Goal: Communication & Community: Answer question/provide support

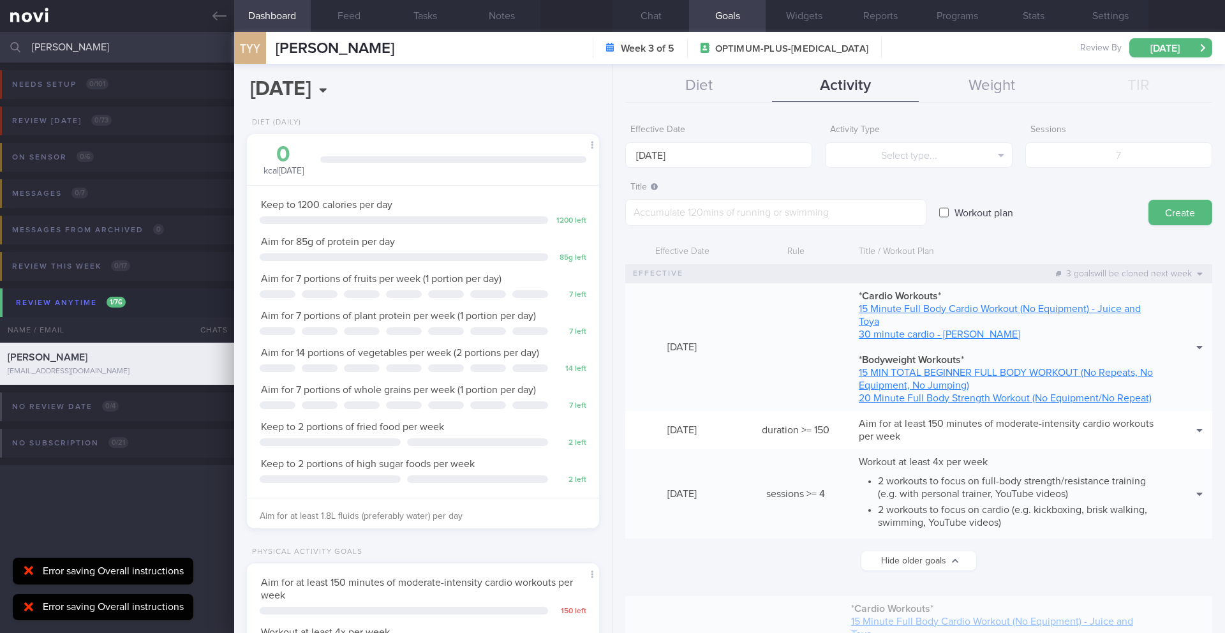
select select "8"
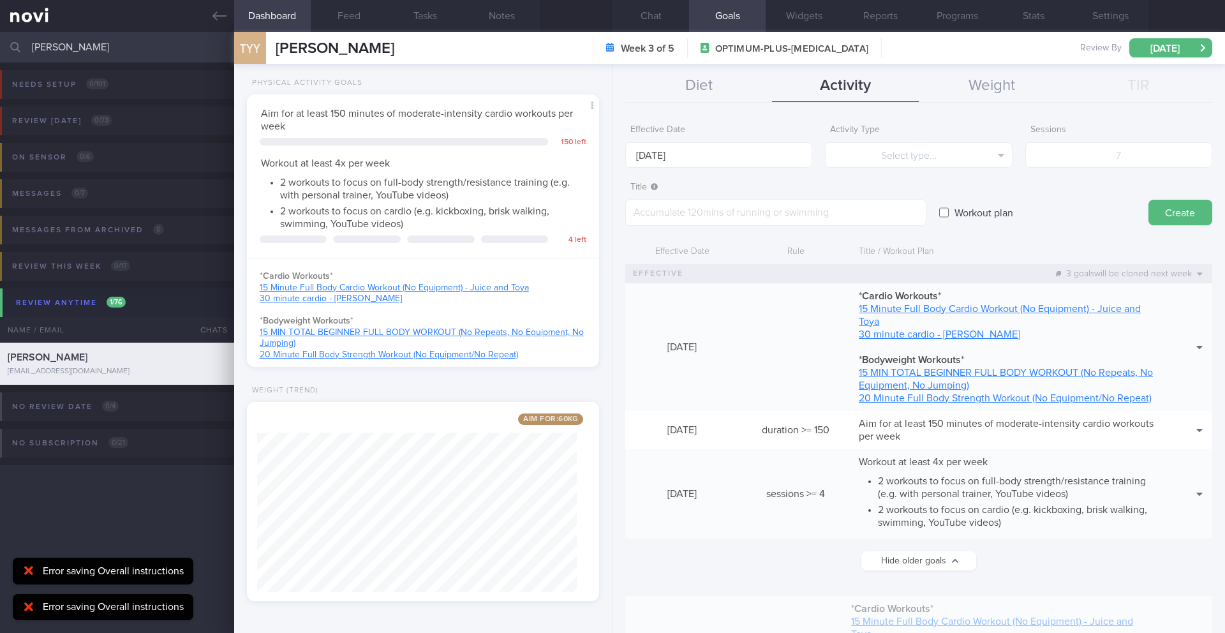
click at [79, 47] on input "[PERSON_NAME]" at bounding box center [612, 47] width 1225 height 31
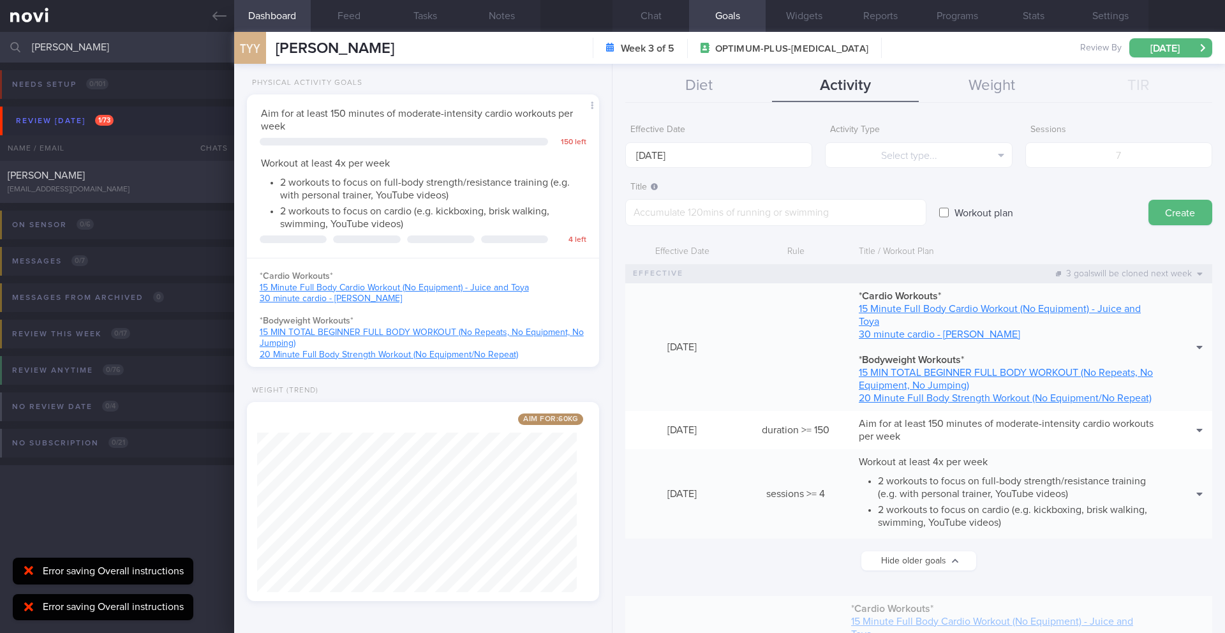
type input "[PERSON_NAME]"
click at [120, 177] on div "[PERSON_NAME]" at bounding box center [116, 175] width 216 height 13
type input "22/9 Check for logs"
type input "[DATE]"
type input "22/9 Check for logs"
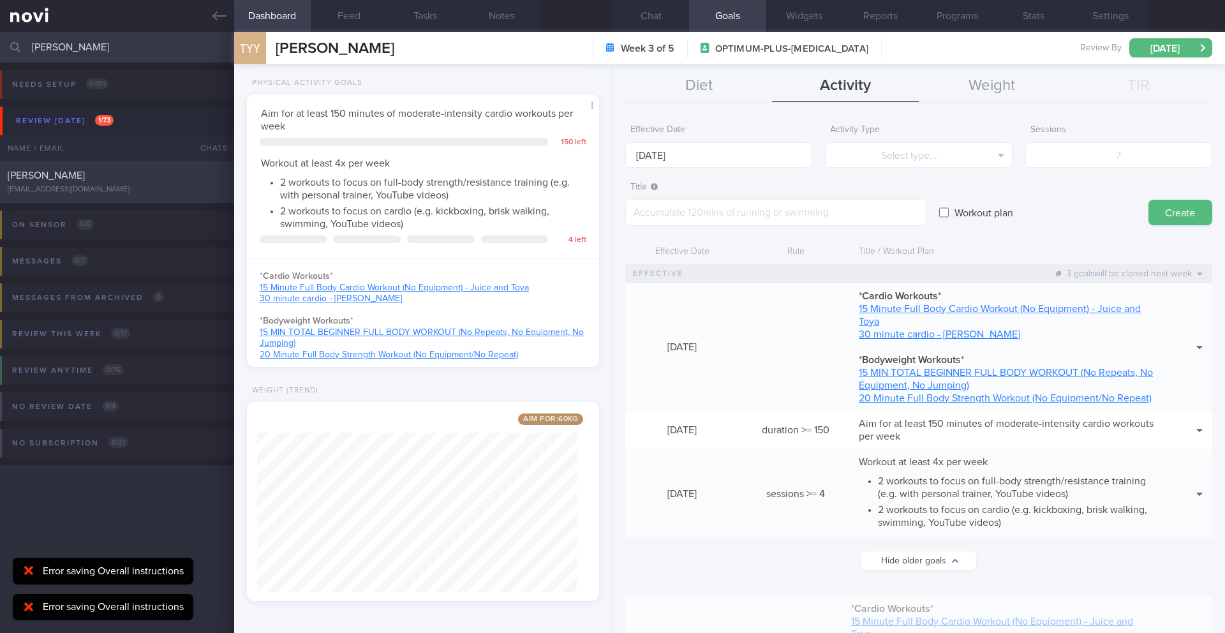
type textarea "SUPPORT NEEDED: CHALLENGE: - DIET - EXERCISE - MEDS - WEIGHT - HbA1c/GMI Wt tre…"
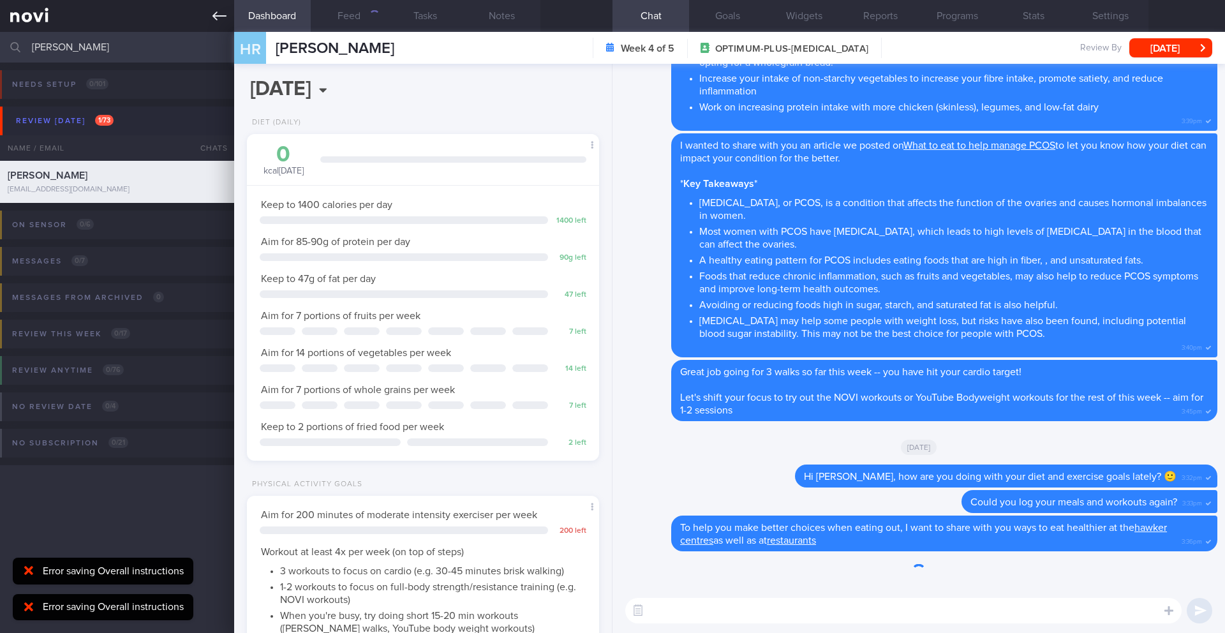
scroll to position [178, 320]
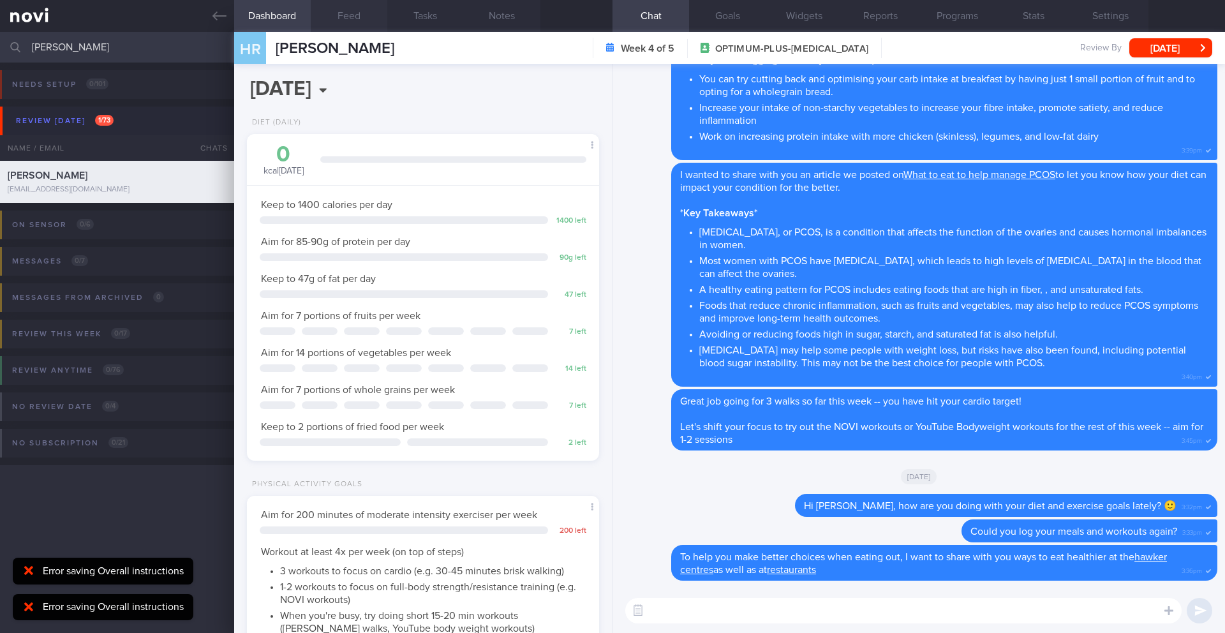
click at [348, 15] on button "Feed" at bounding box center [349, 16] width 77 height 32
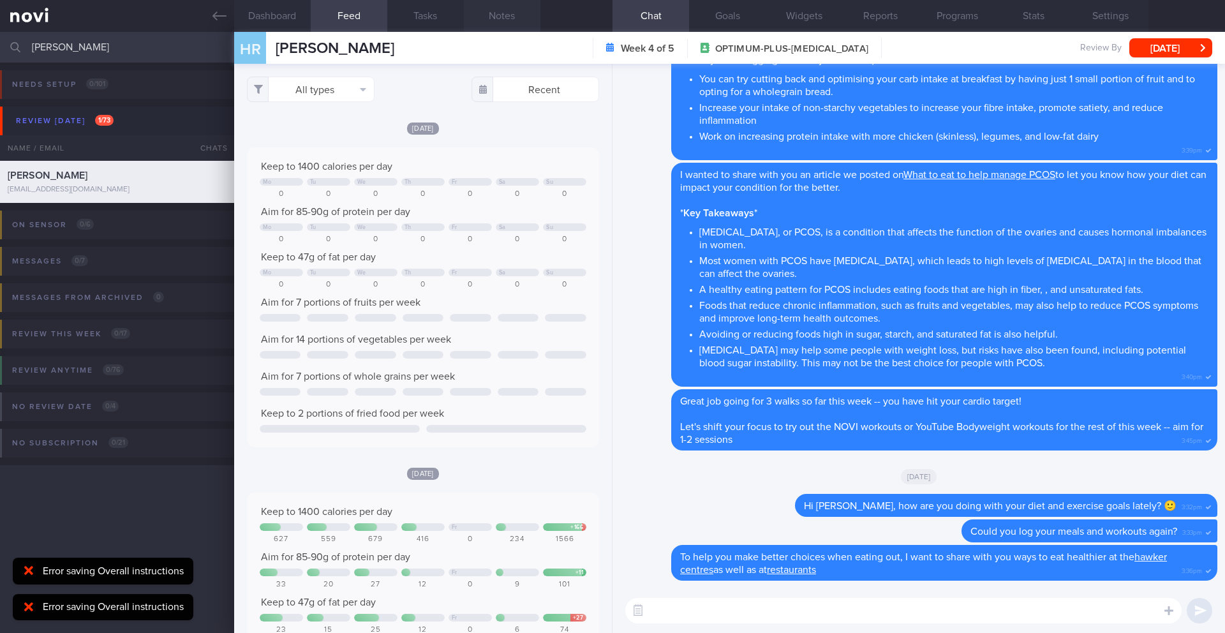
click at [493, 19] on button "Notes" at bounding box center [502, 16] width 77 height 32
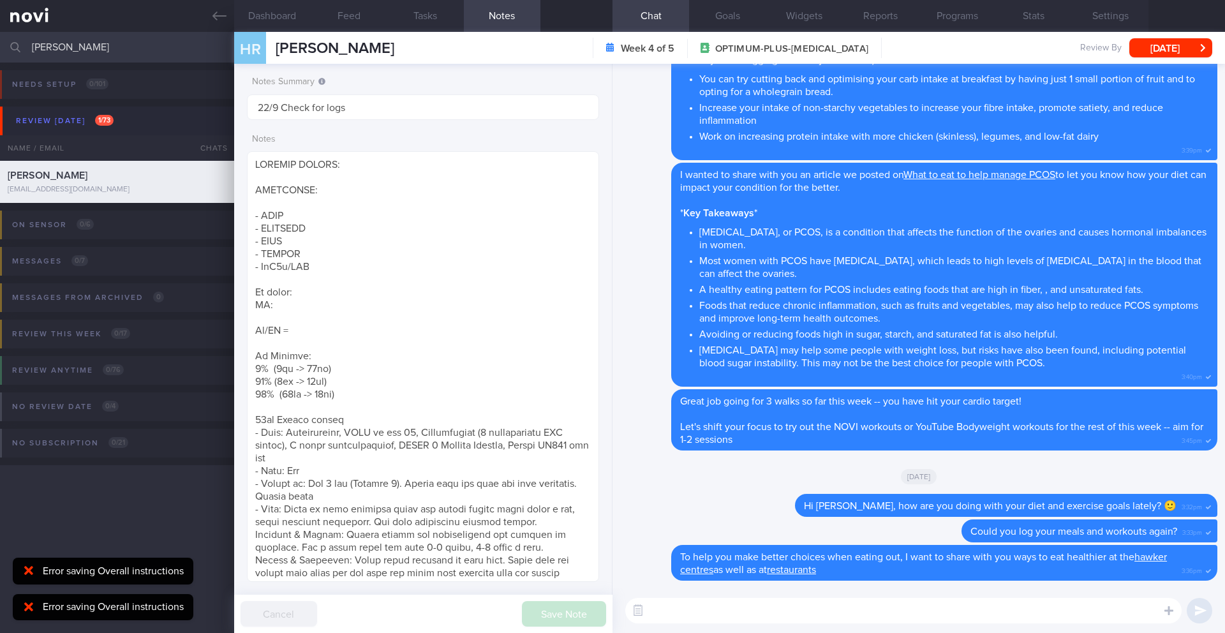
click at [20, 569] on div at bounding box center [29, 571] width 20 height 14
click at [31, 613] on div at bounding box center [29, 608] width 20 height 14
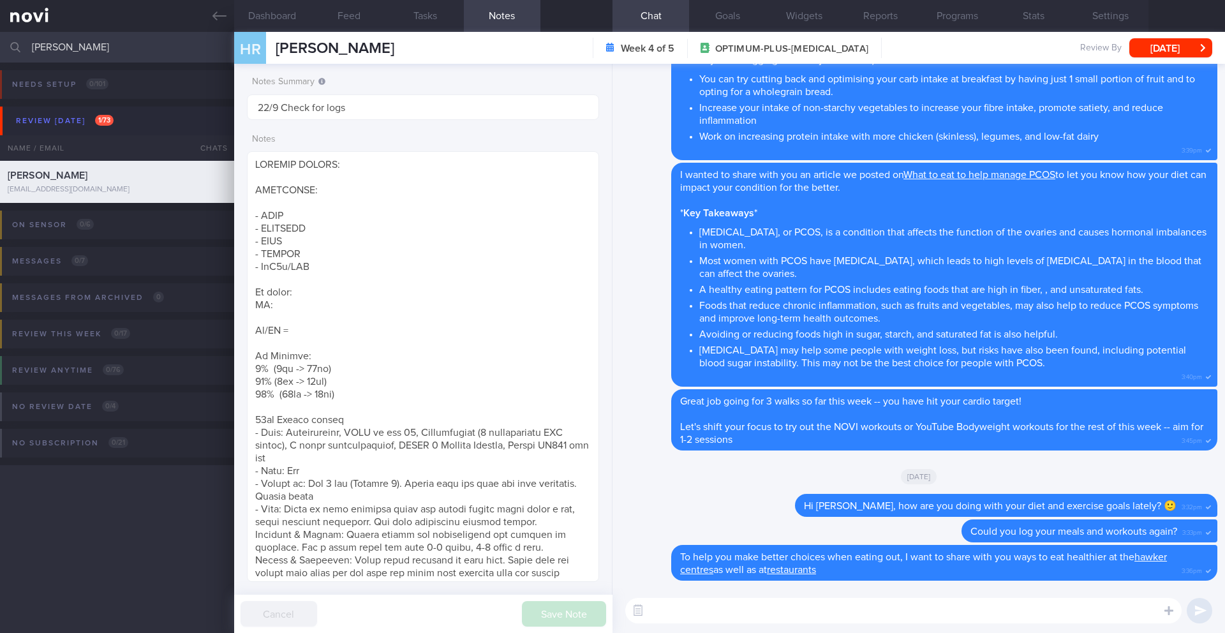
click at [678, 624] on div "​ ​" at bounding box center [919, 610] width 613 height 45
click at [678, 618] on textarea at bounding box center [903, 611] width 557 height 26
type textarea "i"
drag, startPoint x: 759, startPoint y: 608, endPoint x: 690, endPoint y: 608, distance: 68.9
click at [690, 608] on textarea "Hi [GEOGRAPHIC_DATA], how are youd" at bounding box center [903, 611] width 557 height 26
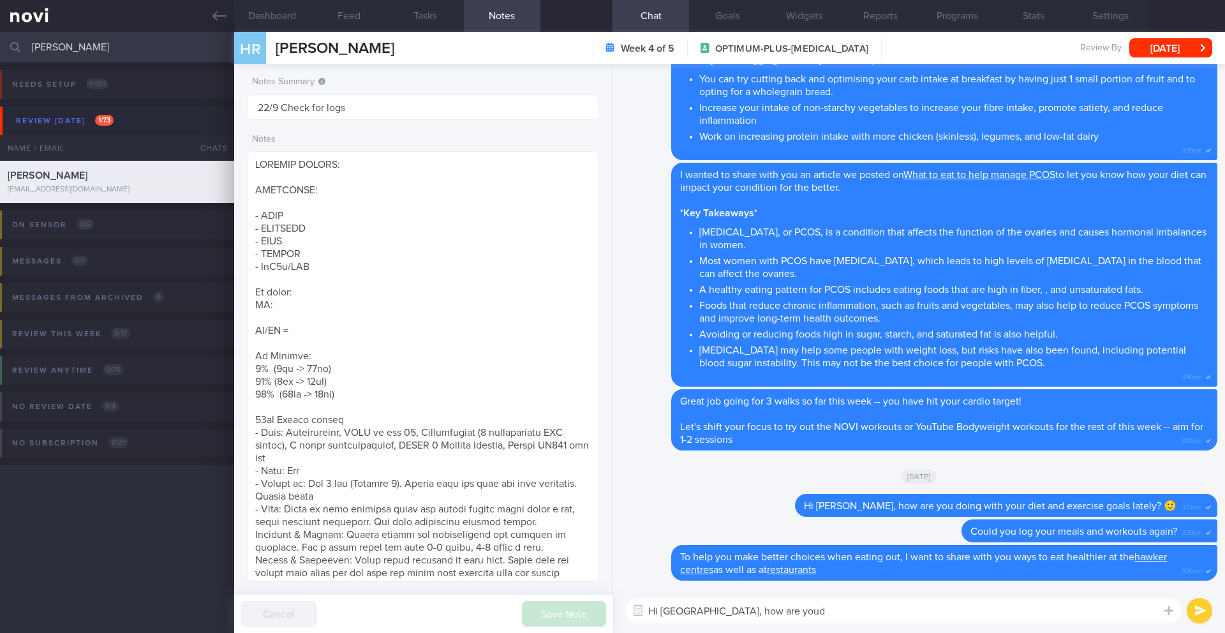
paste textarea "How have your meals and exercise been going? If you have any questions or conce…"
click at [694, 611] on textarea "Hi [GEOGRAPHIC_DATA], How have your meals and exercise been going? If you have …" at bounding box center [903, 611] width 557 height 26
click at [903, 613] on textarea "Hi [GEOGRAPHIC_DATA], how have your meals and exercise been going? If you have …" at bounding box center [903, 611] width 557 height 26
type textarea "Hi [GEOGRAPHIC_DATA], how have your meals and exercise been going? If you have …"
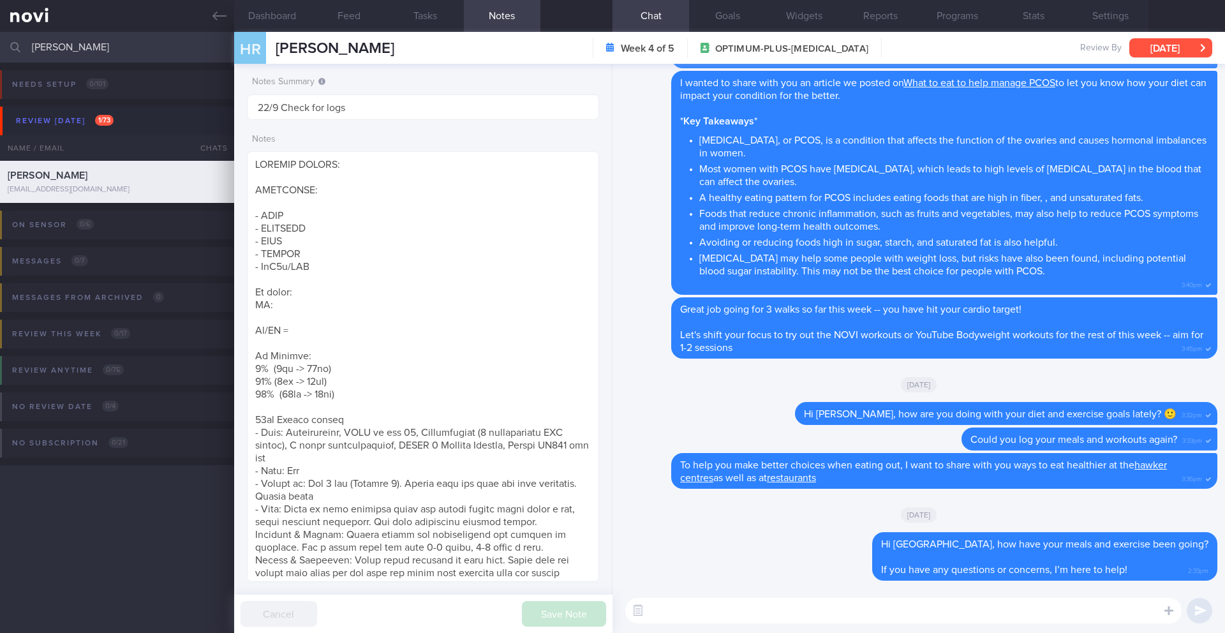
click at [1159, 44] on button "[DATE]" at bounding box center [1171, 47] width 83 height 19
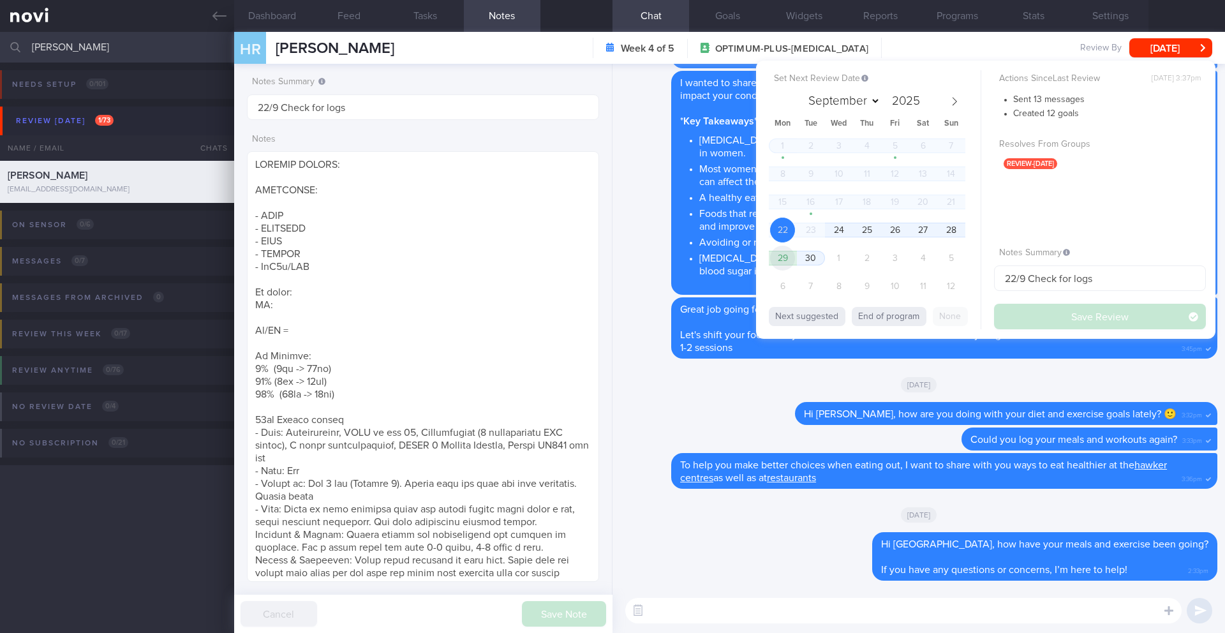
click at [781, 259] on span "29" at bounding box center [782, 258] width 25 height 25
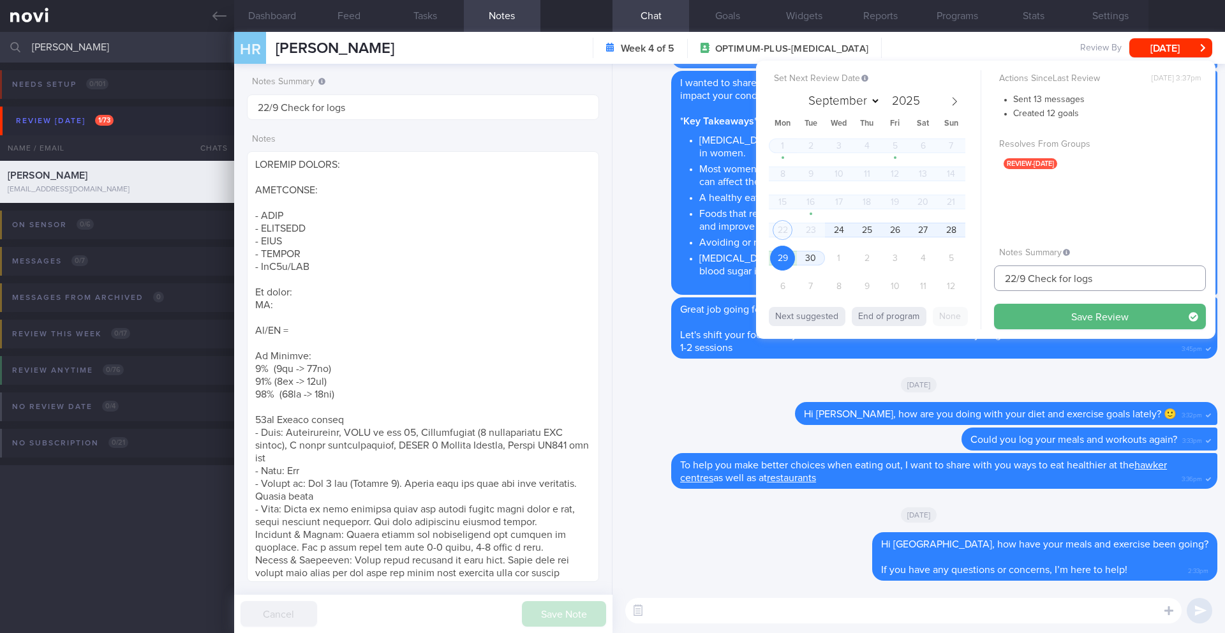
click at [986, 281] on div "Set Next Review Date [DATE] September October November [DATE] Mon Tue Wed Thu F…" at bounding box center [986, 200] width 460 height 278
type input "29/9 Check for logs"
click at [1020, 312] on button "Save Review" at bounding box center [1100, 317] width 212 height 26
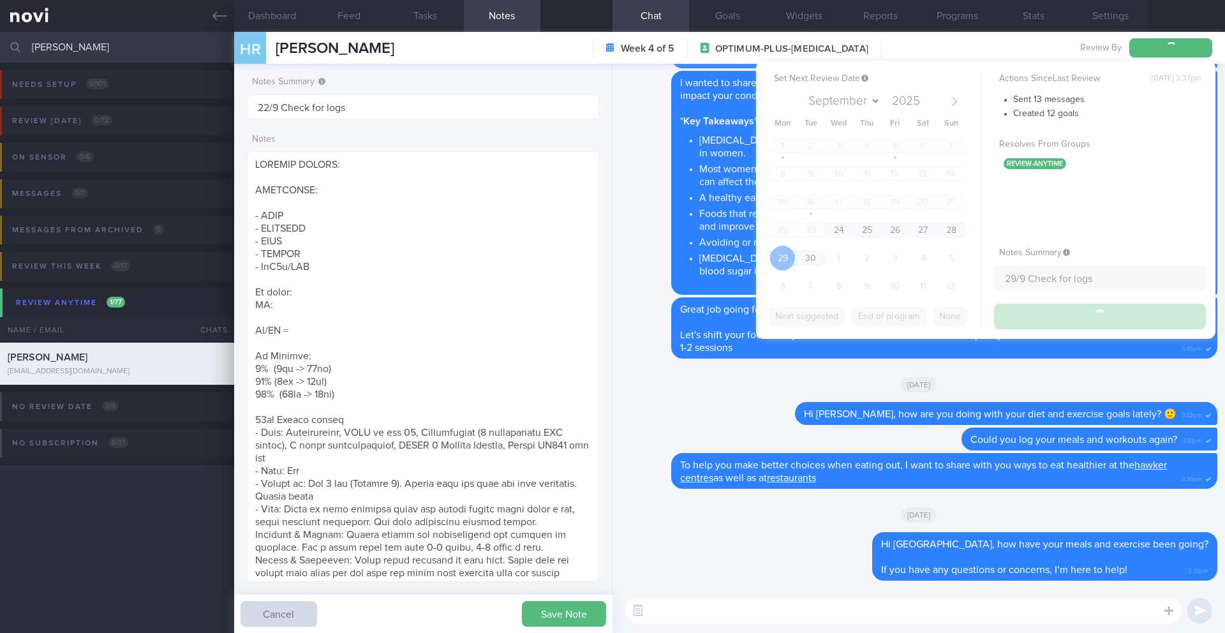
type input "29/9 Check for logs"
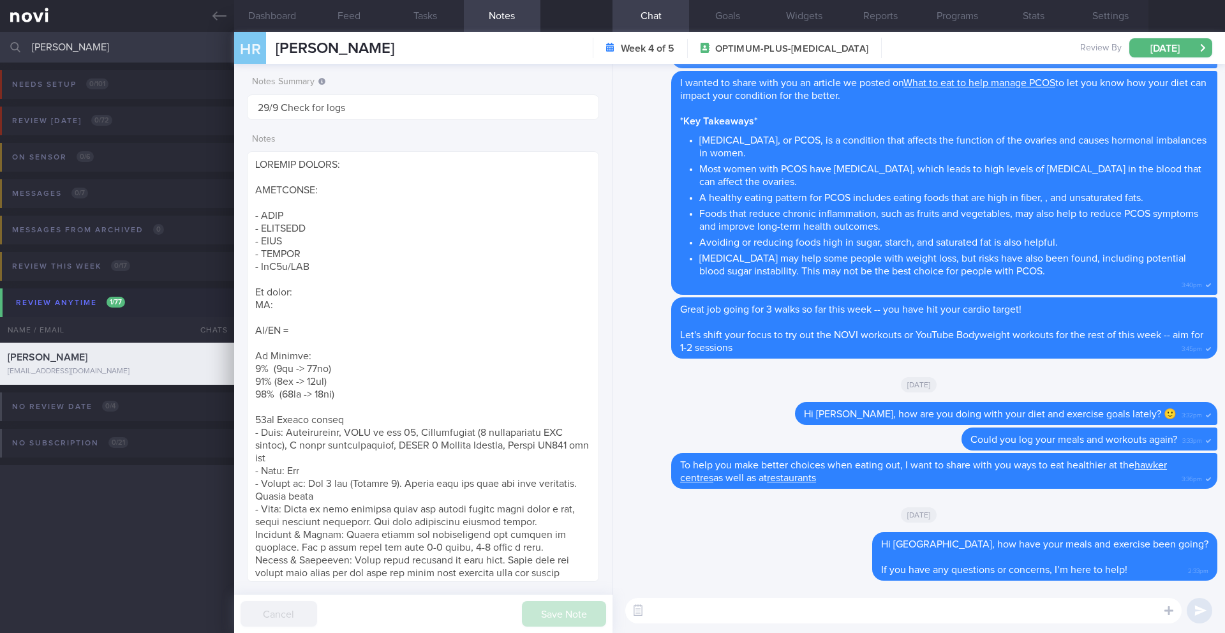
click at [57, 47] on input "[PERSON_NAME]" at bounding box center [612, 47] width 1225 height 31
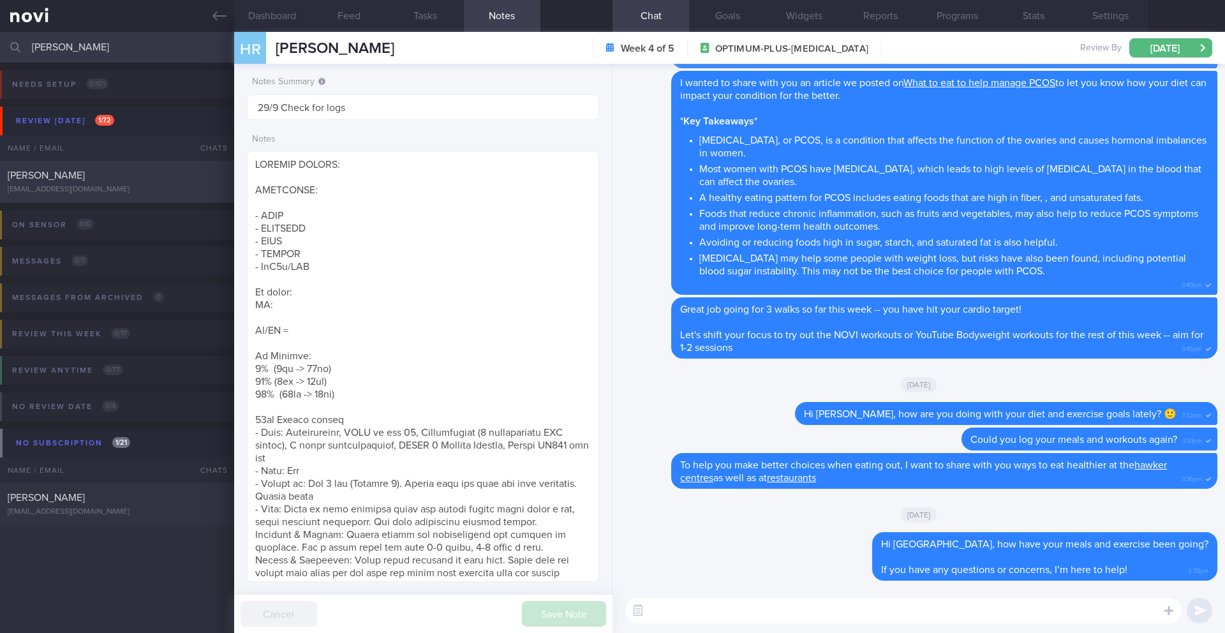
type input "[PERSON_NAME]"
click at [96, 185] on div "[EMAIL_ADDRESS][DOMAIN_NAME]" at bounding box center [117, 190] width 219 height 10
type input "19-22/9 Check for logs"
type textarea "*Steps clocks may not be accurate as i dont always carry my mobile with me espe…"
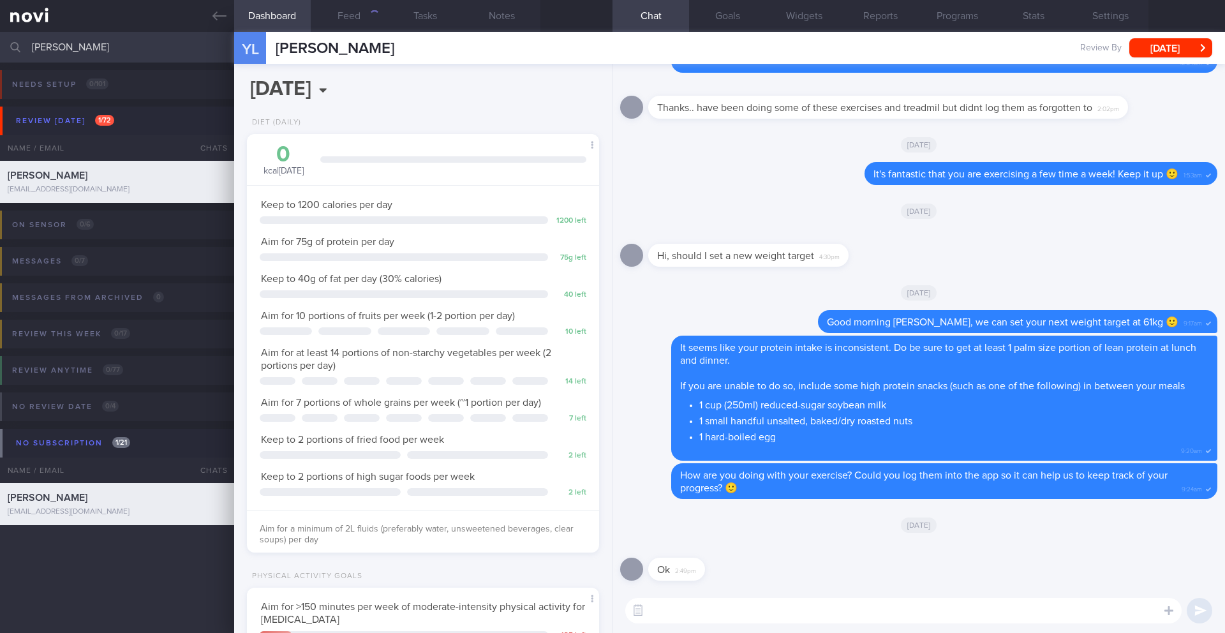
scroll to position [178, 320]
click at [966, 16] on button "Programs" at bounding box center [957, 16] width 77 height 32
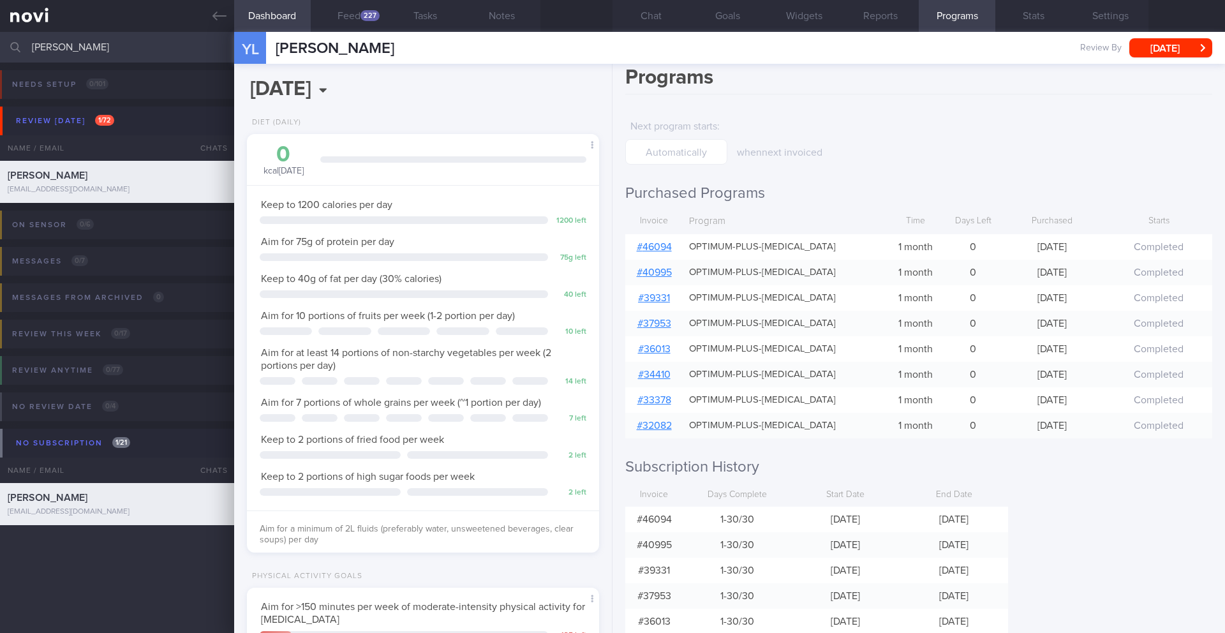
scroll to position [24, 0]
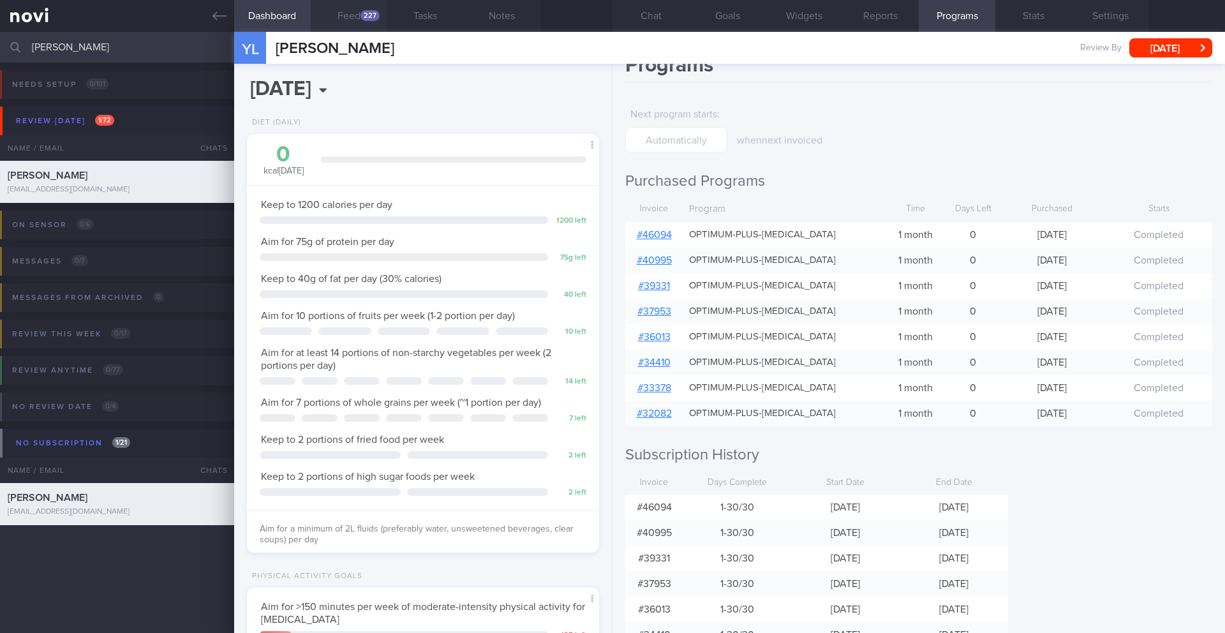
click at [364, 13] on div "227" at bounding box center [370, 15] width 19 height 11
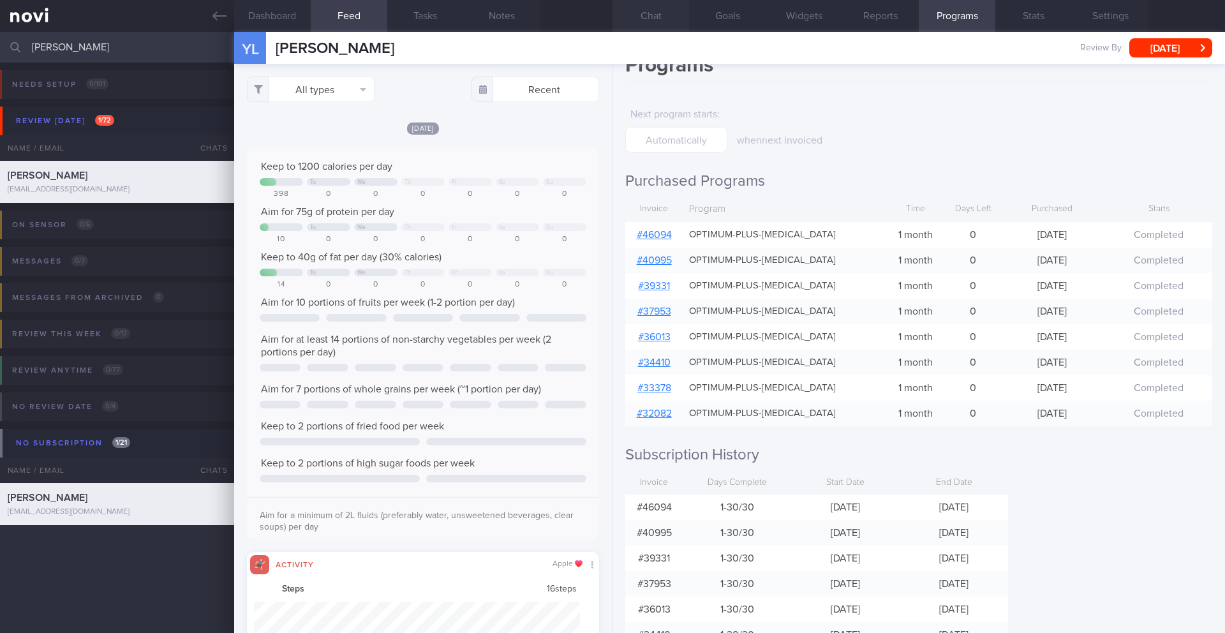
click at [664, 20] on button "Chat" at bounding box center [651, 16] width 77 height 32
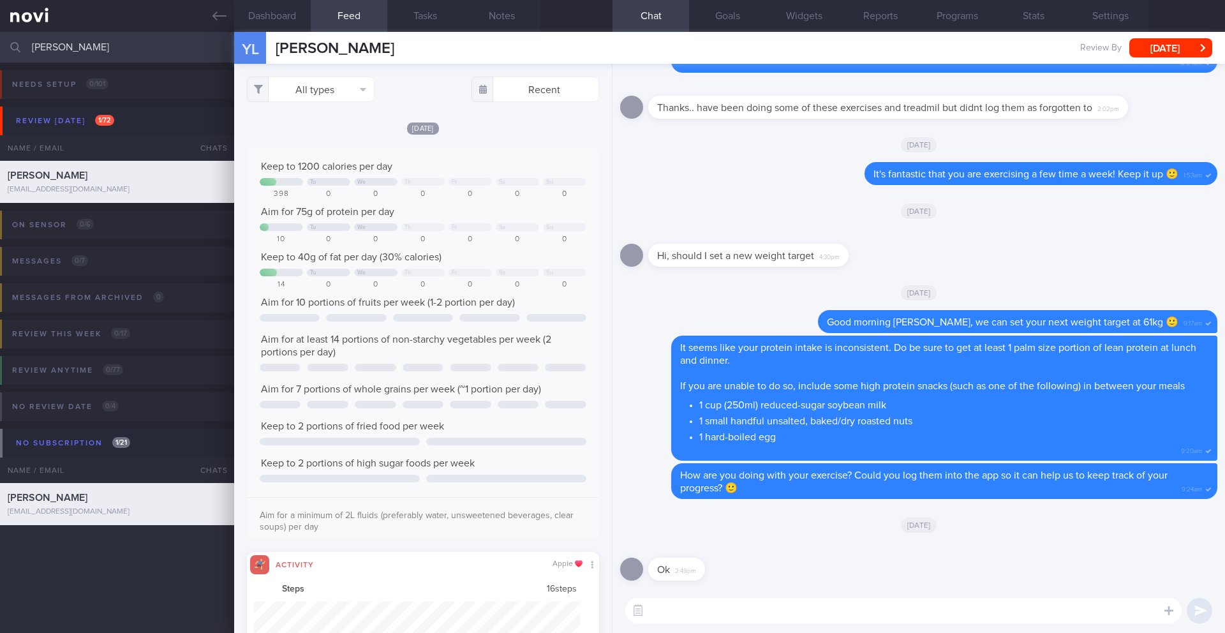
drag, startPoint x: 115, startPoint y: 43, endPoint x: 0, endPoint y: 43, distance: 114.9
click at [0, 43] on input "[PERSON_NAME]" at bounding box center [612, 47] width 1225 height 31
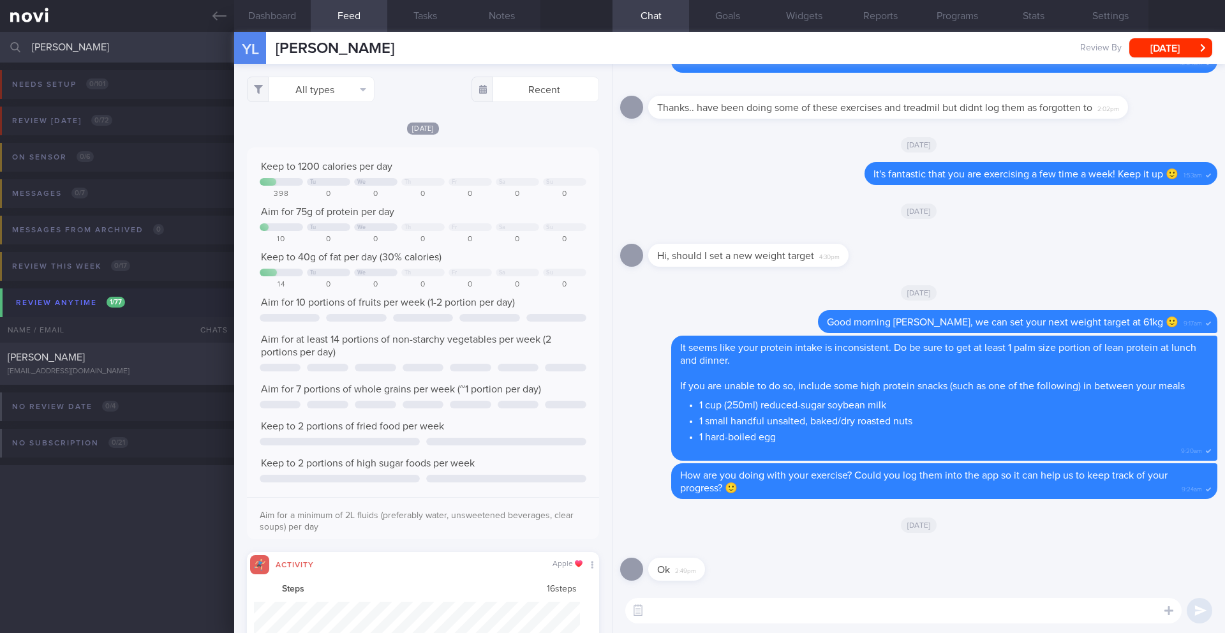
type input "[PERSON_NAME]"
drag, startPoint x: 133, startPoint y: 396, endPoint x: 133, endPoint y: 383, distance: 13.4
click at [133, 396] on div "No review date 0 / 4 Name / Email Chats Review By Last Reviewed Active Program …" at bounding box center [612, 416] width 1225 height 62
click at [135, 373] on div "[EMAIL_ADDRESS][DOMAIN_NAME]" at bounding box center [117, 372] width 219 height 10
type input "30/9 REJOINED -- KIV reassess req"
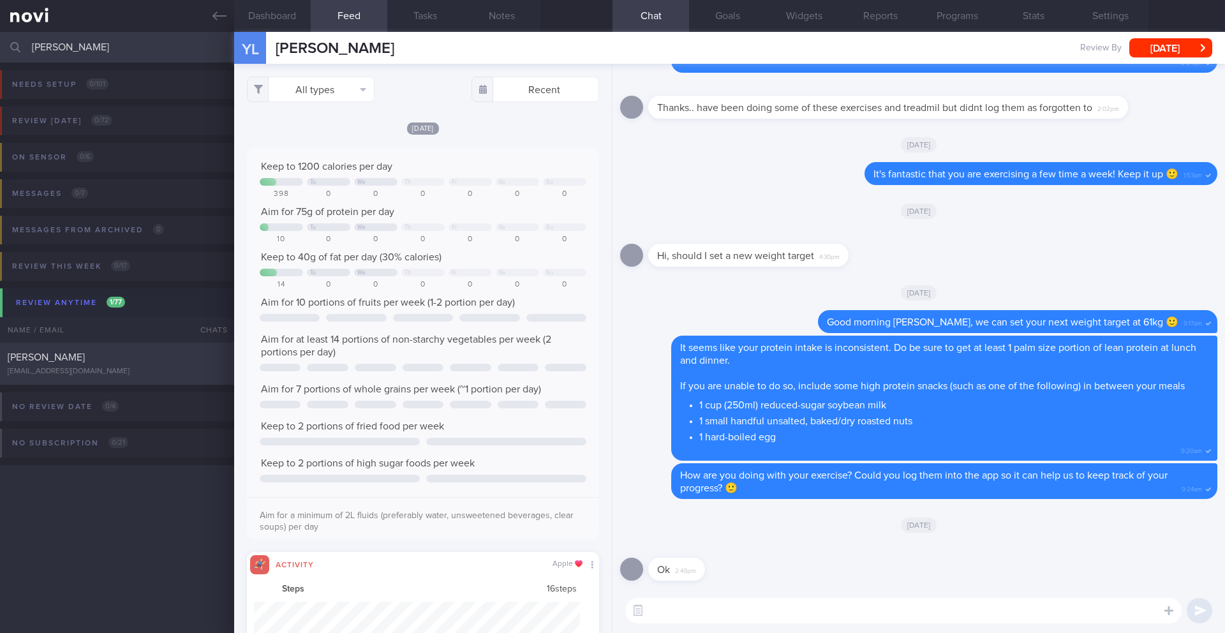
type input "30/9 REJOINED -- KIV reassess req"
type textarea "SUPPORT NEEDED: How to prevent rebound -- how to adjust diet now CHALLENGE: Tim…"
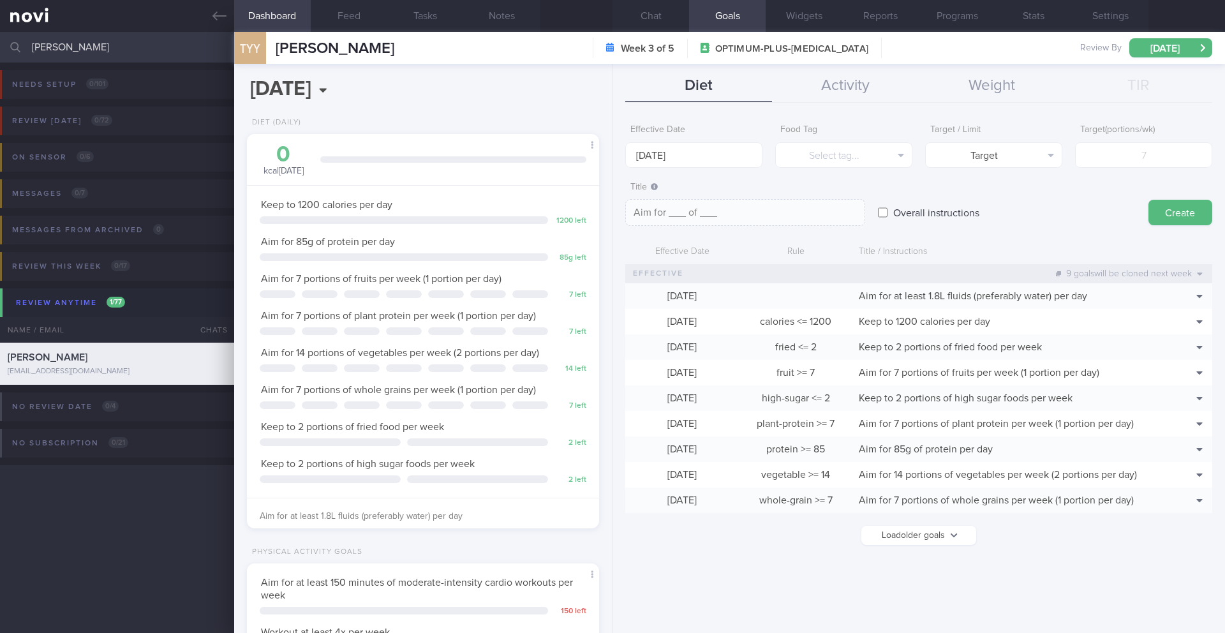
click at [53, 49] on input "[PERSON_NAME]" at bounding box center [612, 47] width 1225 height 31
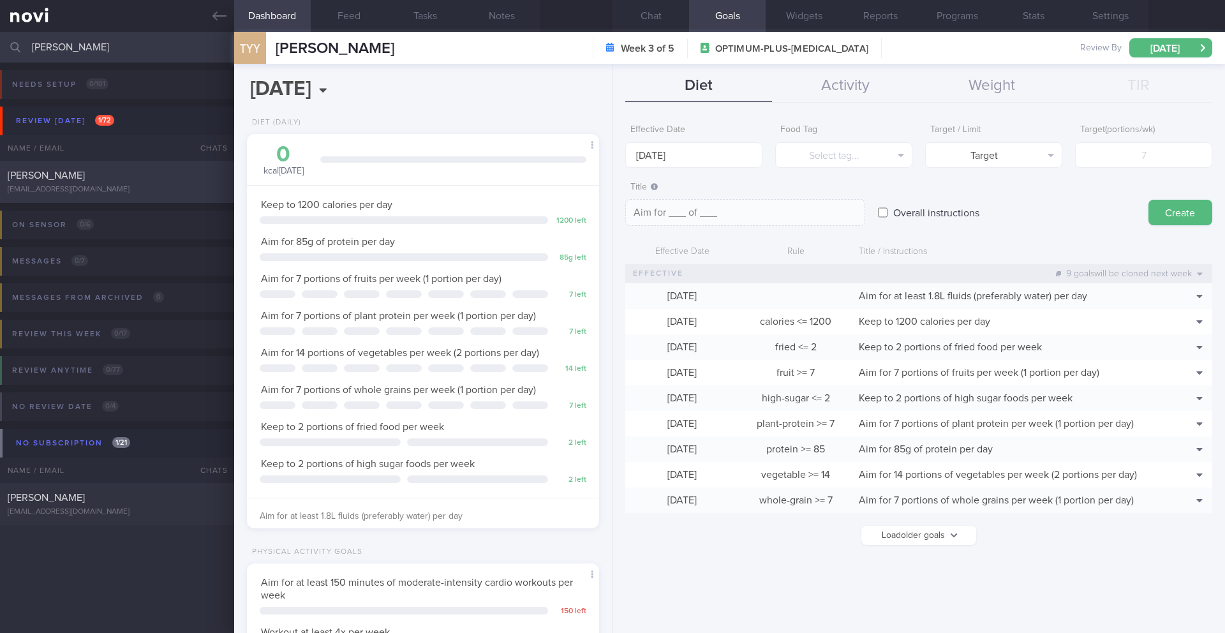
type input "[PERSON_NAME]"
click at [100, 177] on div "[PERSON_NAME]" at bounding box center [116, 175] width 216 height 13
type input "19-22/9 Check for logs"
type textarea "*Steps clocks may not be accurate as i dont always carry my mobile with me espe…"
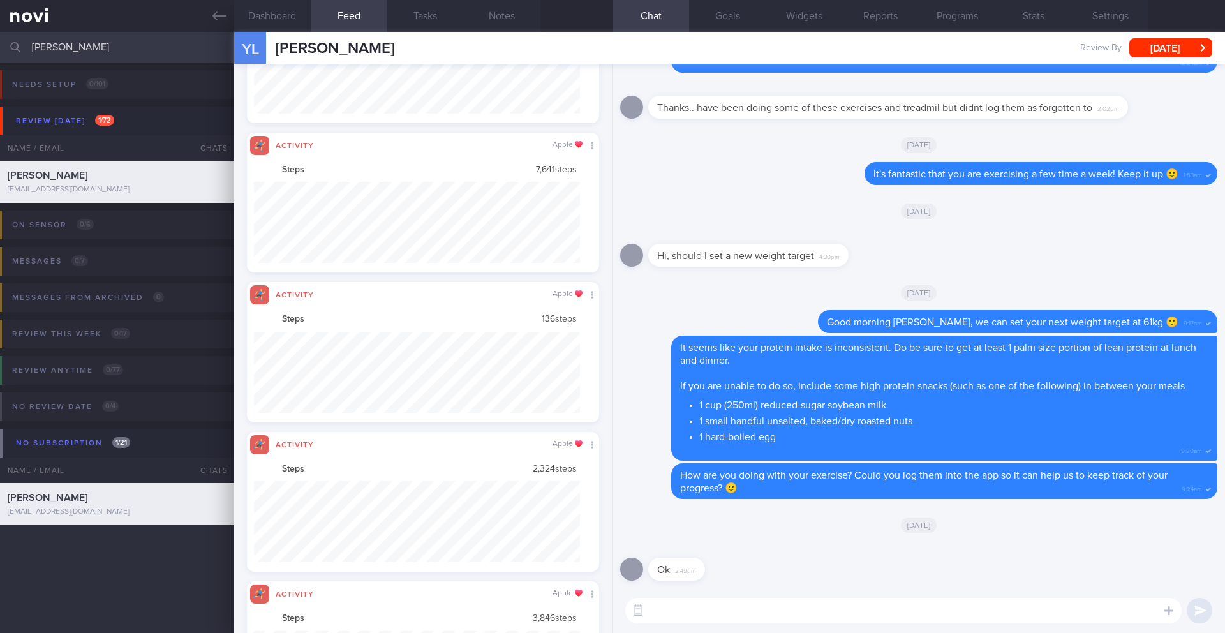
scroll to position [638114, 637869]
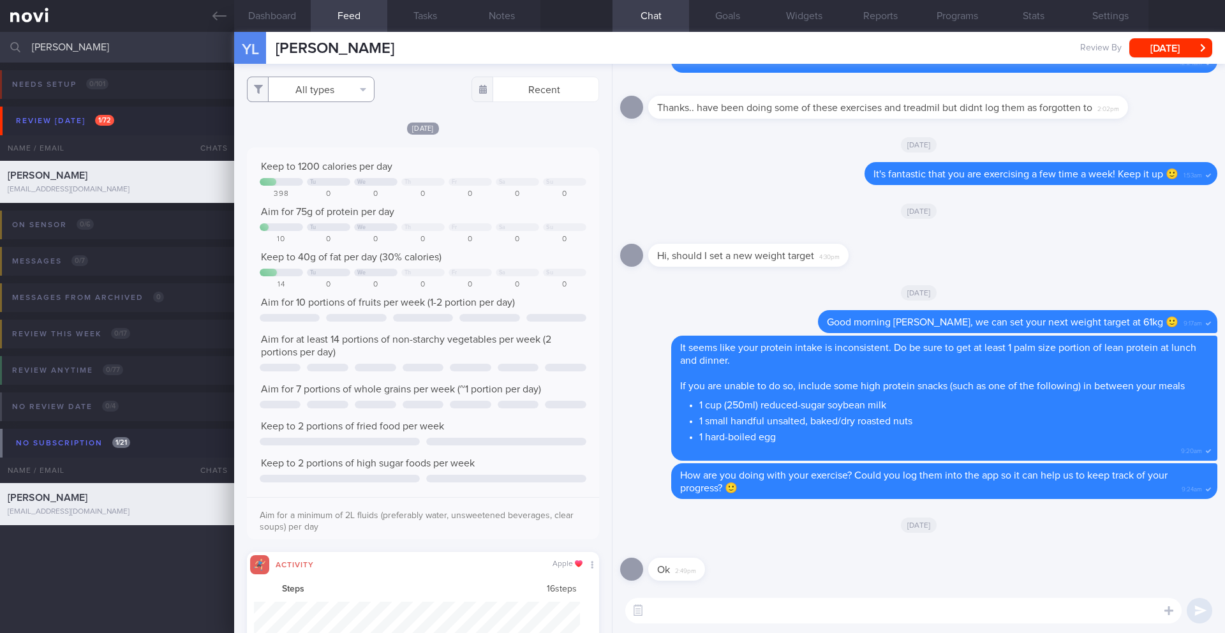
click at [320, 80] on button "All types" at bounding box center [311, 90] width 128 height 26
click at [326, 133] on button "Activity" at bounding box center [311, 133] width 126 height 19
checkbox input "false"
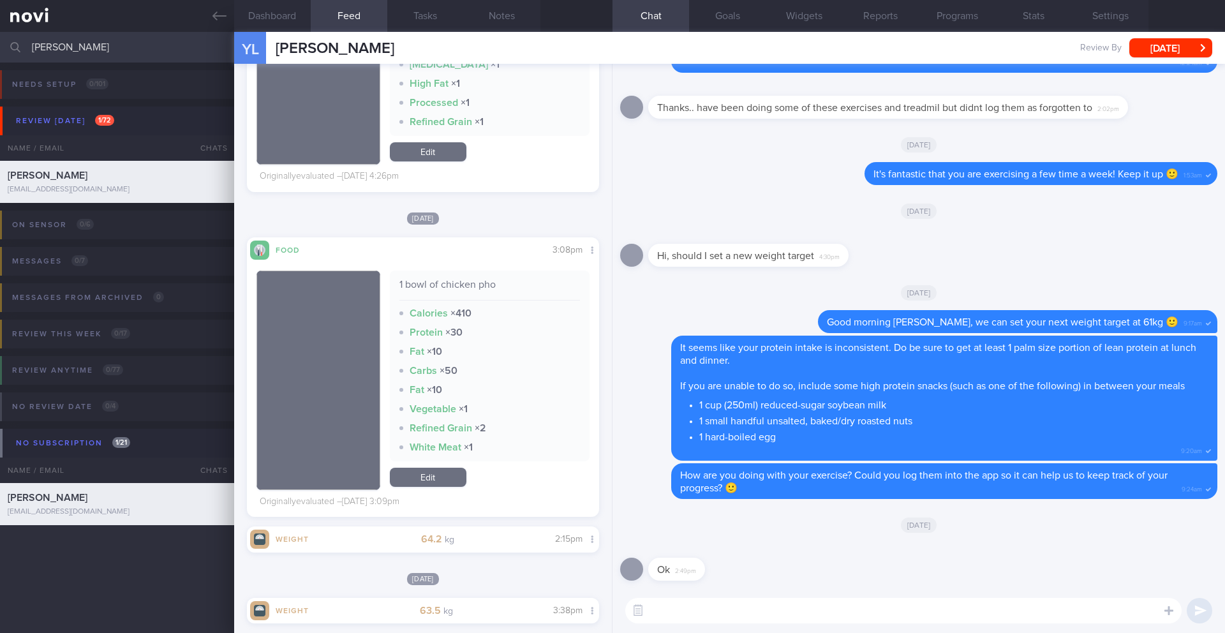
scroll to position [1622, 0]
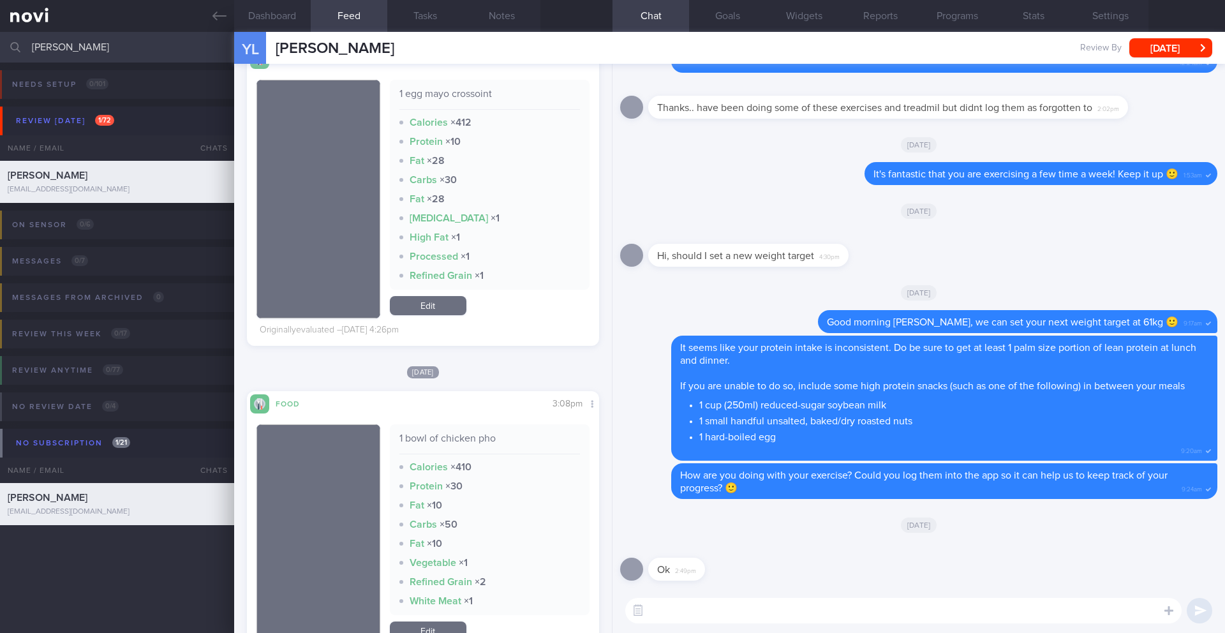
click at [829, 608] on textarea at bounding box center [903, 611] width 557 height 26
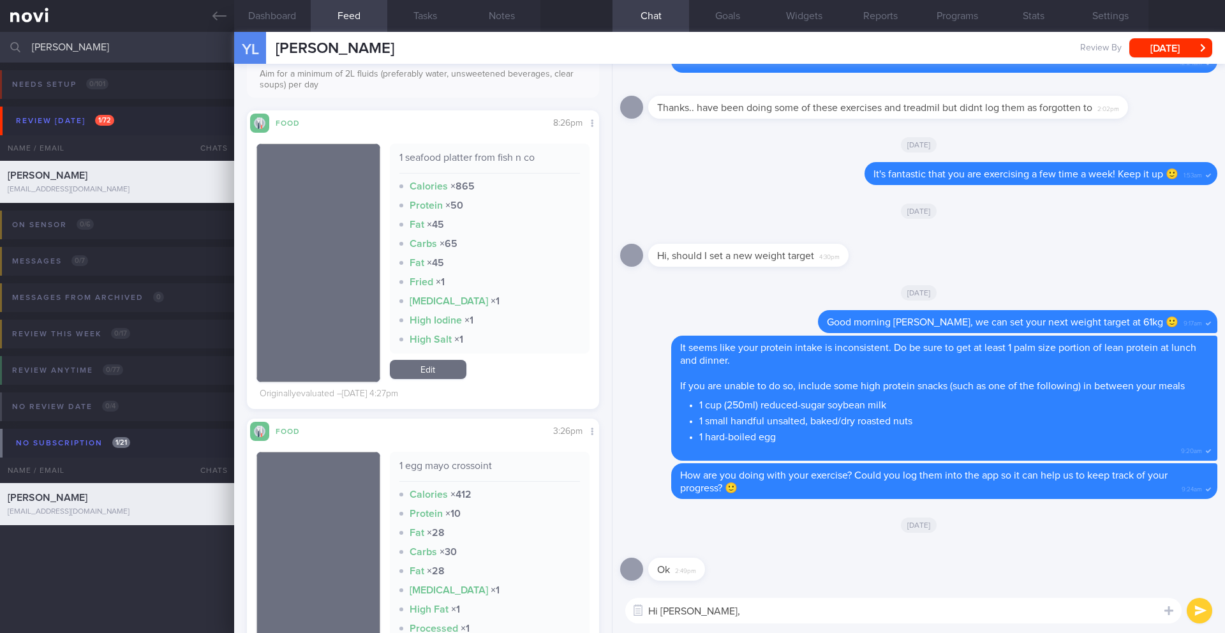
scroll to position [626, 0]
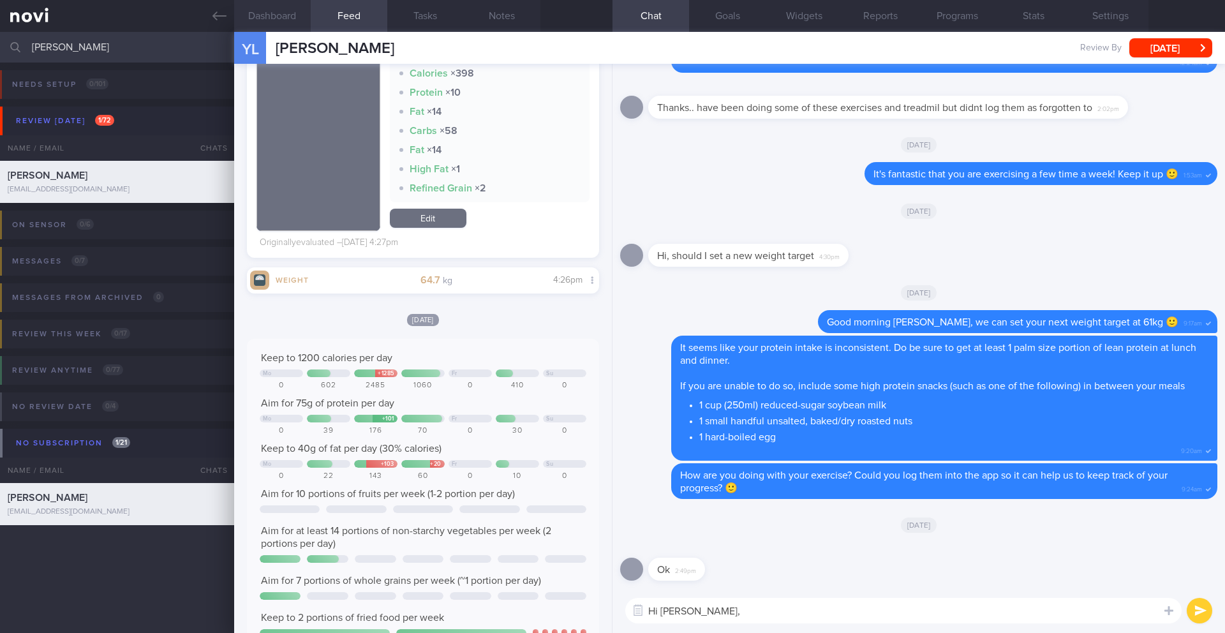
click at [268, 21] on button "Dashboard" at bounding box center [272, 16] width 77 height 32
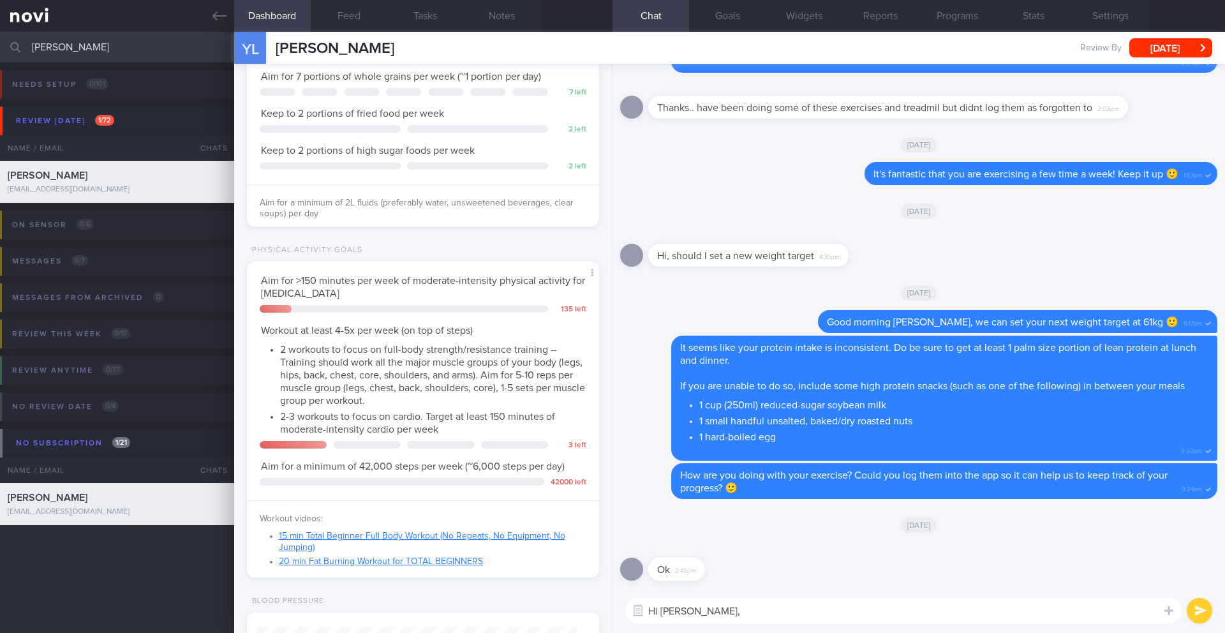
scroll to position [754, 0]
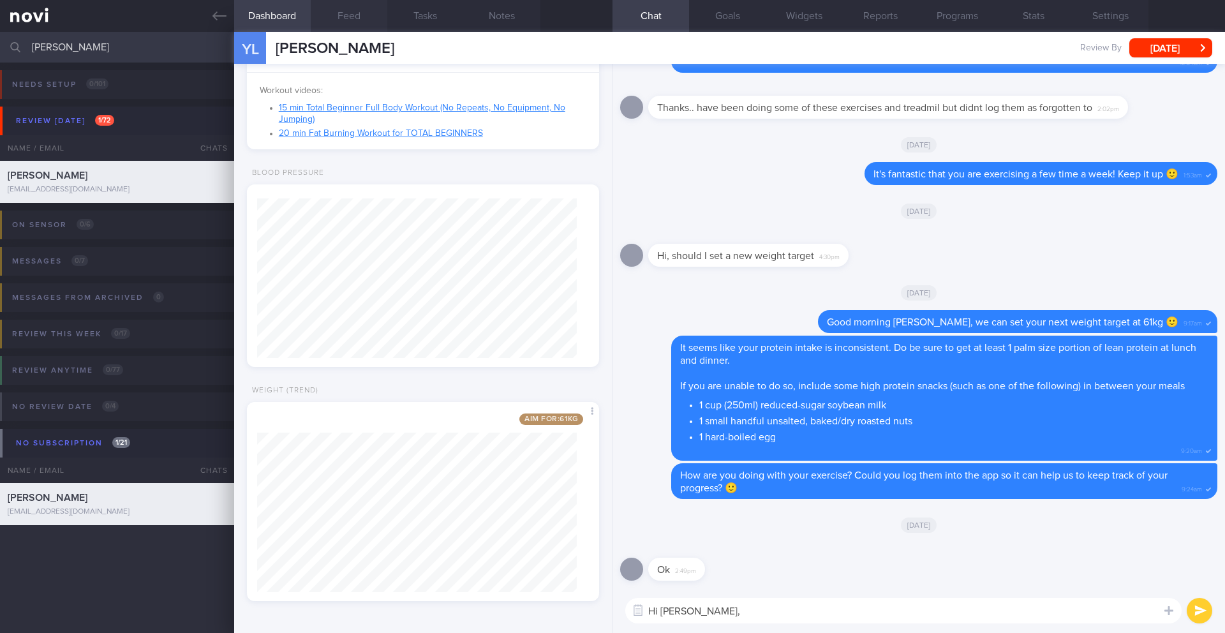
click at [350, 15] on button "Feed" at bounding box center [349, 16] width 77 height 32
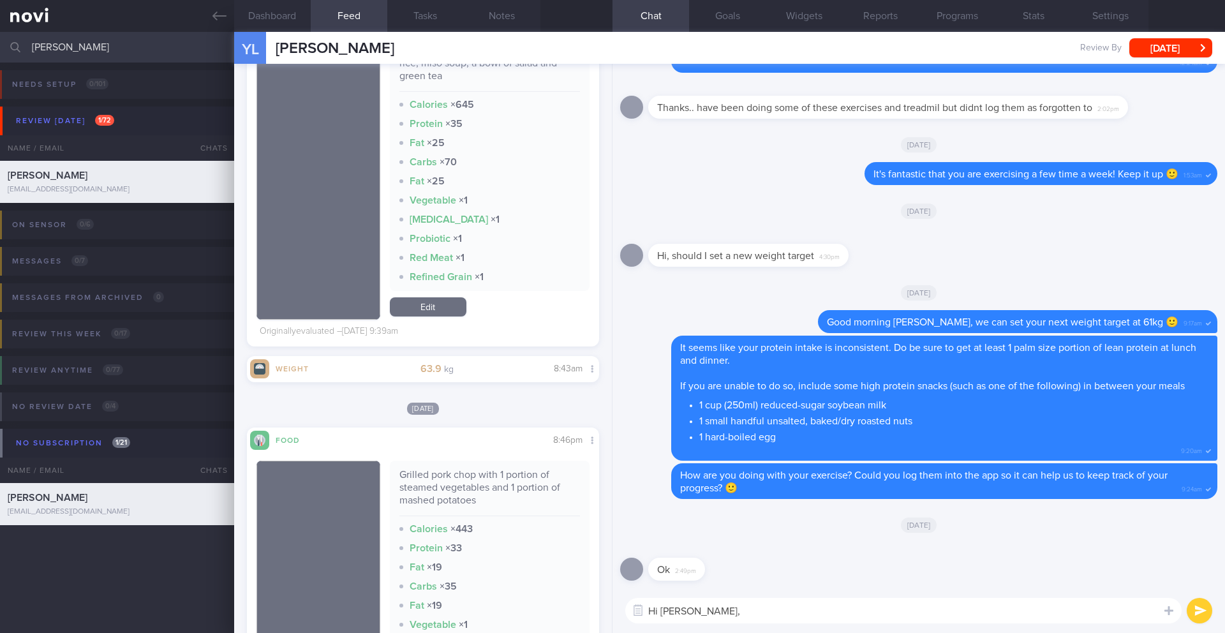
scroll to position [3296, 0]
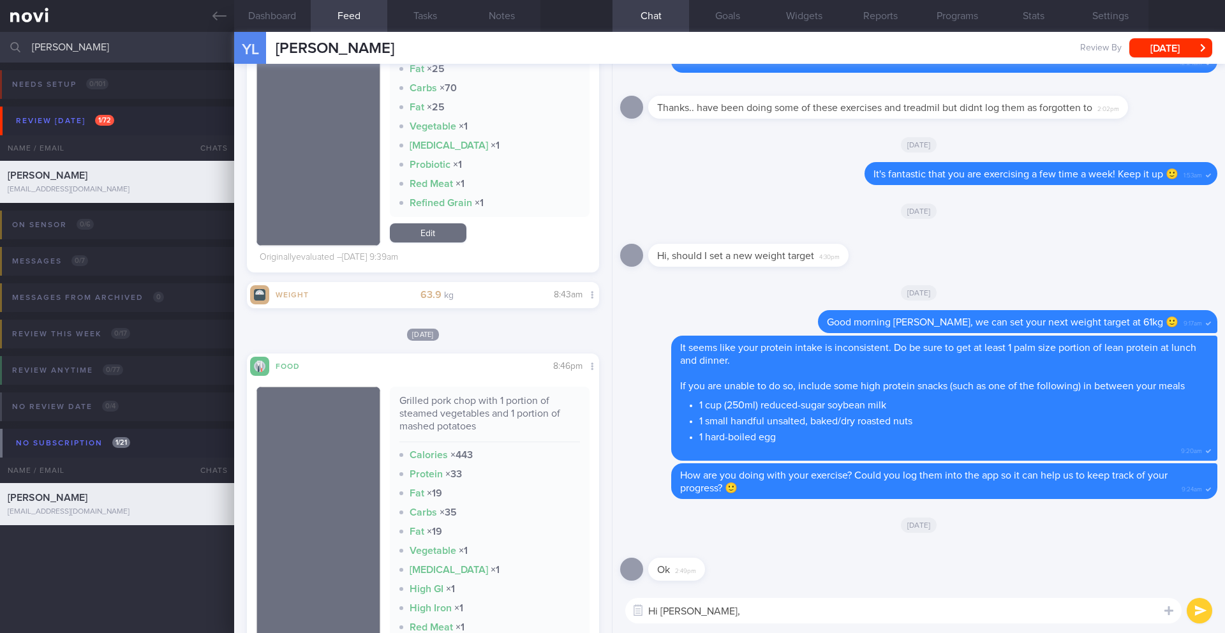
click at [711, 613] on textarea "Hi [PERSON_NAME]," at bounding box center [903, 611] width 557 height 26
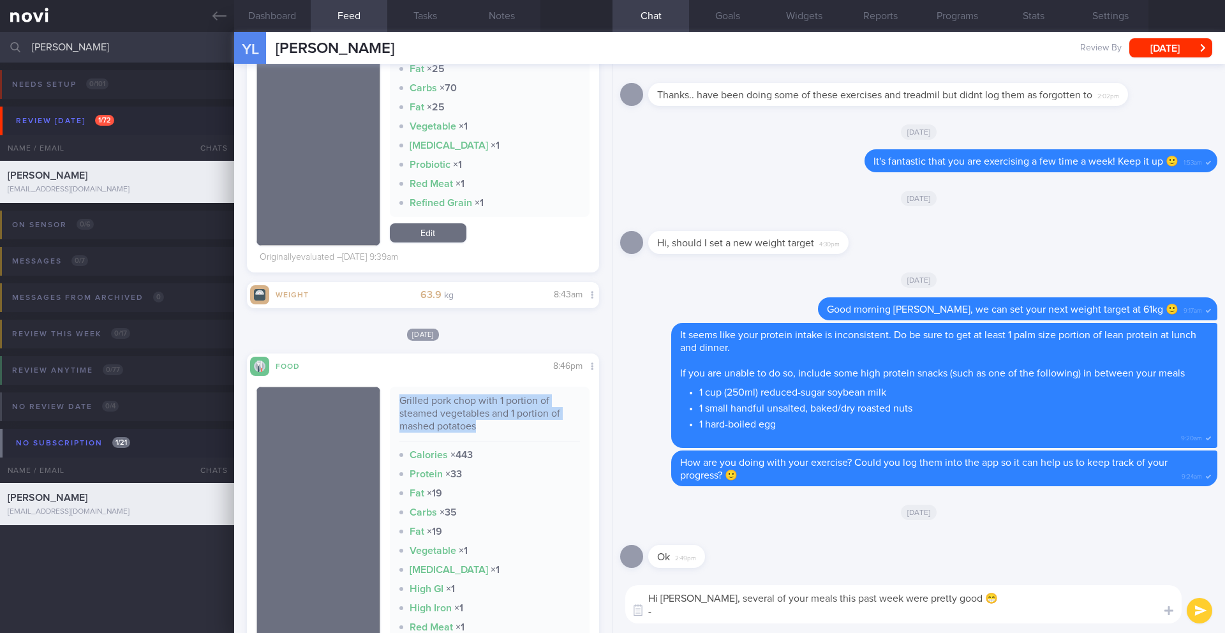
drag, startPoint x: 397, startPoint y: 401, endPoint x: 482, endPoint y: 422, distance: 87.6
click at [482, 422] on div "Grilled pork chop with 1 portion of steamed vegetables and 1 portion of mashed …" at bounding box center [490, 418] width 181 height 48
copy div "Grilled pork chop with 1 portion of steamed vegetables and 1 portion of mashed …"
click at [716, 610] on textarea "Hi [PERSON_NAME], several of your meals this past week were pretty good 😁 -" at bounding box center [903, 604] width 557 height 38
paste textarea "Grilled pork chop with 1 portion of steamed vegetables and 1 portion of mashed …"
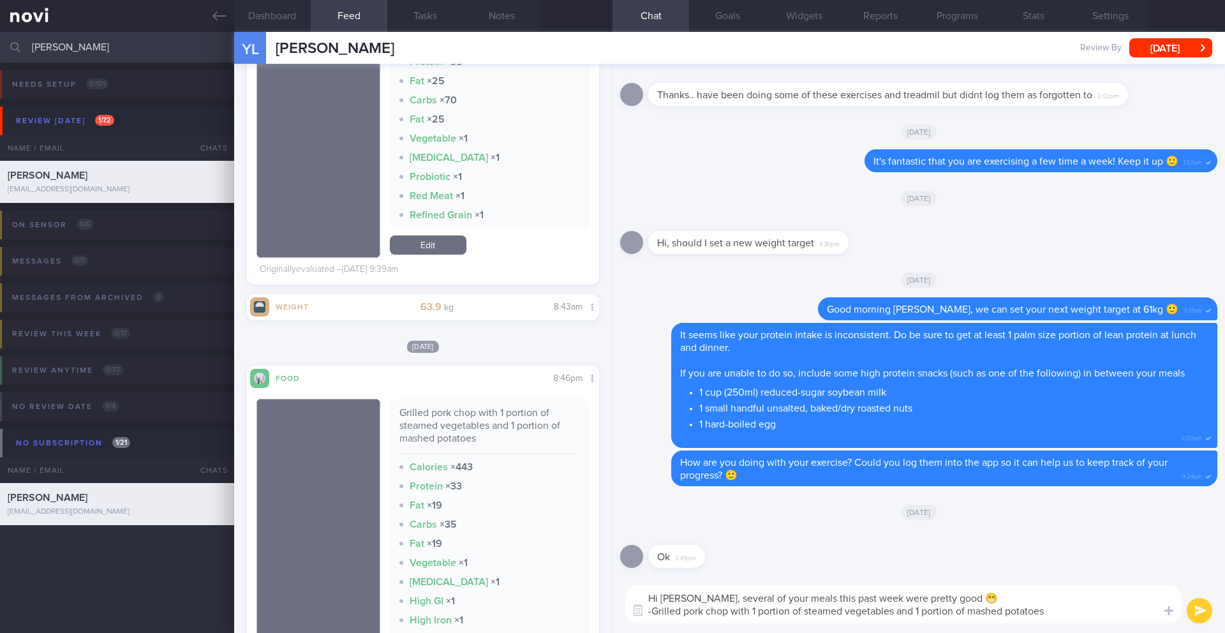
scroll to position [3178, 0]
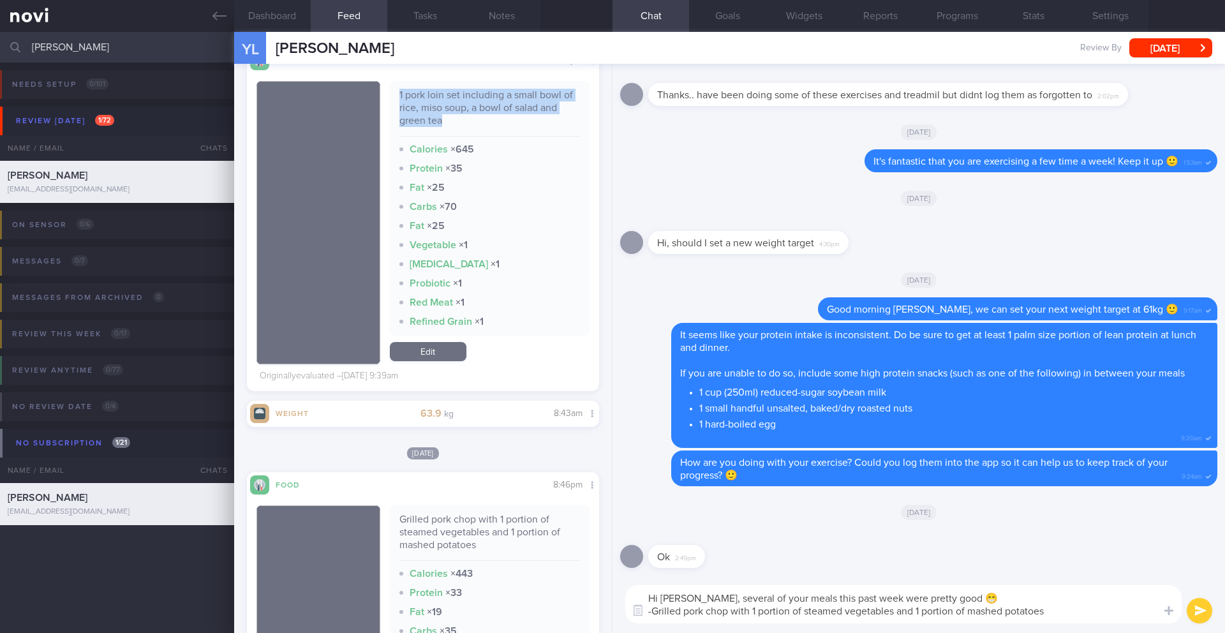
drag, startPoint x: 389, startPoint y: 91, endPoint x: 452, endPoint y: 118, distance: 68.3
click at [452, 118] on div "1 pork loin set including a small bowl of rice, miso soup, a bowl of salad and …" at bounding box center [490, 208] width 200 height 255
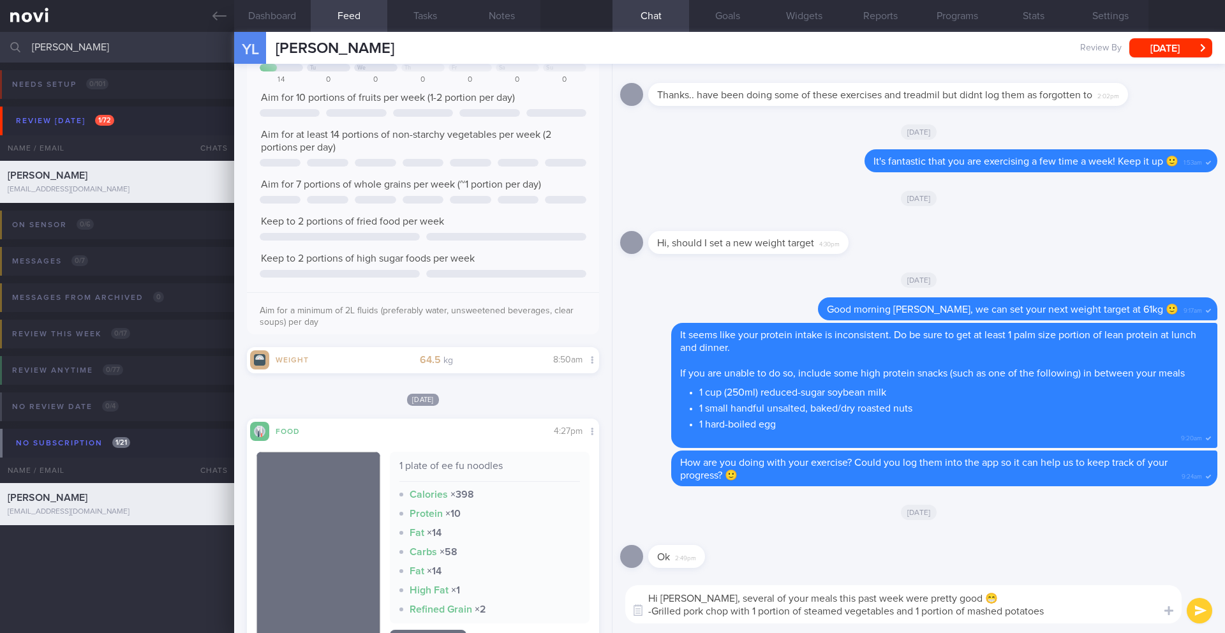
scroll to position [233, 0]
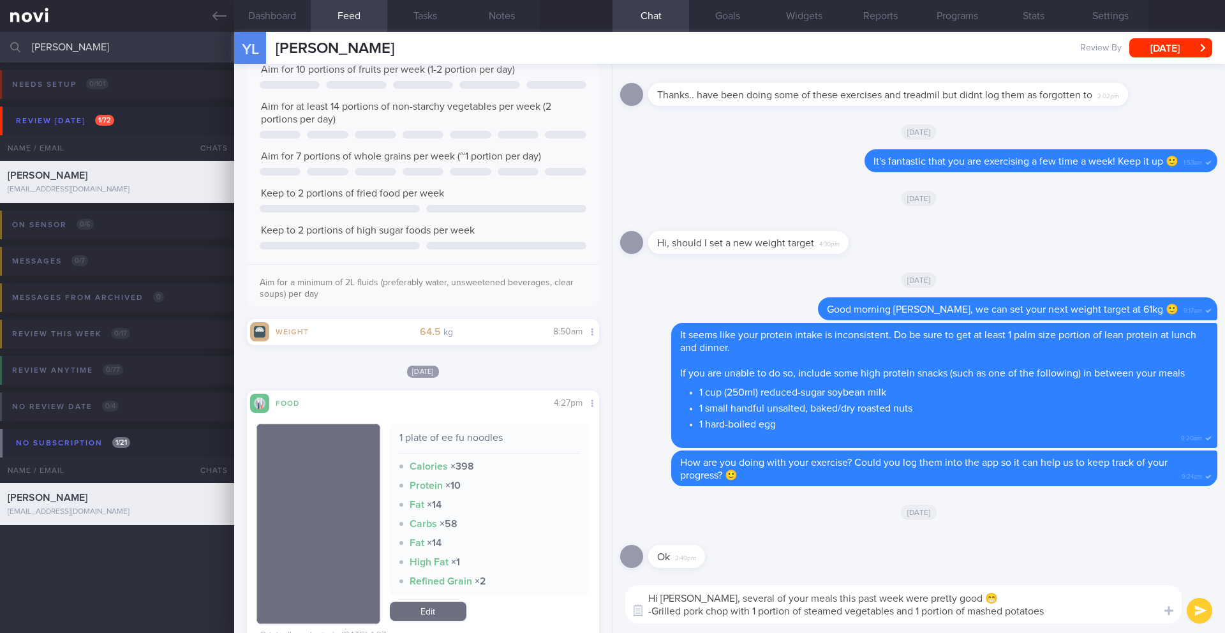
click at [653, 615] on textarea "Hi [PERSON_NAME], several of your meals this past week were pretty good 😁 -Gril…" at bounding box center [903, 604] width 557 height 38
click at [1073, 610] on textarea "Hi [PERSON_NAME], several of your meals this past week were pretty good 😁 - Gri…" at bounding box center [903, 604] width 557 height 38
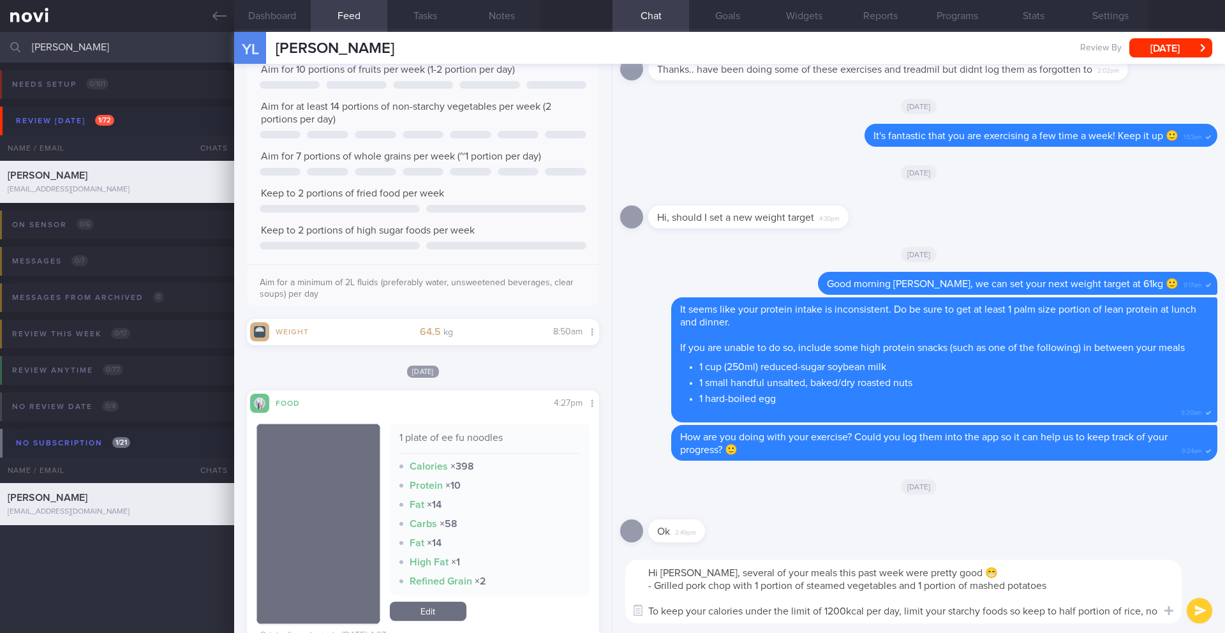
scroll to position [0, 0]
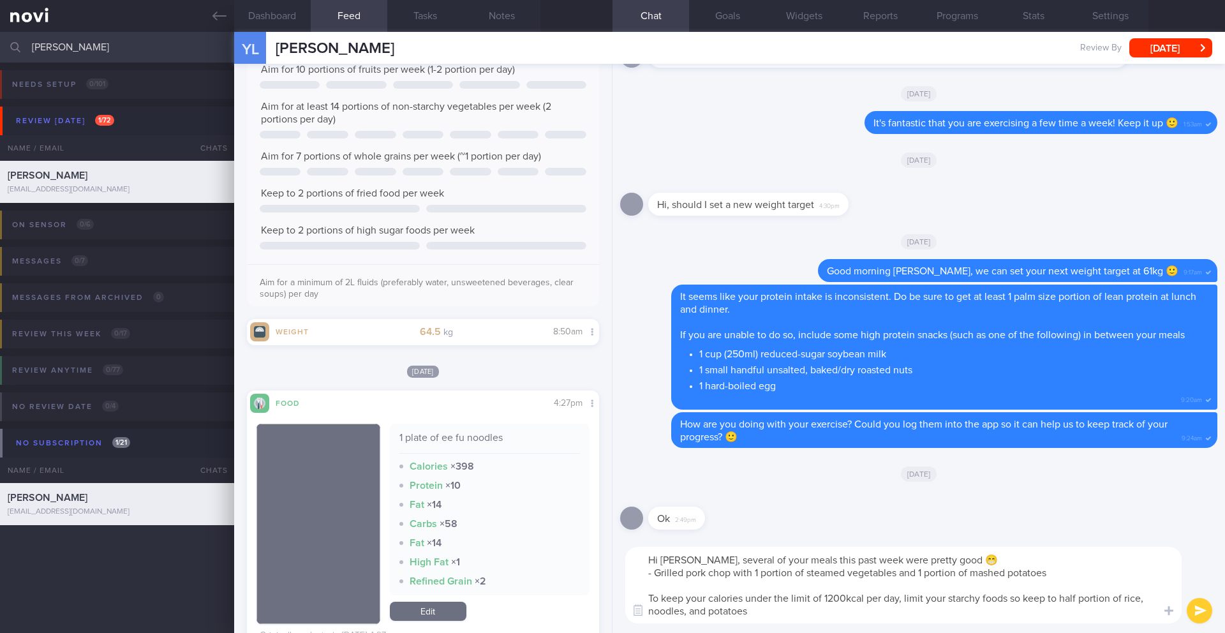
click at [900, 601] on textarea "Hi [PERSON_NAME], several of your meals this past week were pretty good 😁 - Gri…" at bounding box center [903, 585] width 557 height 77
click at [902, 600] on textarea "Hi [PERSON_NAME], several of your meals this past week were pretty good 😁 - Gri…" at bounding box center [903, 585] width 557 height 77
click at [904, 599] on textarea "Hi [PERSON_NAME], several of your meals this past week were pretty good 😁 - Gri…" at bounding box center [903, 585] width 557 height 77
click at [1111, 612] on textarea "Hi [PERSON_NAME], several of your meals this past week were pretty good 😁 - Gri…" at bounding box center [903, 585] width 557 height 77
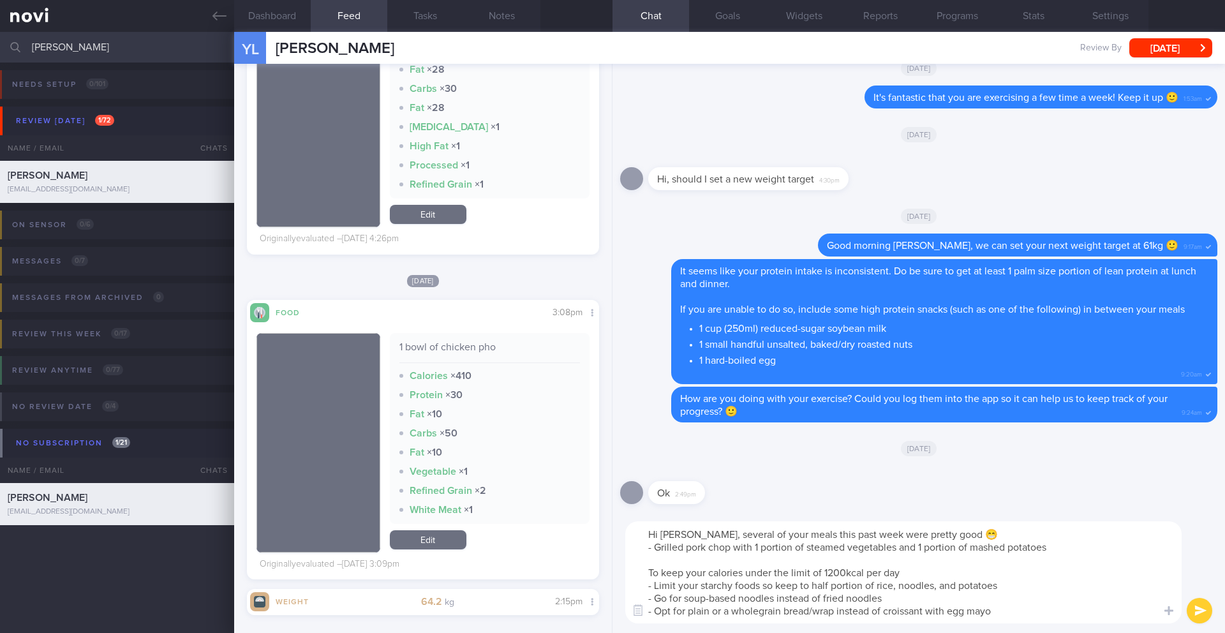
scroll to position [1738, 0]
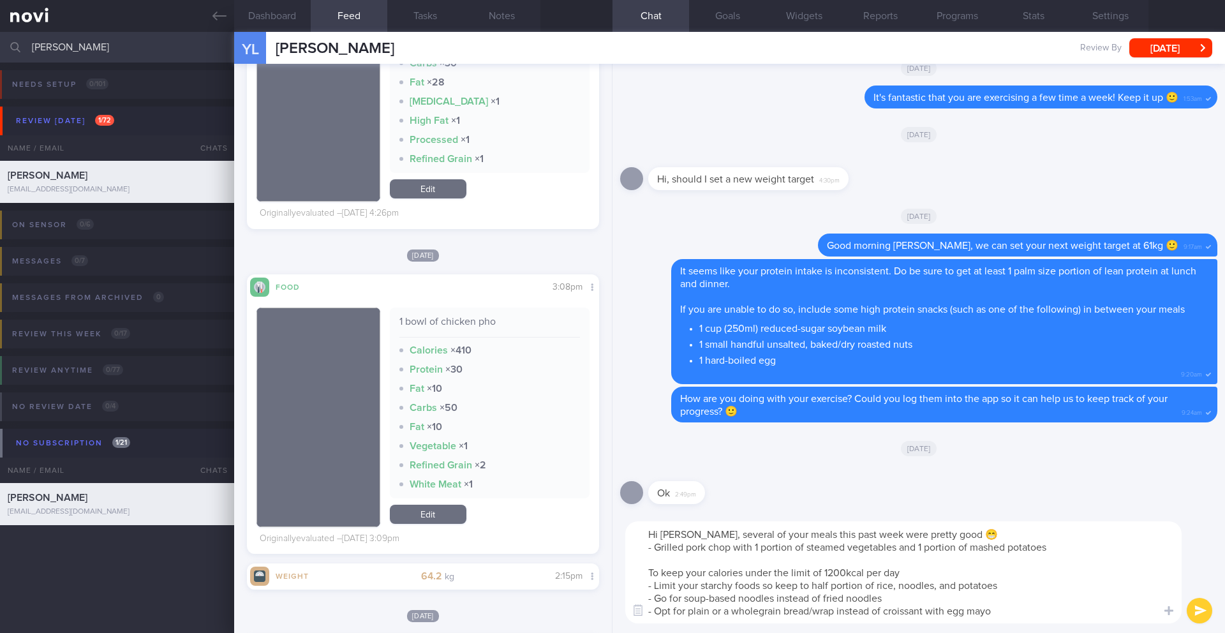
click at [1093, 549] on textarea "Hi [PERSON_NAME], several of your meals this past week were pretty good 😁 - Gri…" at bounding box center [903, 572] width 557 height 102
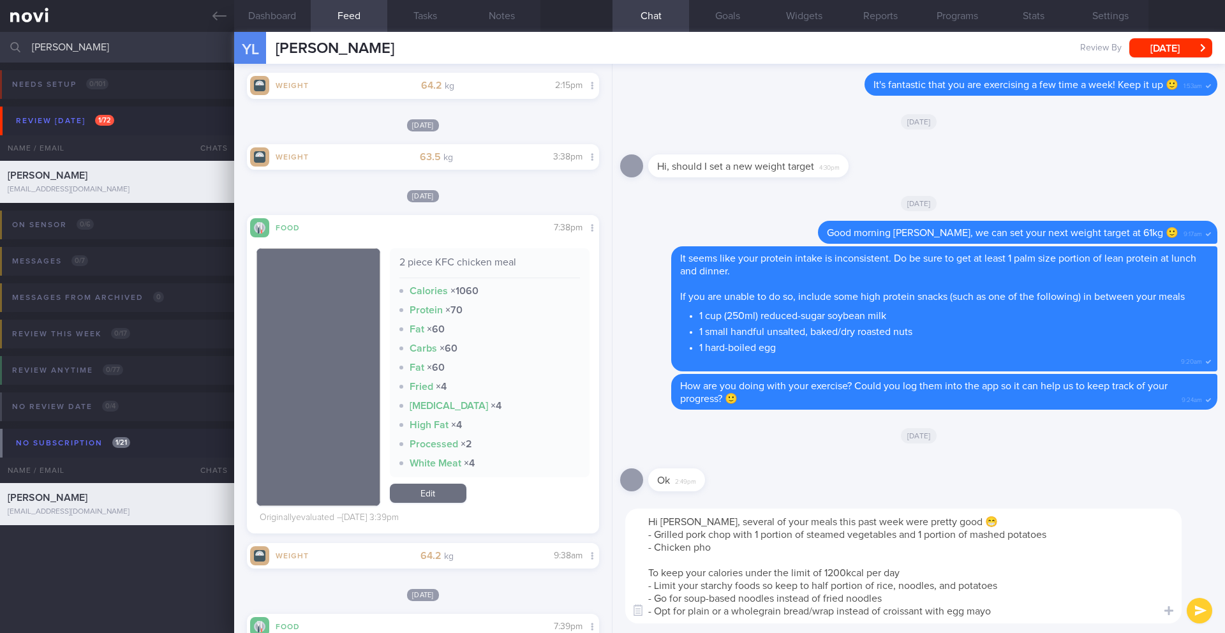
scroll to position [2377, 0]
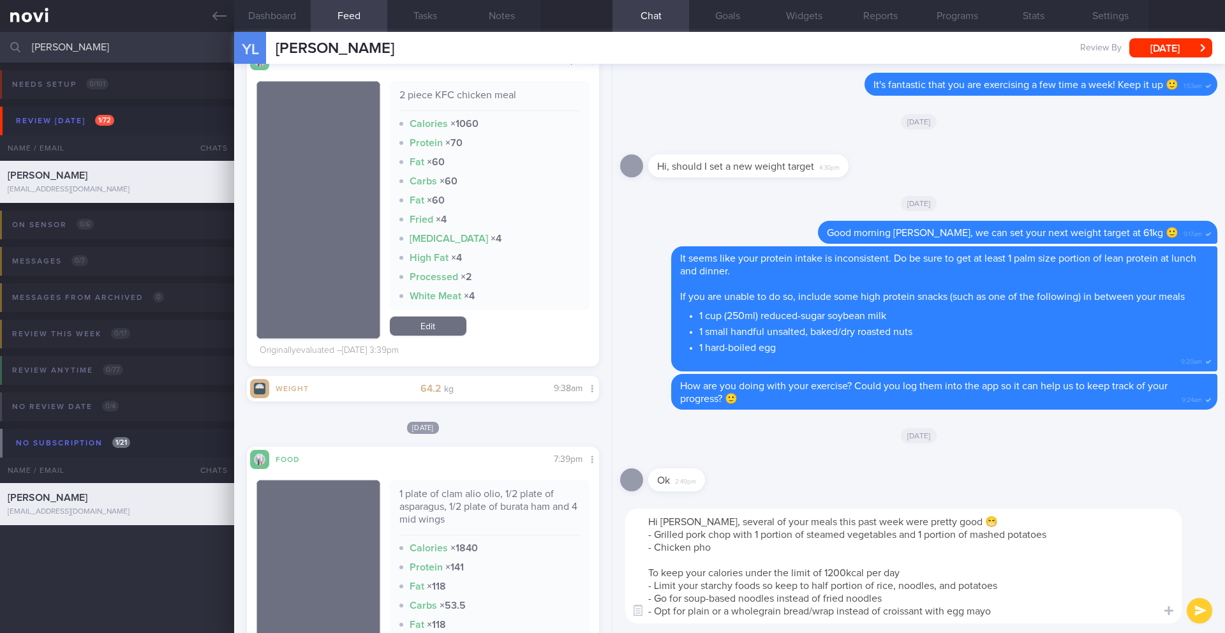
click at [1033, 613] on textarea "Hi [PERSON_NAME], several of your meals this past week were pretty good 😁 - Gri…" at bounding box center [903, 566] width 557 height 115
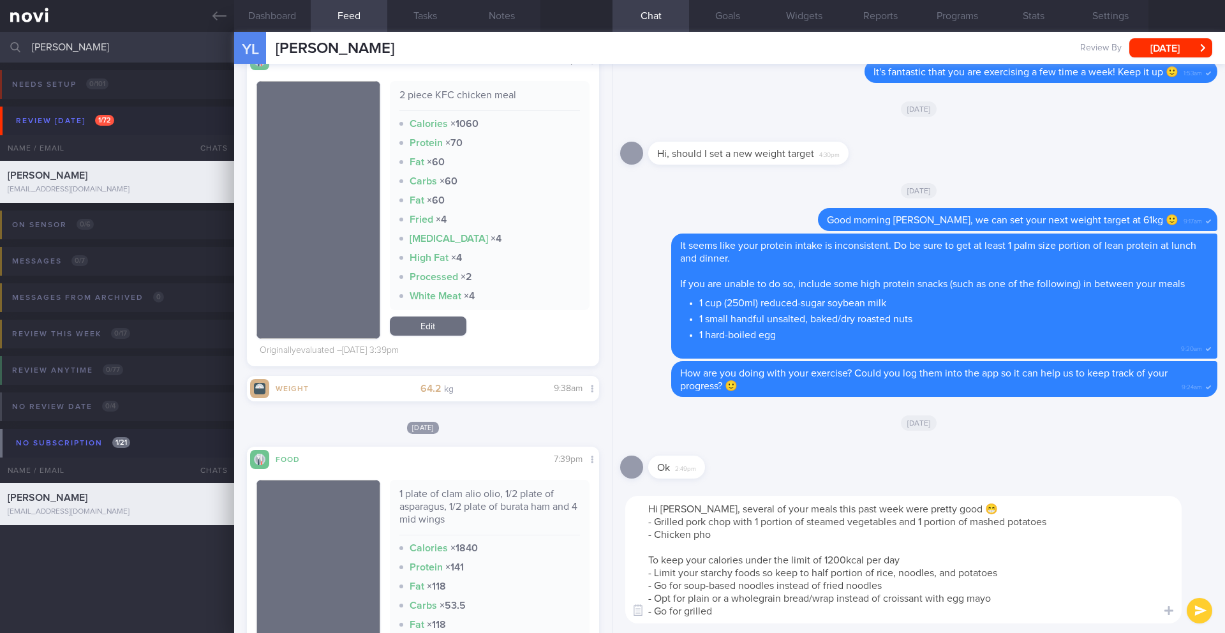
scroll to position [754, 0]
type textarea "Hi [PERSON_NAME], several of your meals this past week were pretty good 😁 - Gri…"
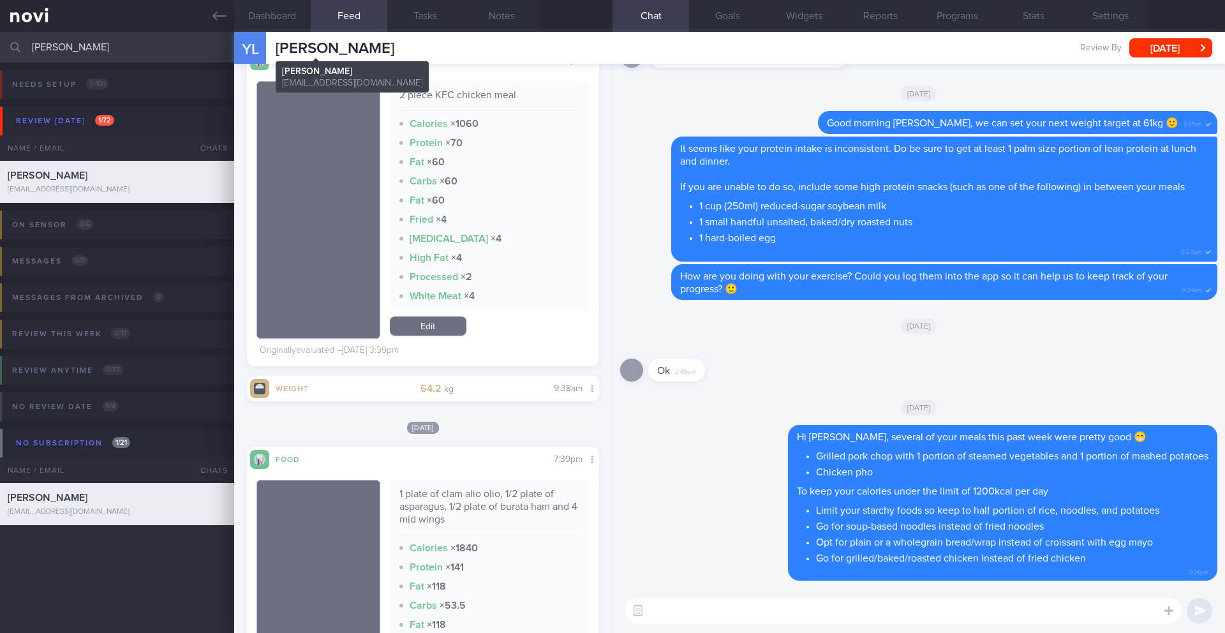
click at [329, 48] on span "[PERSON_NAME]" at bounding box center [335, 48] width 119 height 15
copy div "[PERSON_NAME] [PERSON_NAME] [EMAIL_ADDRESS][DOMAIN_NAME]"
click at [704, 607] on textarea at bounding box center [903, 611] width 557 height 26
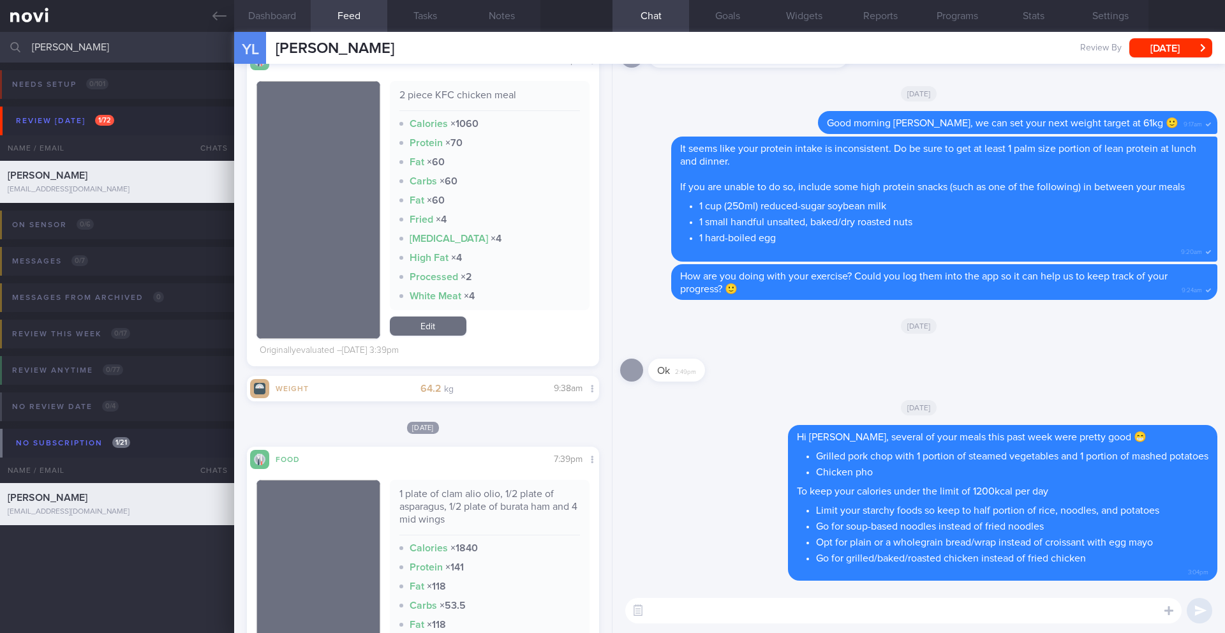
click at [269, 14] on button "Dashboard" at bounding box center [272, 16] width 77 height 32
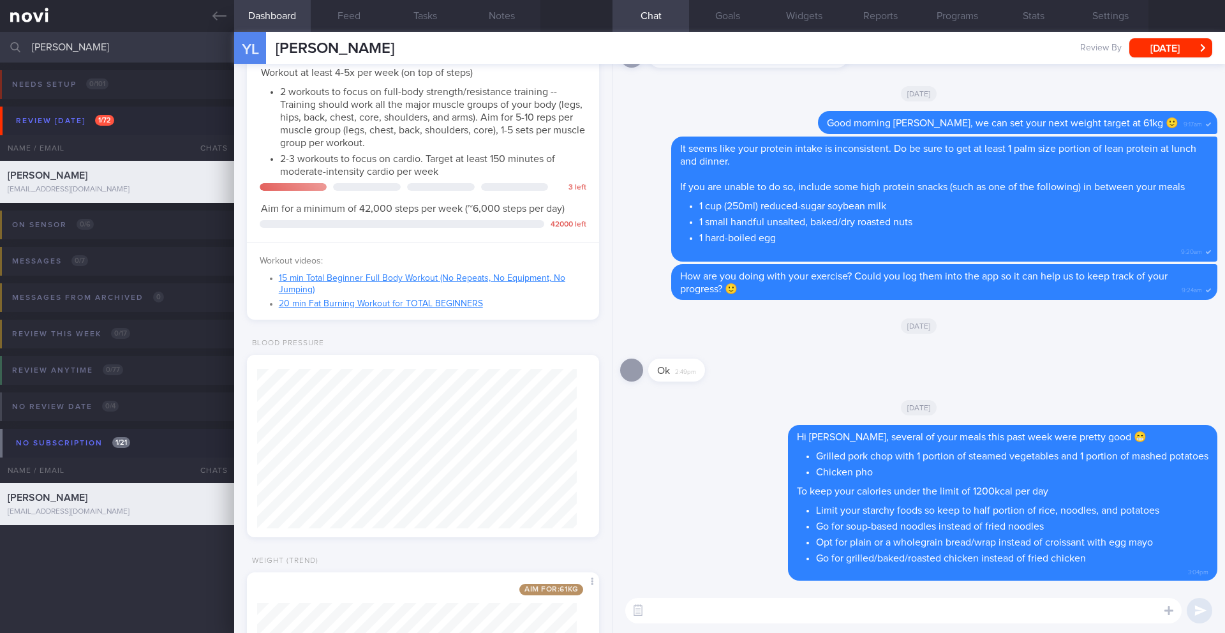
scroll to position [573, 0]
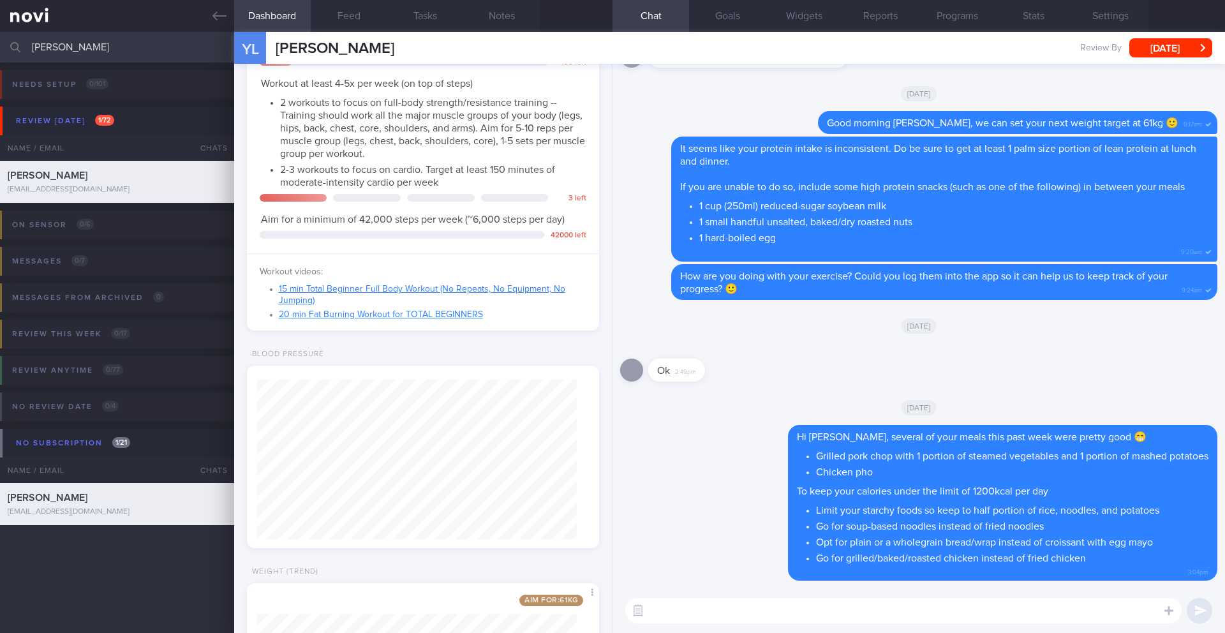
click at [812, 600] on textarea at bounding box center [903, 611] width 557 height 26
type textarea "T"
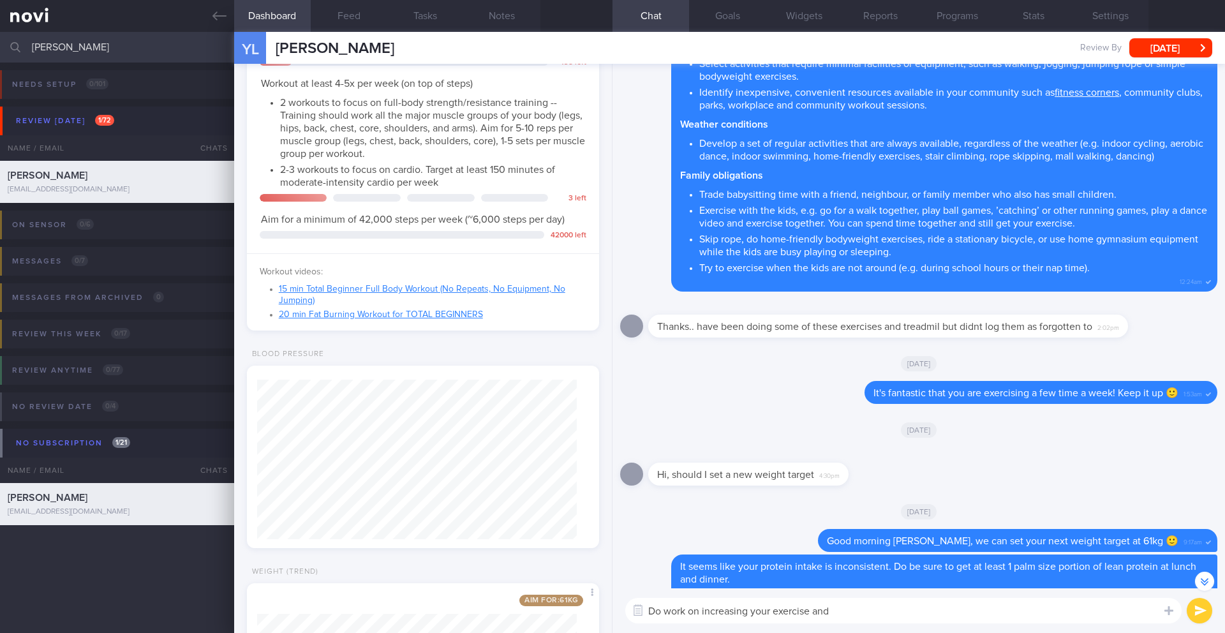
click at [749, 607] on textarea "Do work on increasing your exercise and" at bounding box center [903, 611] width 557 height 26
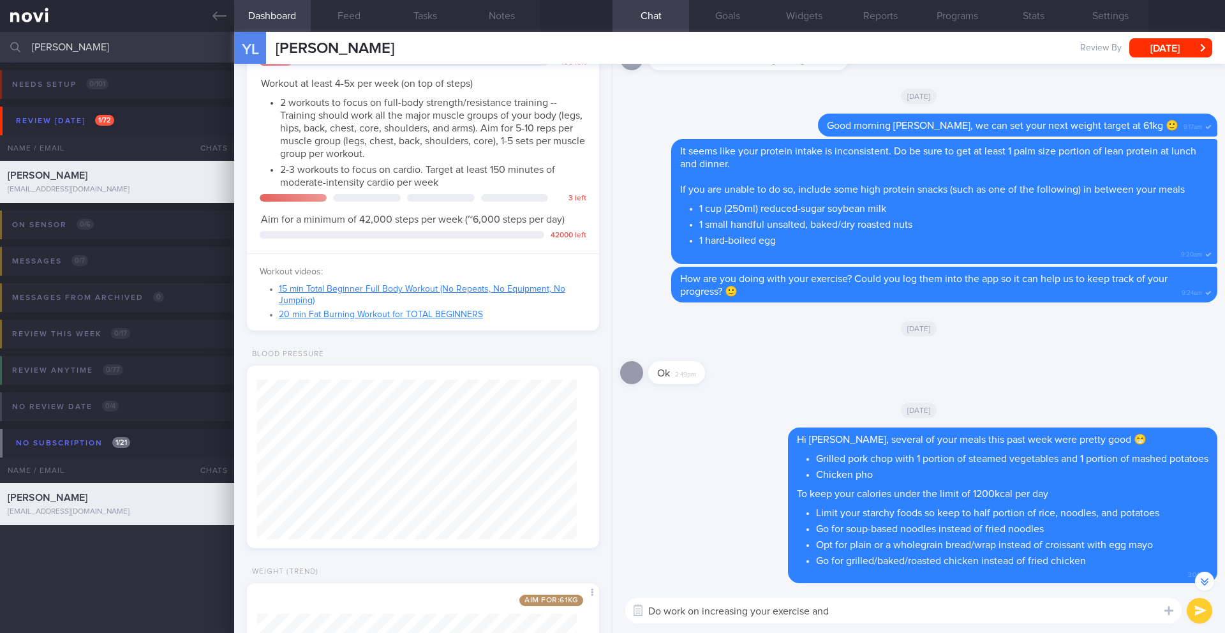
scroll to position [1, 0]
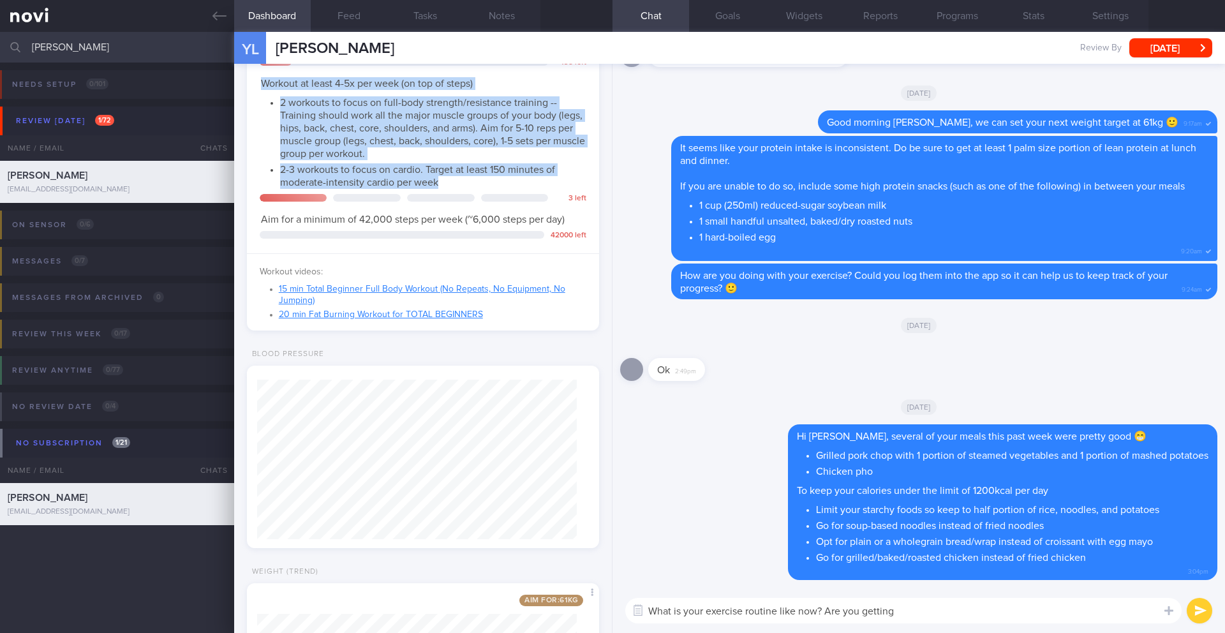
drag, startPoint x: 260, startPoint y: 84, endPoint x: 482, endPoint y: 181, distance: 242.4
click at [482, 181] on div "Workout at least 4-5x per week (on top of steps) 2 workouts to focus on full-bo…" at bounding box center [423, 133] width 327 height 112
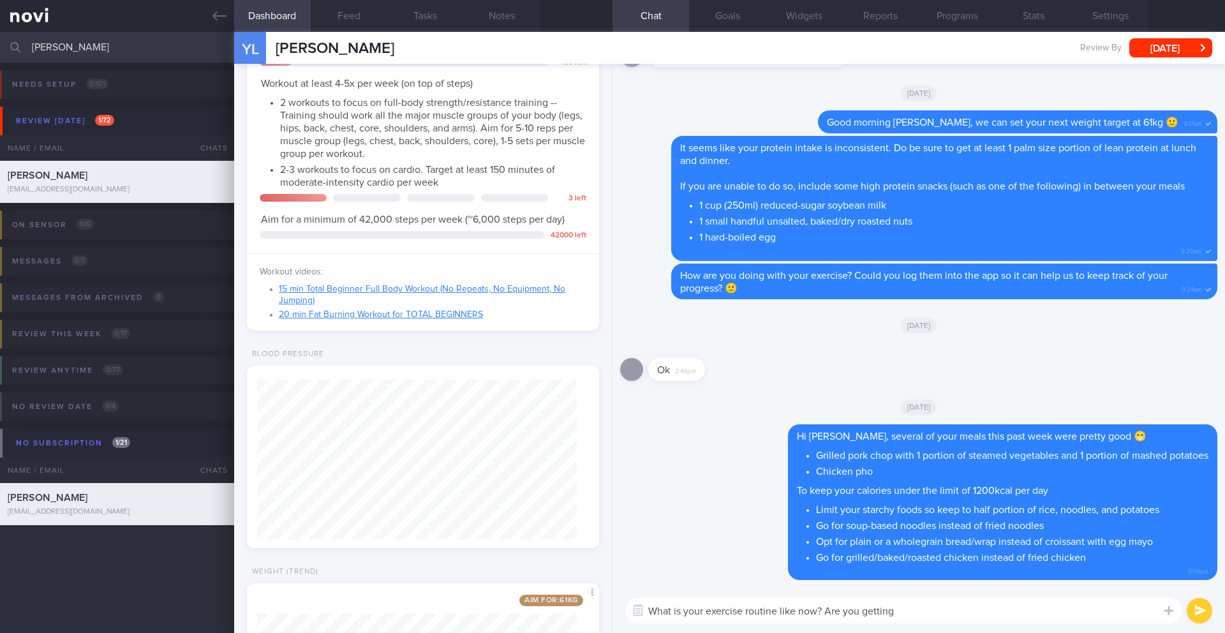
drag, startPoint x: 862, startPoint y: 611, endPoint x: 929, endPoint y: 595, distance: 68.9
click at [927, 615] on textarea "What is your exercise routine like now? Are you getting" at bounding box center [903, 611] width 557 height 26
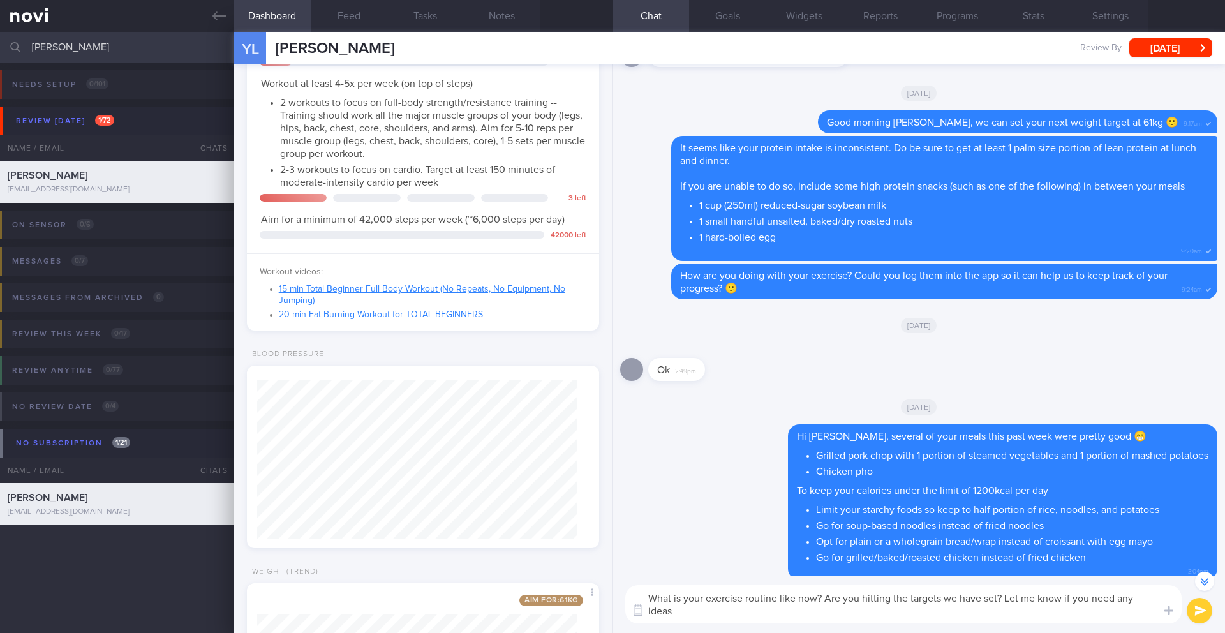
type textarea "What is your exercise routine like now? Are you hitting the targets we have set…"
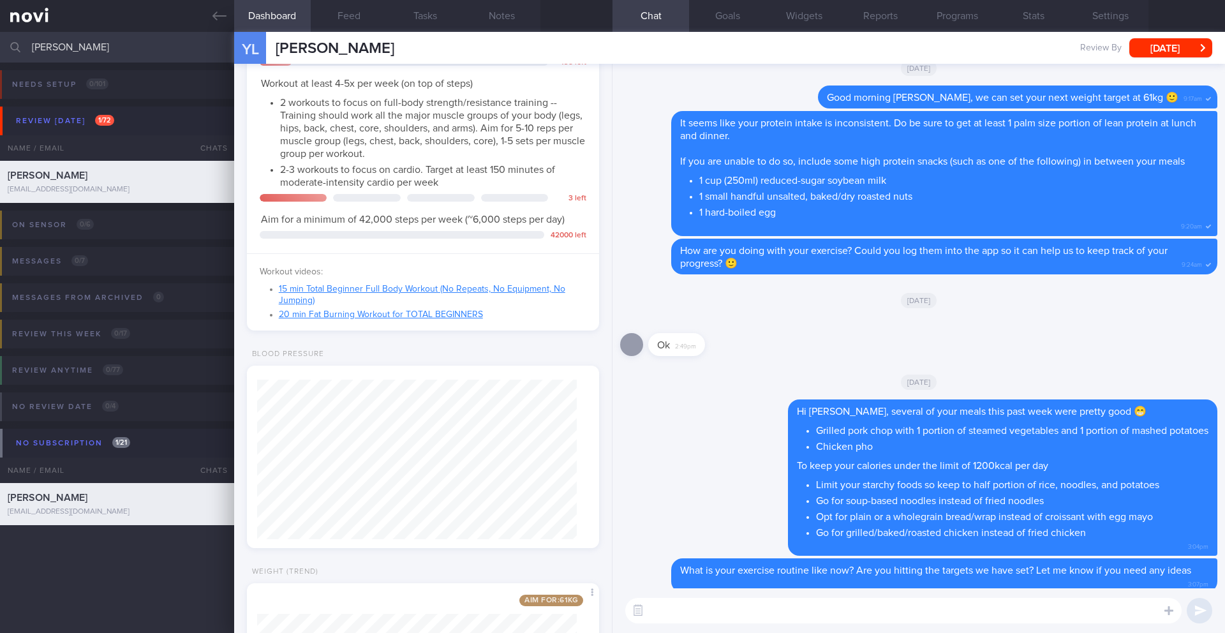
scroll to position [0, 0]
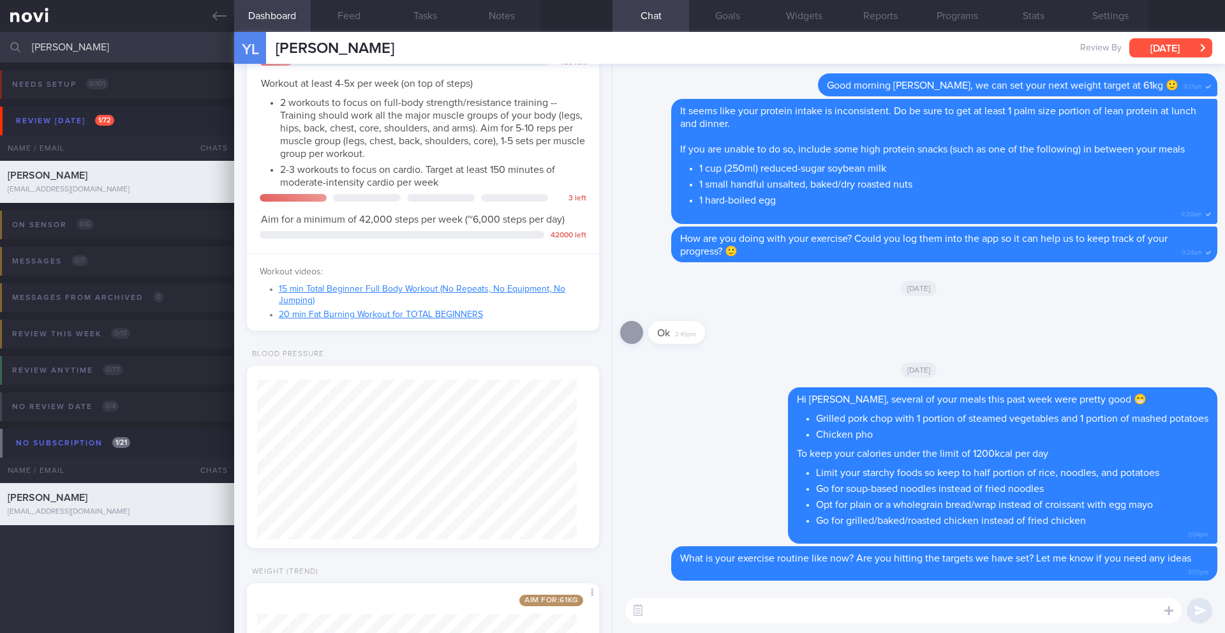
click at [1153, 43] on button "[DATE]" at bounding box center [1171, 47] width 83 height 19
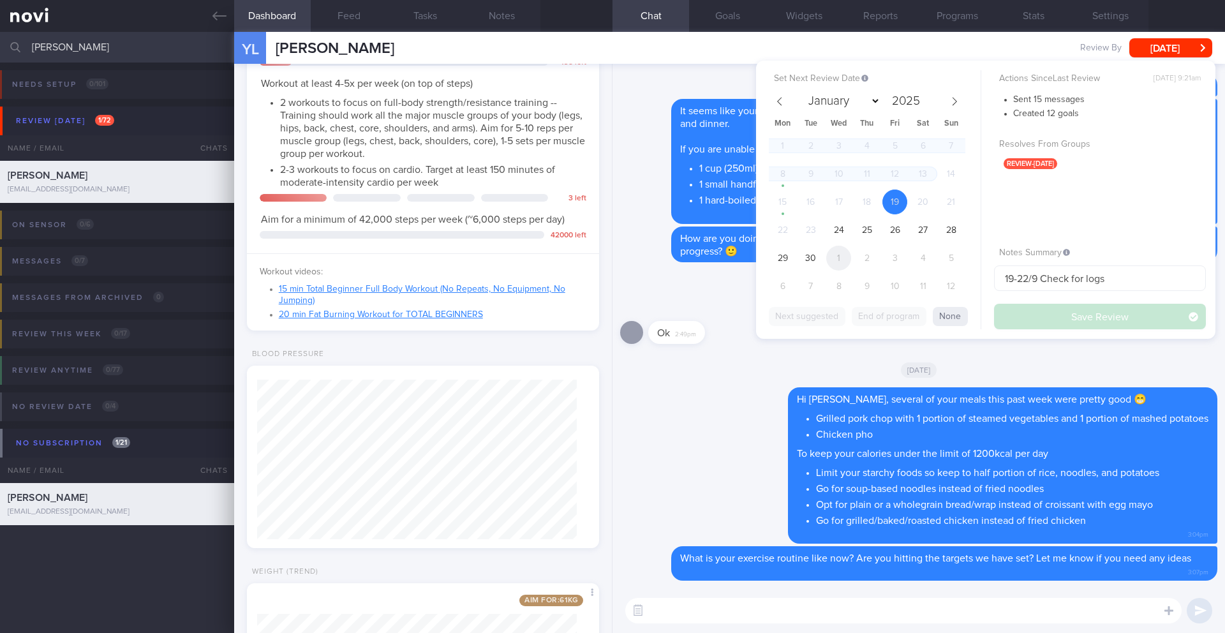
click at [841, 264] on span "1" at bounding box center [838, 258] width 25 height 25
select select "9"
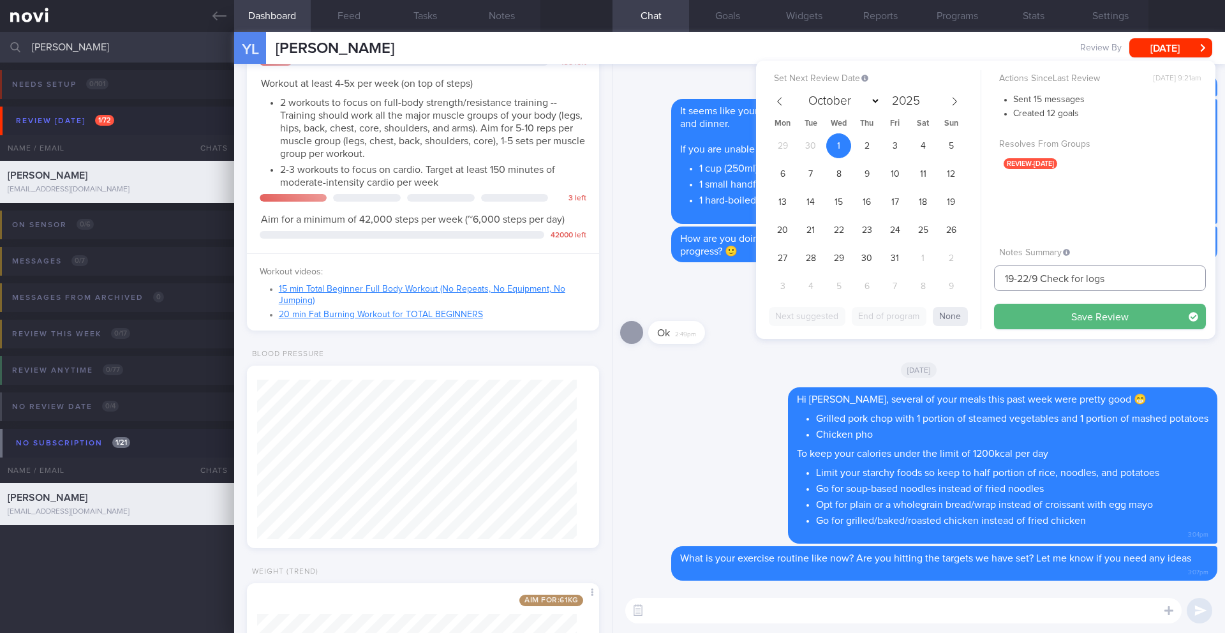
drag, startPoint x: 1039, startPoint y: 279, endPoint x: 972, endPoint y: 272, distance: 67.4
click at [977, 277] on div "Set Next Review Date [DATE] January February March April May June July August S…" at bounding box center [986, 200] width 460 height 278
type input "1-2/10 Check for logs"
click at [1025, 318] on button "Save Review" at bounding box center [1100, 317] width 212 height 26
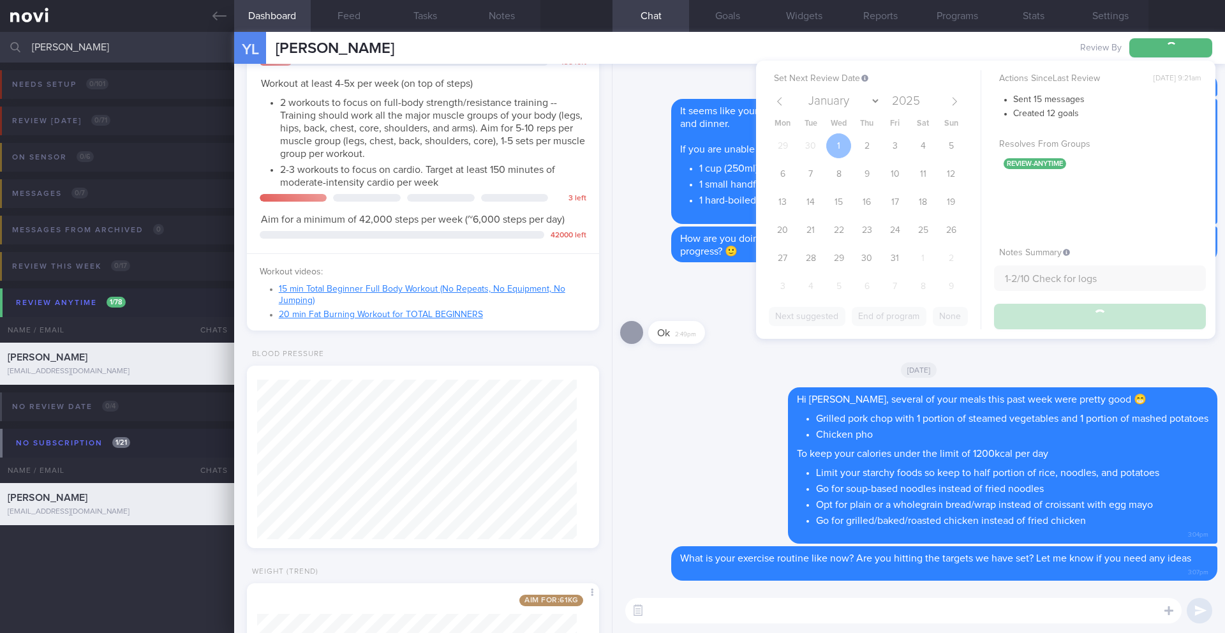
type input "1-2/10 Check for logs"
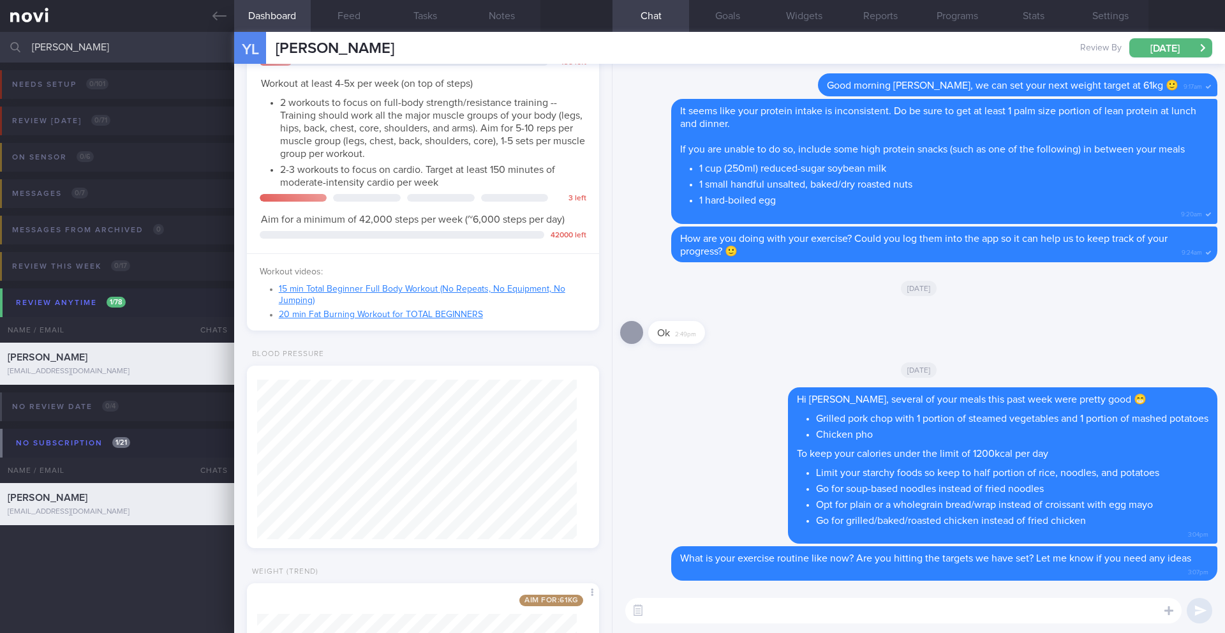
click at [59, 53] on input "[PERSON_NAME]" at bounding box center [612, 47] width 1225 height 31
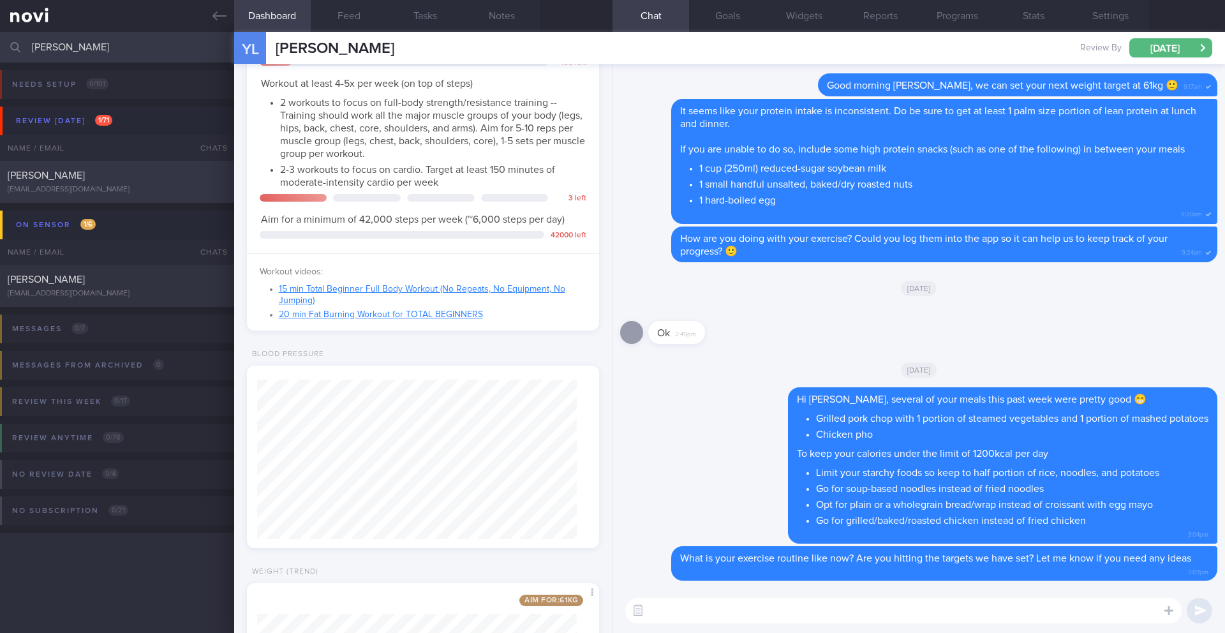
type input "[PERSON_NAME]"
click at [119, 170] on div "[PERSON_NAME]" at bounding box center [116, 175] width 216 height 13
type input "22/9 SAF LIP"
type textarea "SUPPORT NEEDED: CHALLENGE: Wt Targets: [DEMOGRAPHIC_DATA] Chinese [DEMOGRAPHIC_…"
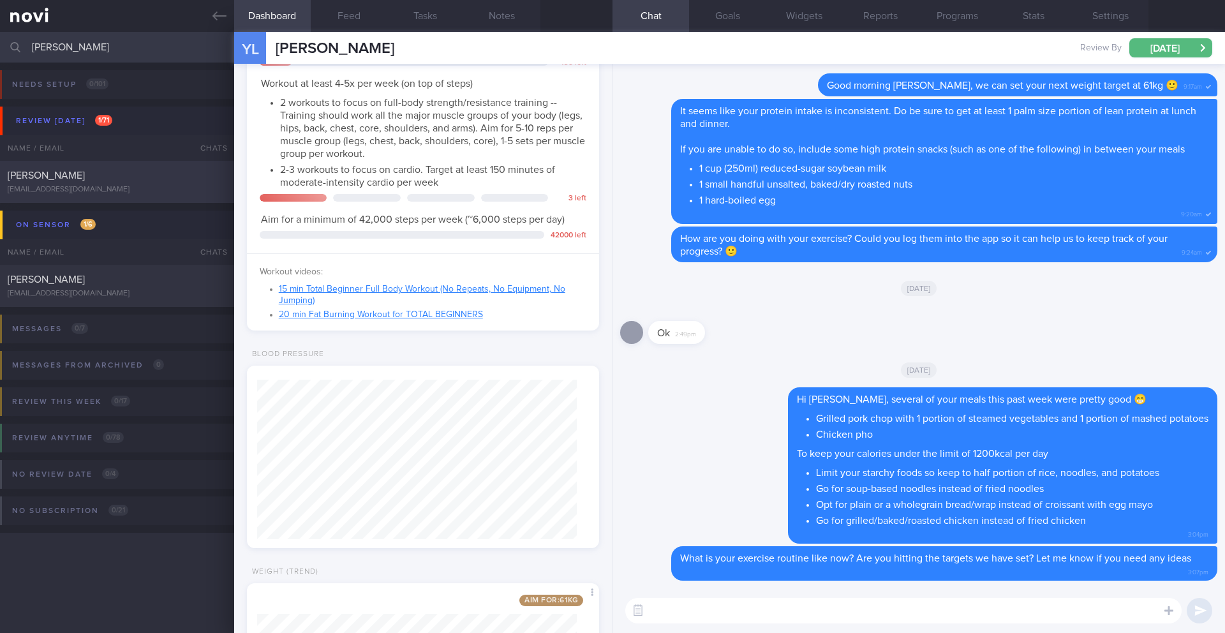
select select "8"
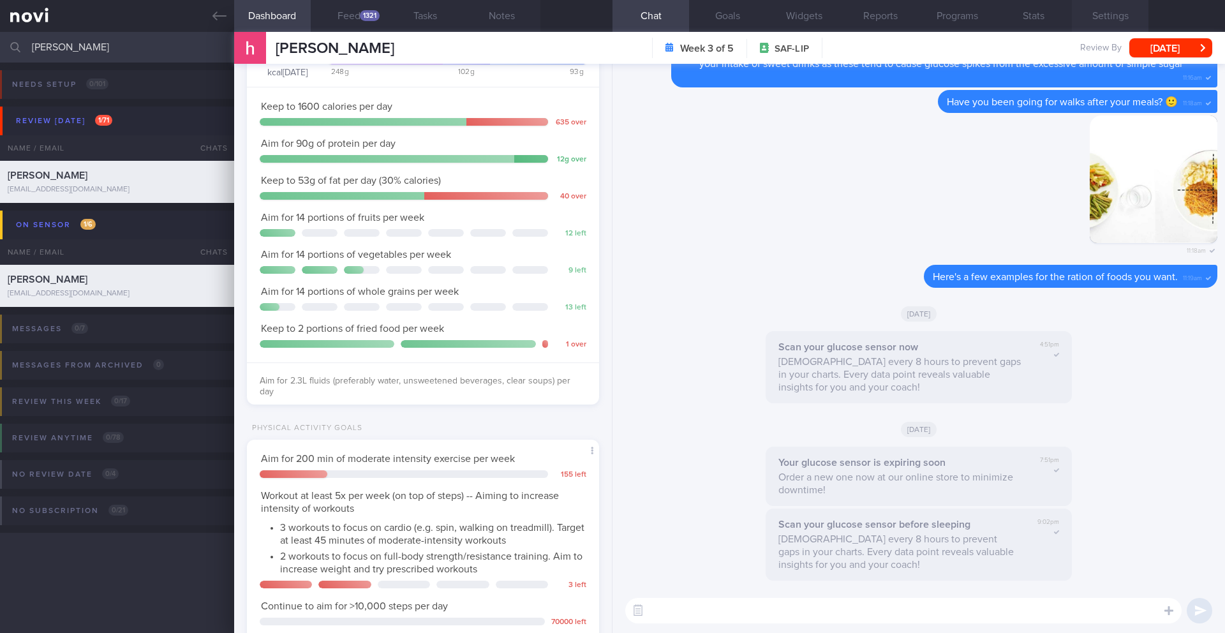
scroll to position [196, 325]
click at [353, 18] on button "Feed 1321" at bounding box center [349, 16] width 77 height 32
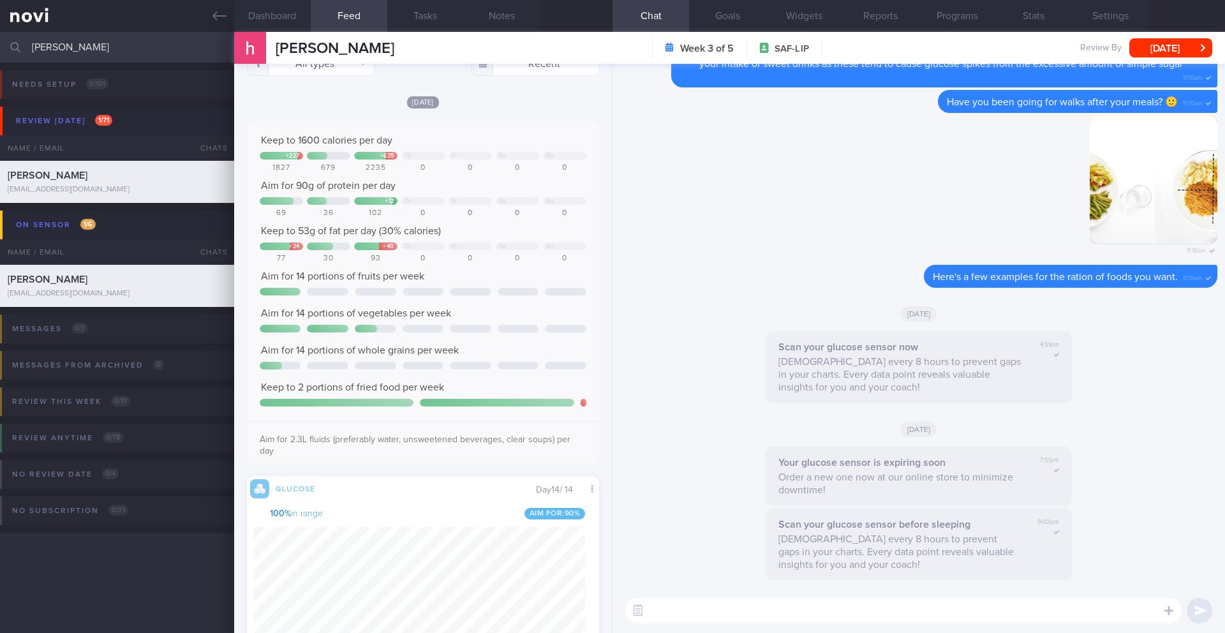
scroll to position [27, 0]
click at [502, 13] on button "Notes" at bounding box center [502, 16] width 77 height 32
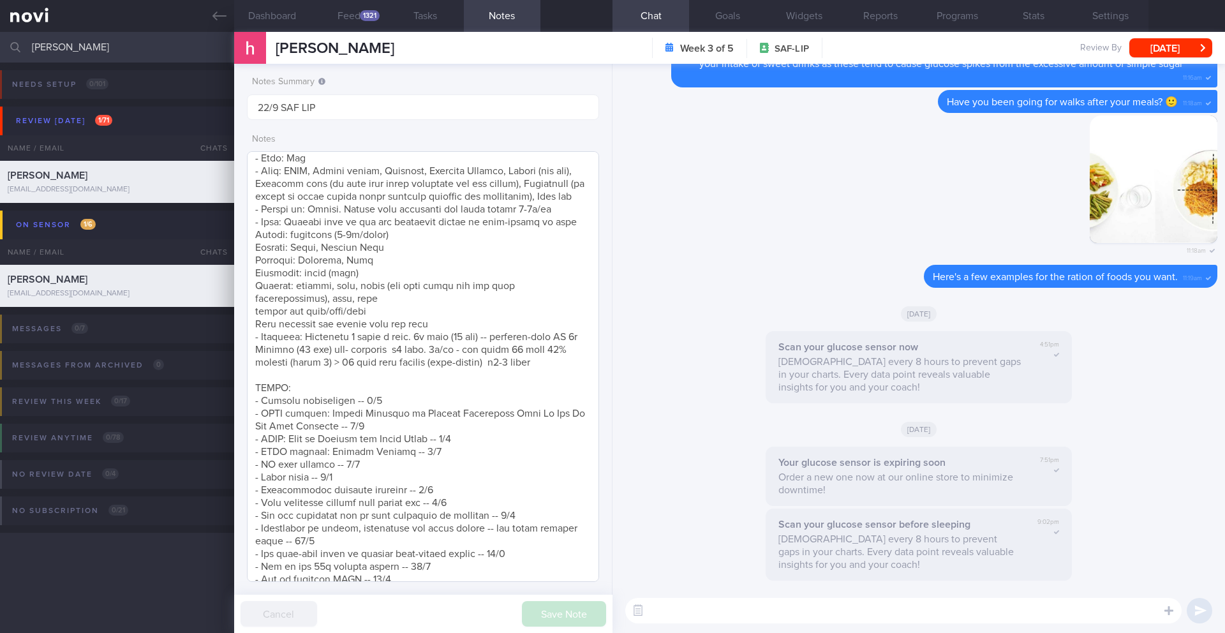
scroll to position [387, 0]
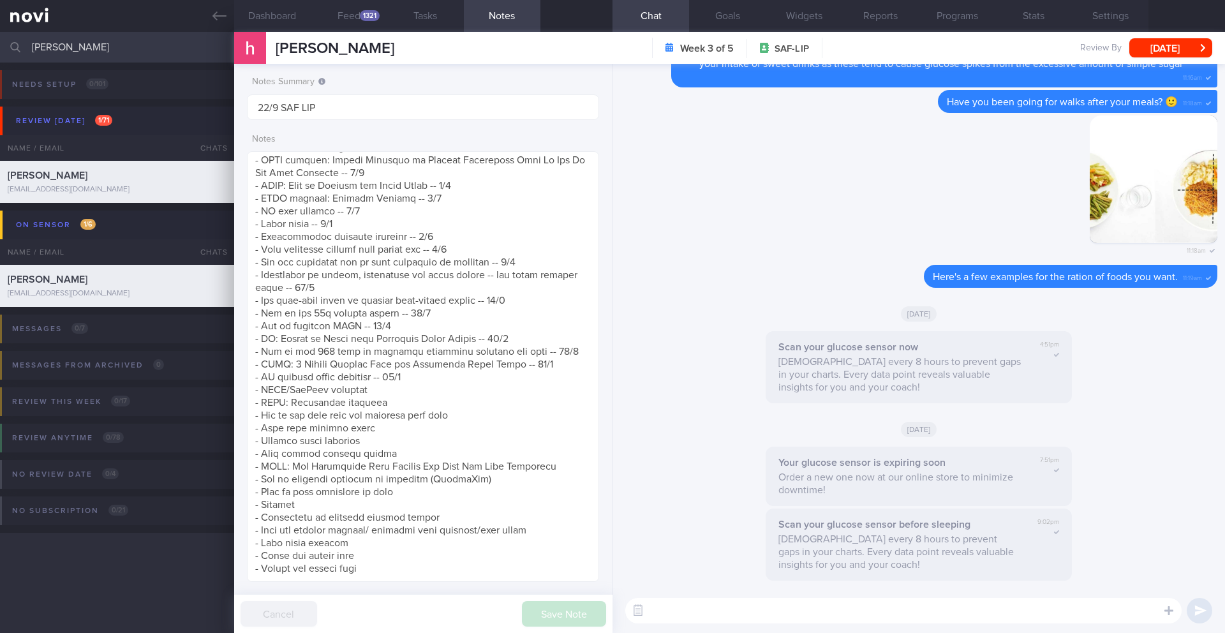
click at [756, 613] on textarea at bounding box center [903, 611] width 557 height 26
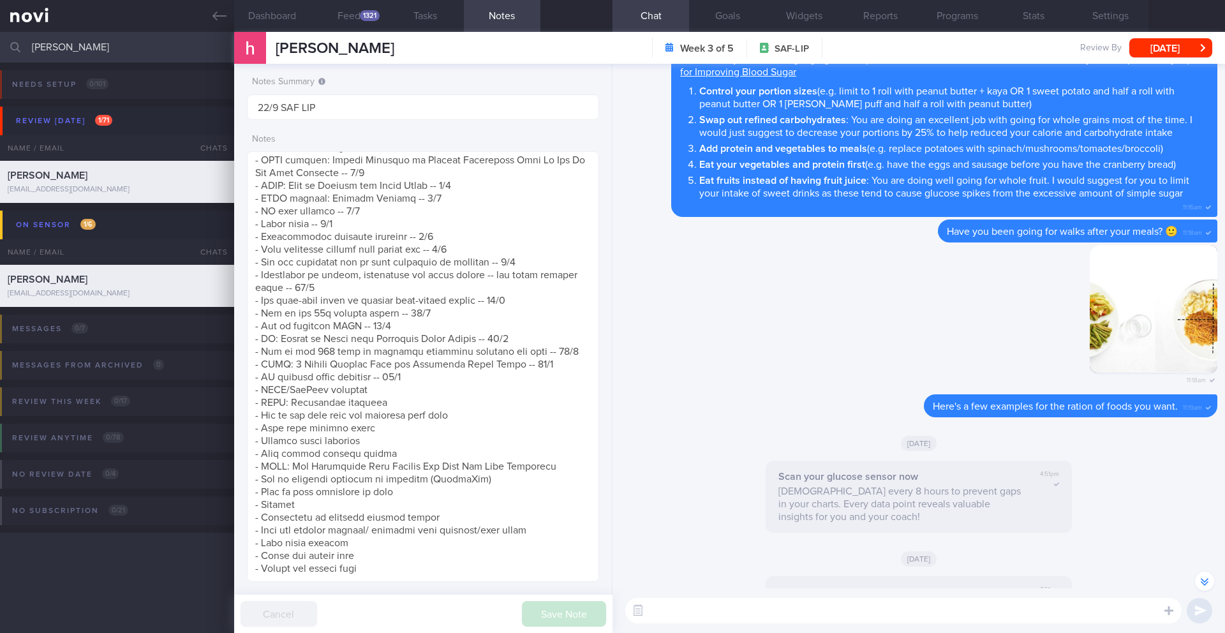
scroll to position [-541, 0]
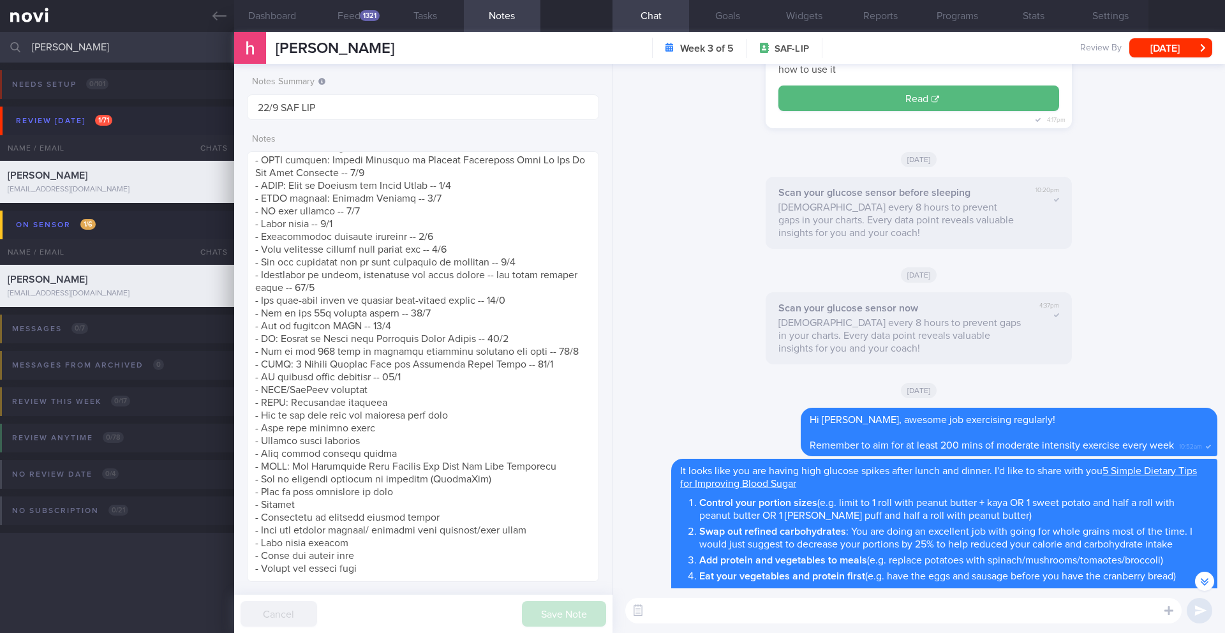
click at [793, 601] on textarea at bounding box center [903, 611] width 557 height 26
type textarea "Hi [PERSON_NAME],"
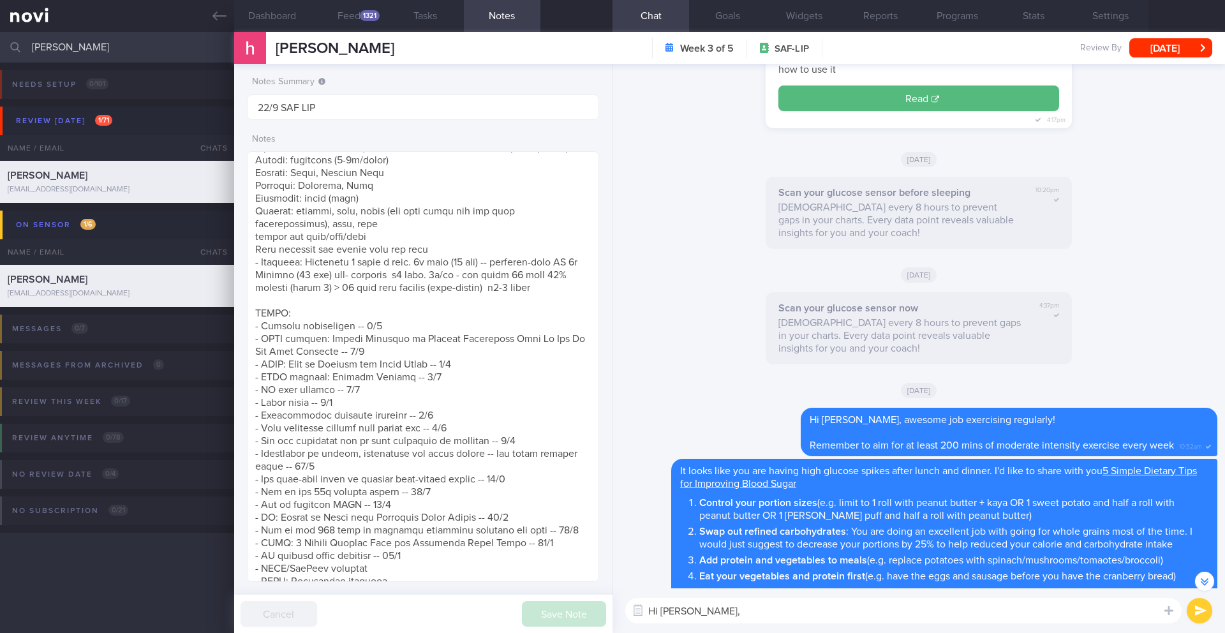
scroll to position [107, 0]
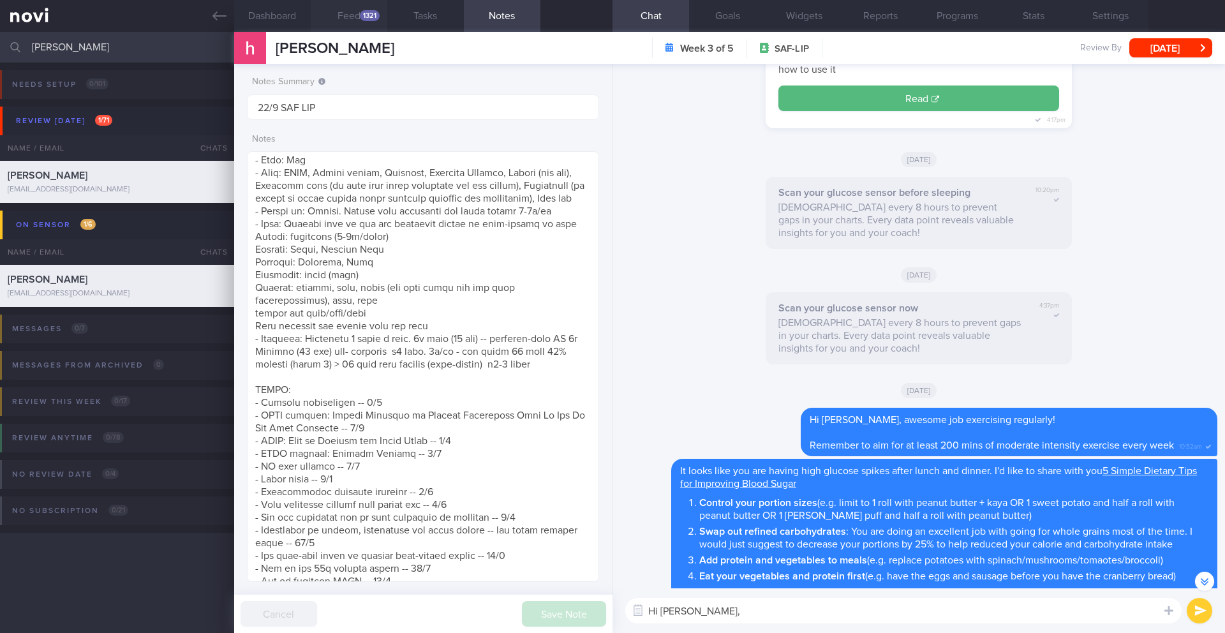
click at [340, 15] on button "Feed 1321" at bounding box center [349, 16] width 77 height 32
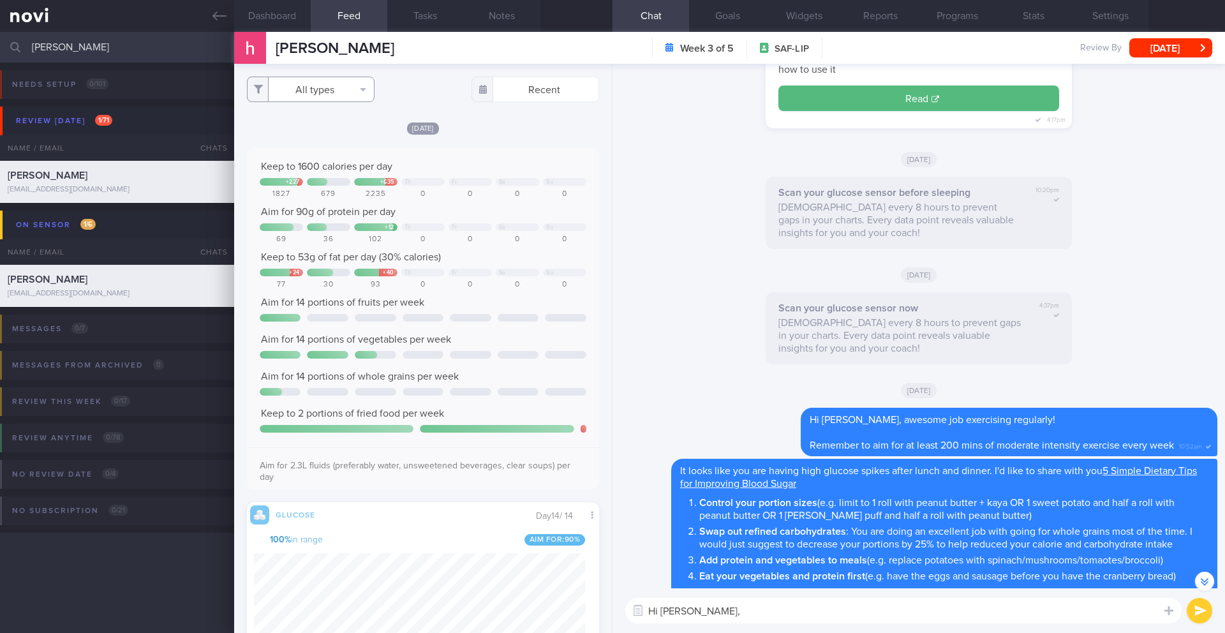
click at [334, 90] on button "All types" at bounding box center [311, 90] width 128 height 26
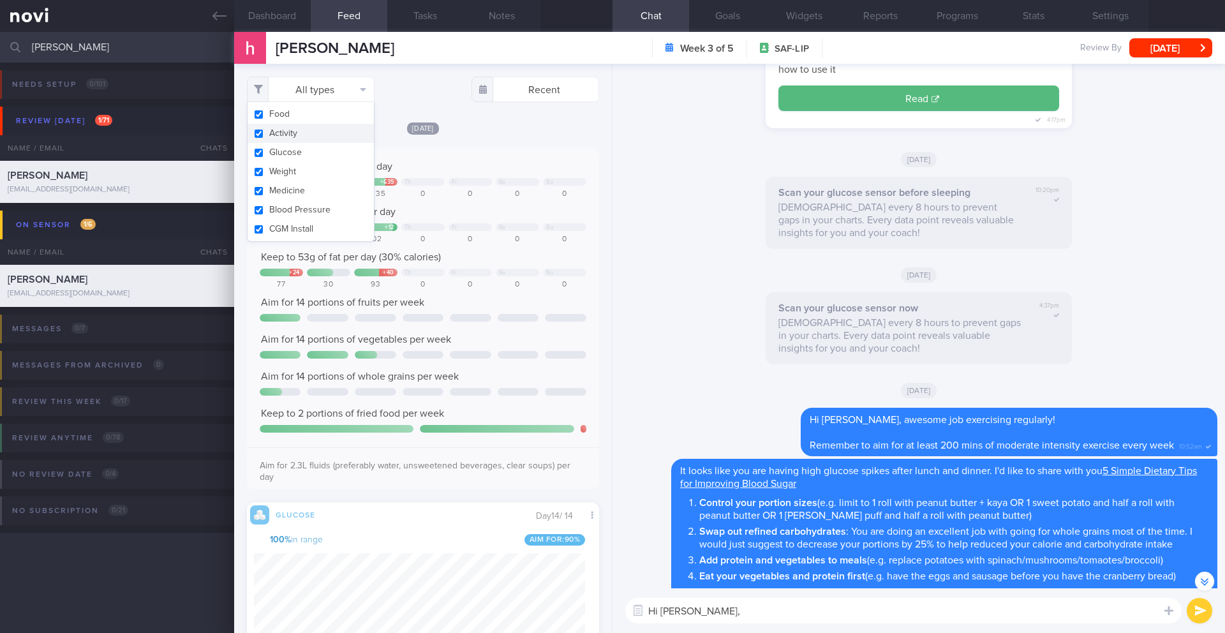
click at [319, 130] on button "Activity" at bounding box center [311, 133] width 126 height 19
checkbox input "false"
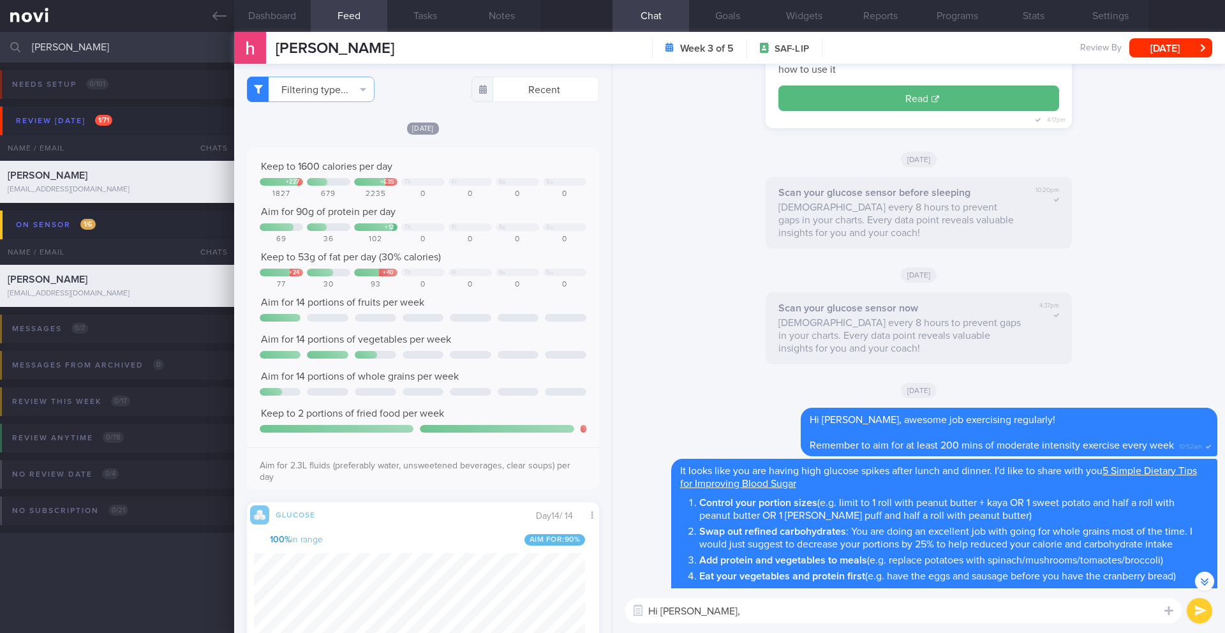
click at [481, 156] on div "Keep to 1600 calories per day + 227 + 635 Th Fr Sa Su 1827 679 2235 0 0 0 0 Aim…" at bounding box center [423, 318] width 352 height 342
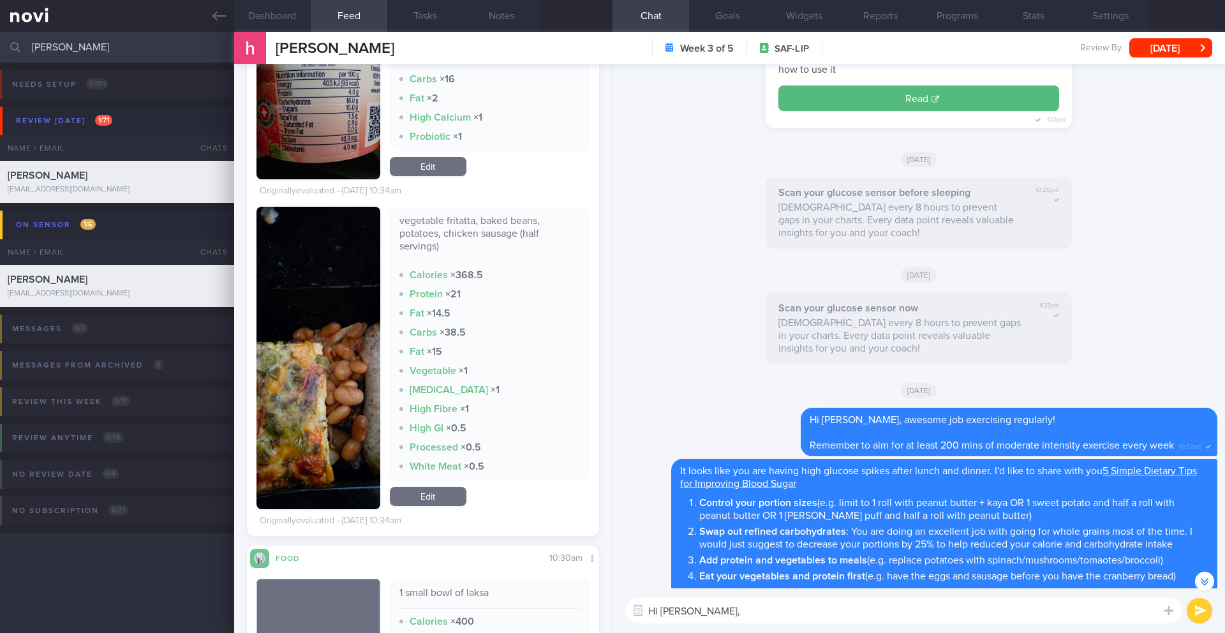
click at [353, 348] on button "button" at bounding box center [319, 358] width 124 height 303
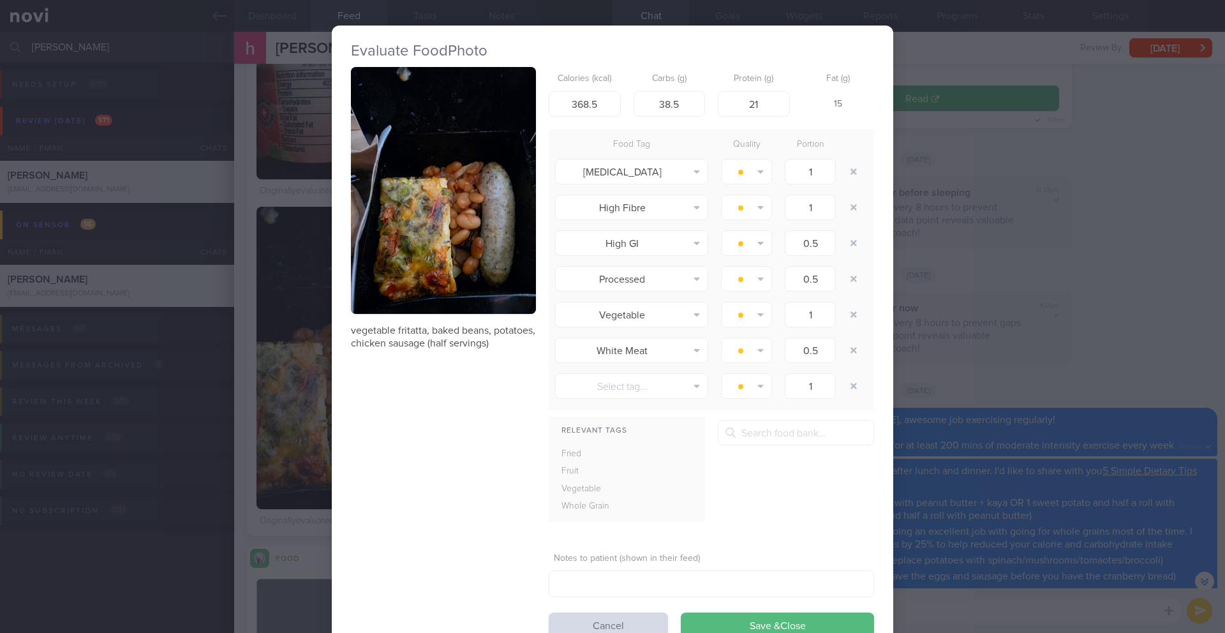
click at [410, 276] on button "button" at bounding box center [443, 190] width 185 height 247
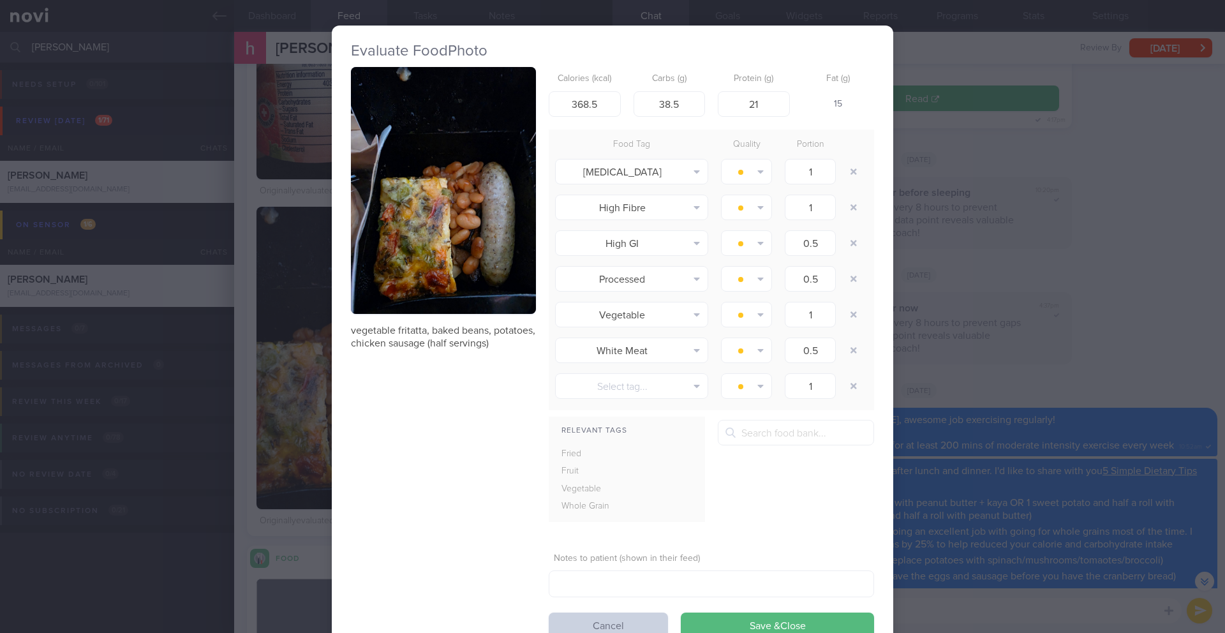
click at [620, 629] on button "Cancel" at bounding box center [608, 626] width 119 height 26
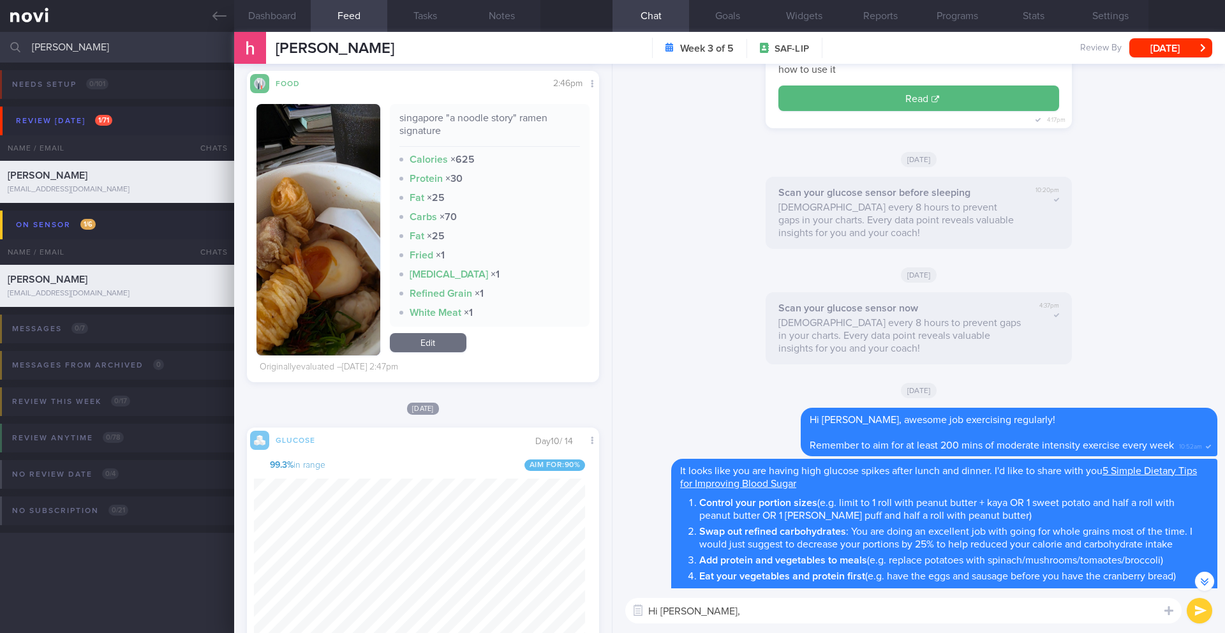
scroll to position [6484, 0]
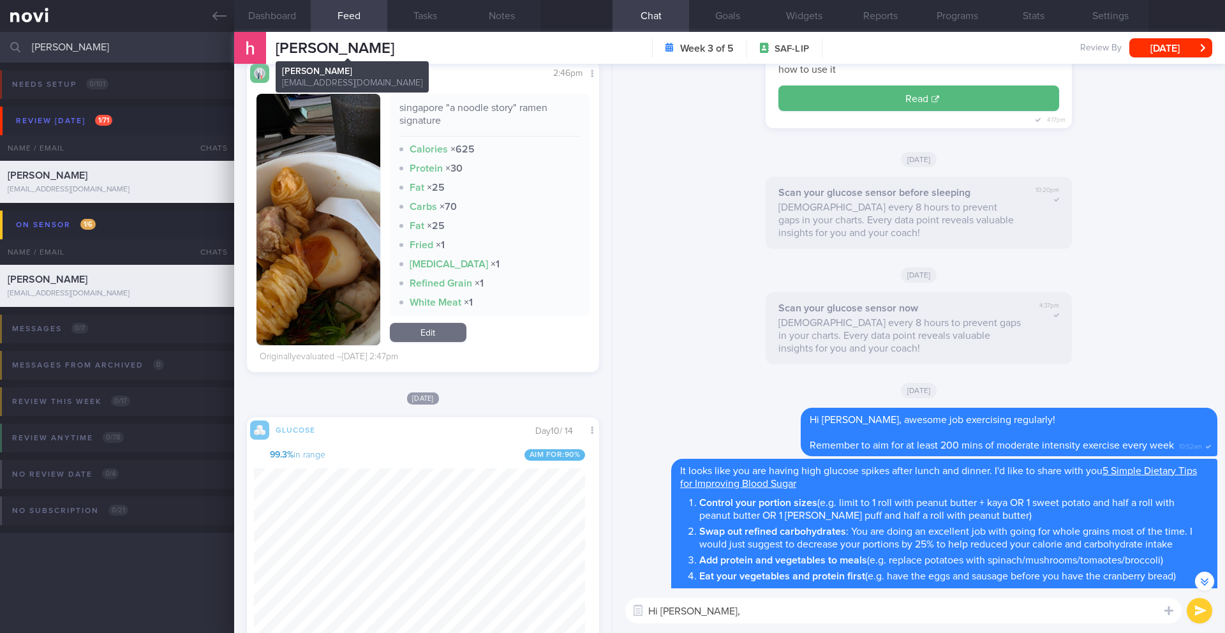
click at [355, 63] on div "[PERSON_NAME] [PERSON_NAME] [PERSON_NAME][EMAIL_ADDRESS][DOMAIN_NAME]" at bounding box center [314, 48] width 160 height 32
click at [355, 45] on span "[PERSON_NAME]" at bounding box center [335, 48] width 119 height 15
copy div "[PERSON_NAME] NAH [PERSON_NAME] [PERSON_NAME][EMAIL_ADDRESS][DOMAIN_NAME]"
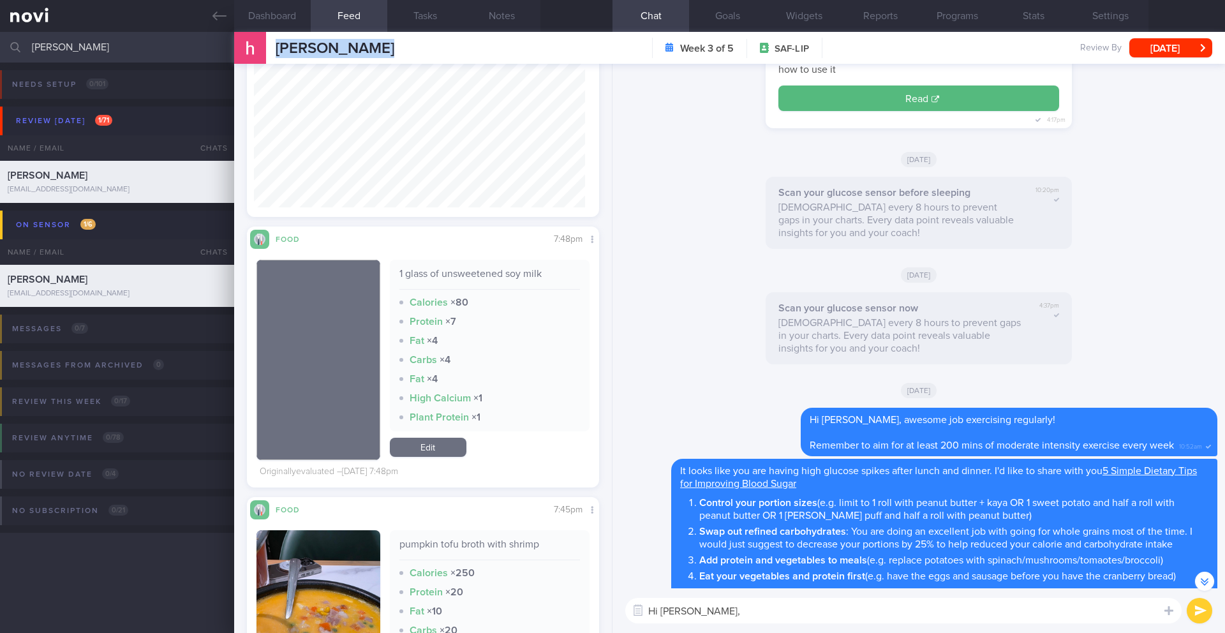
scroll to position [209, 332]
click at [276, 17] on button "Dashboard" at bounding box center [272, 16] width 77 height 32
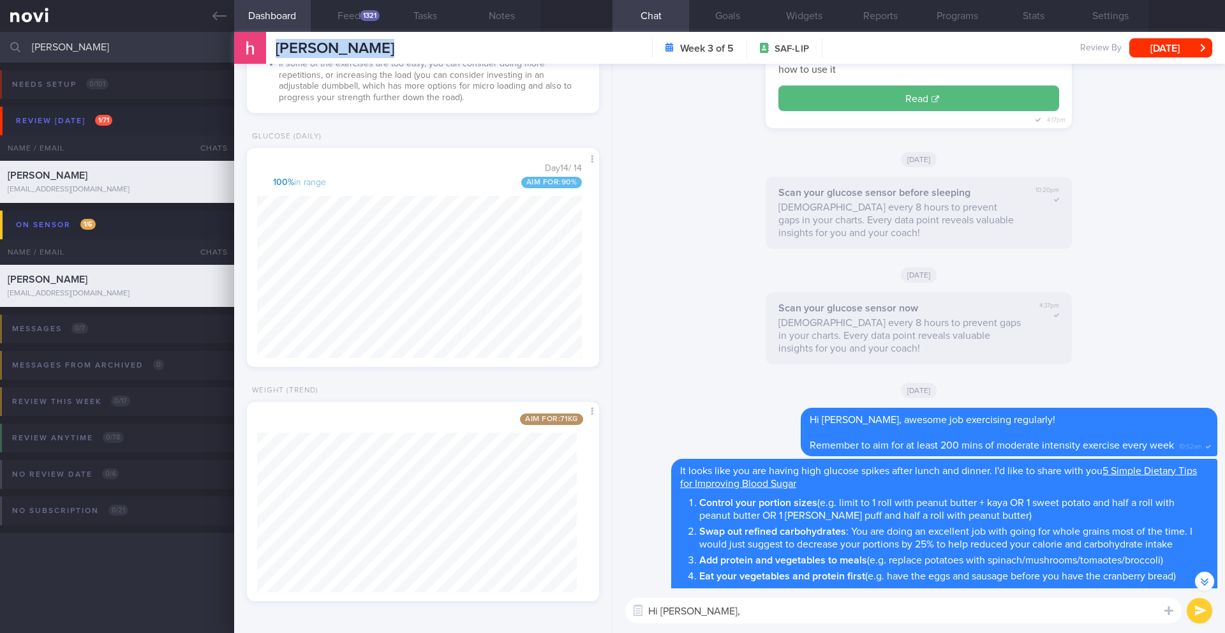
scroll to position [840, 0]
click at [771, 622] on textarea "Hi [PERSON_NAME]," at bounding box center [903, 611] width 557 height 26
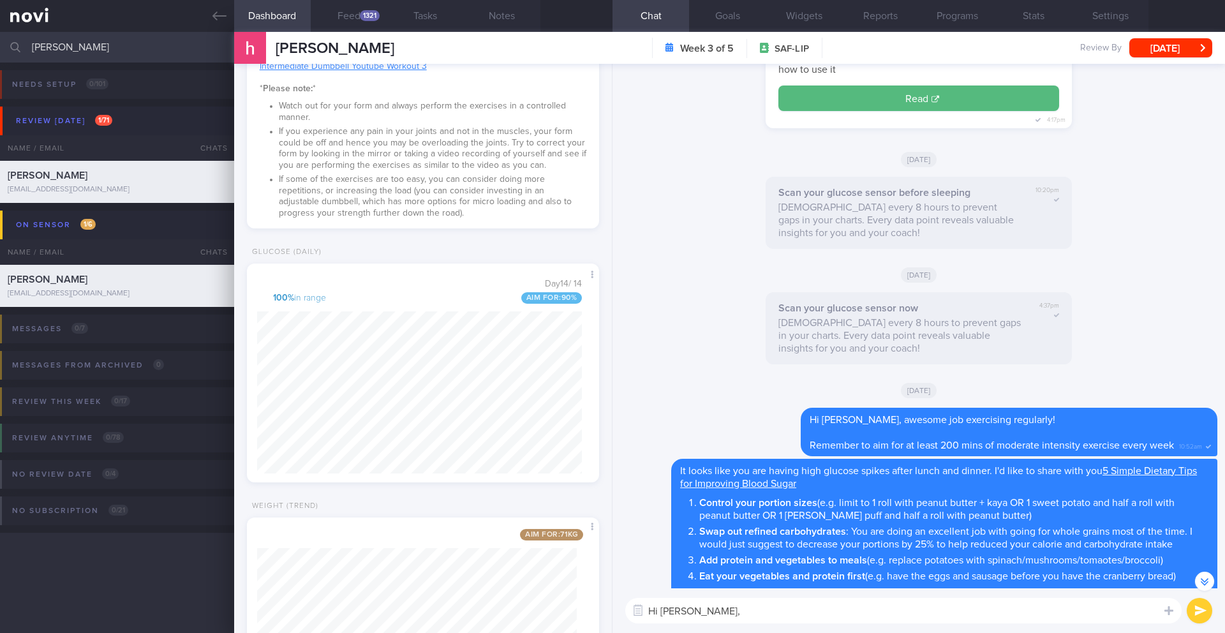
scroll to position [412, 0]
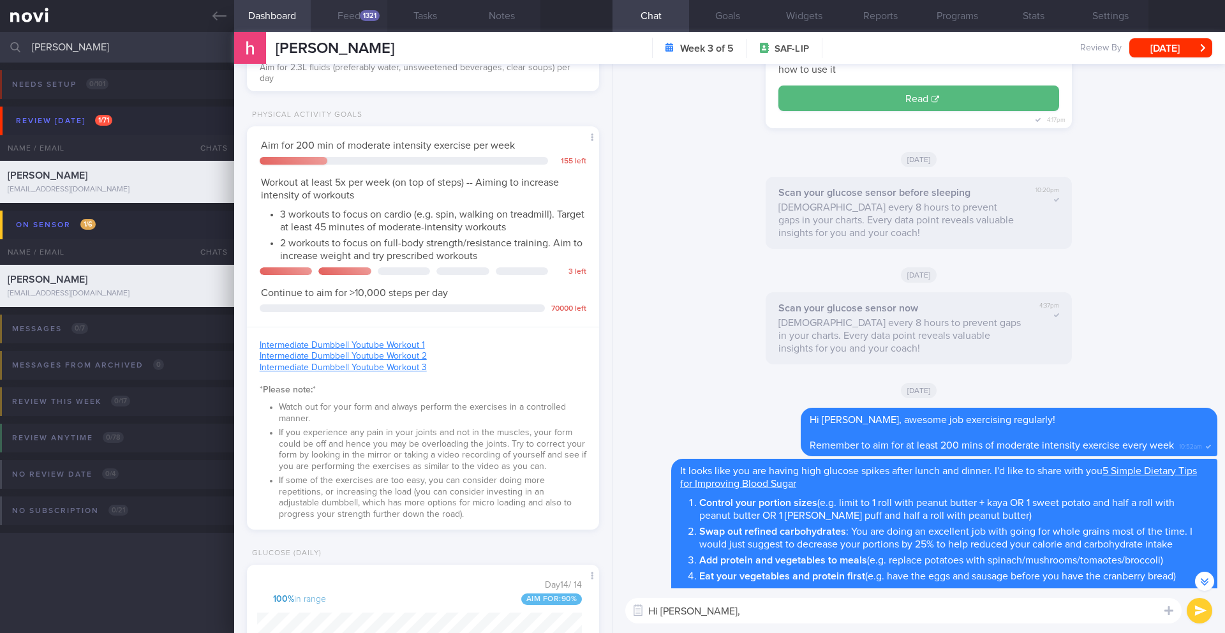
click at [360, 14] on div "1321" at bounding box center [370, 15] width 20 height 11
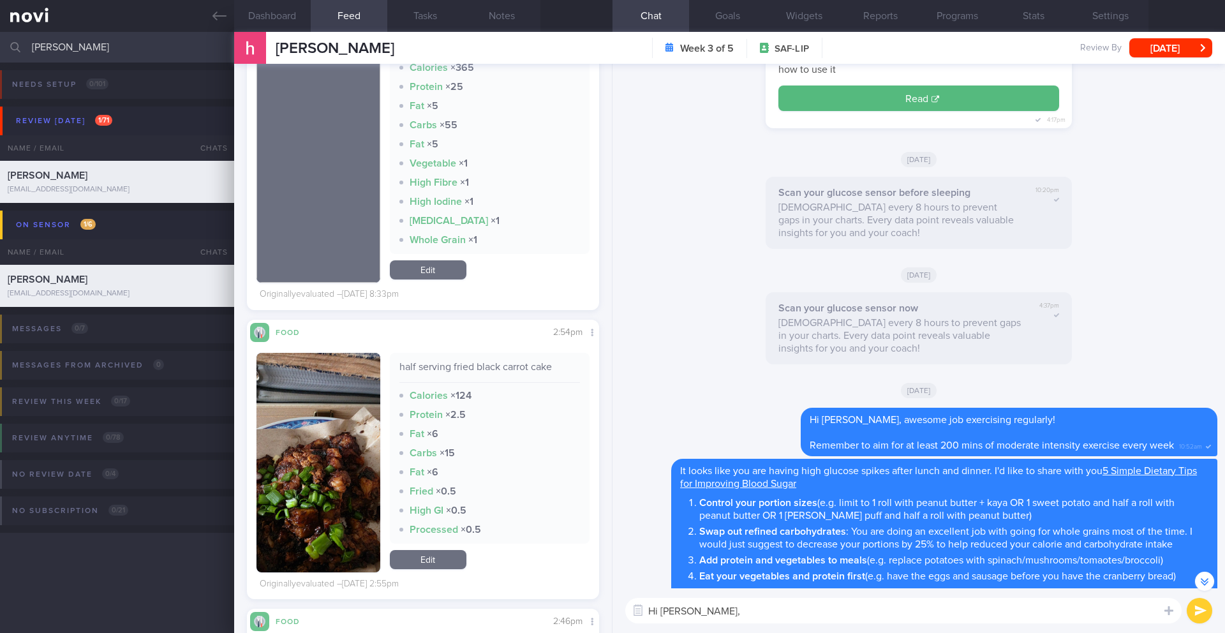
scroll to position [637986, 637864]
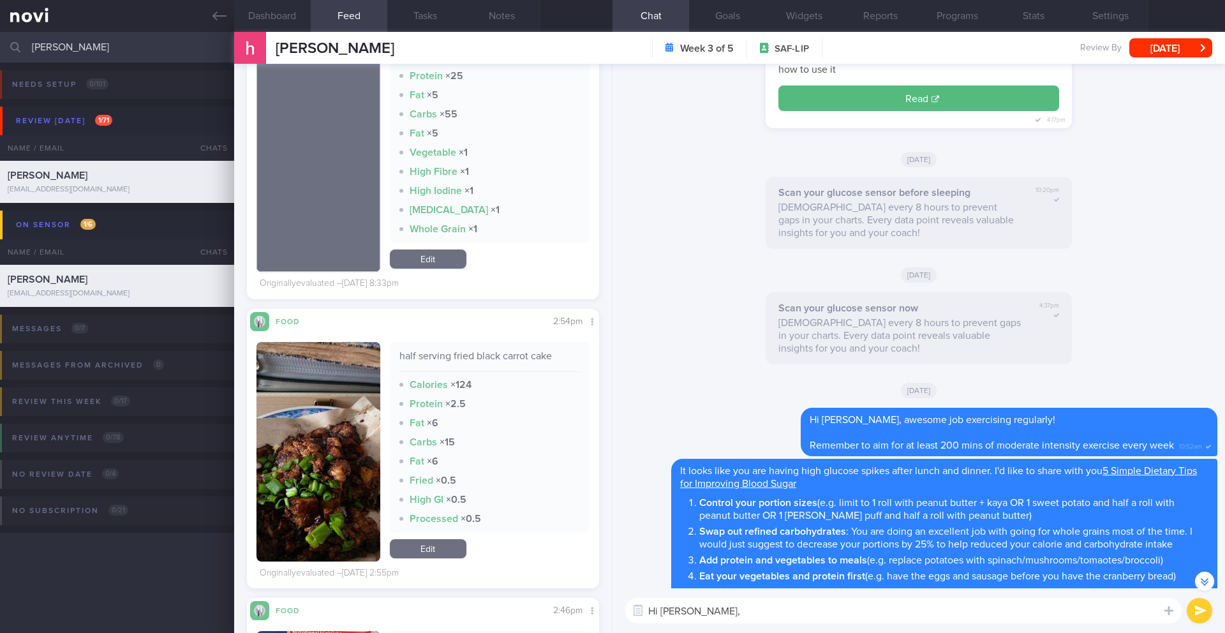
click at [752, 615] on textarea "Hi [PERSON_NAME]," at bounding box center [903, 611] width 557 height 26
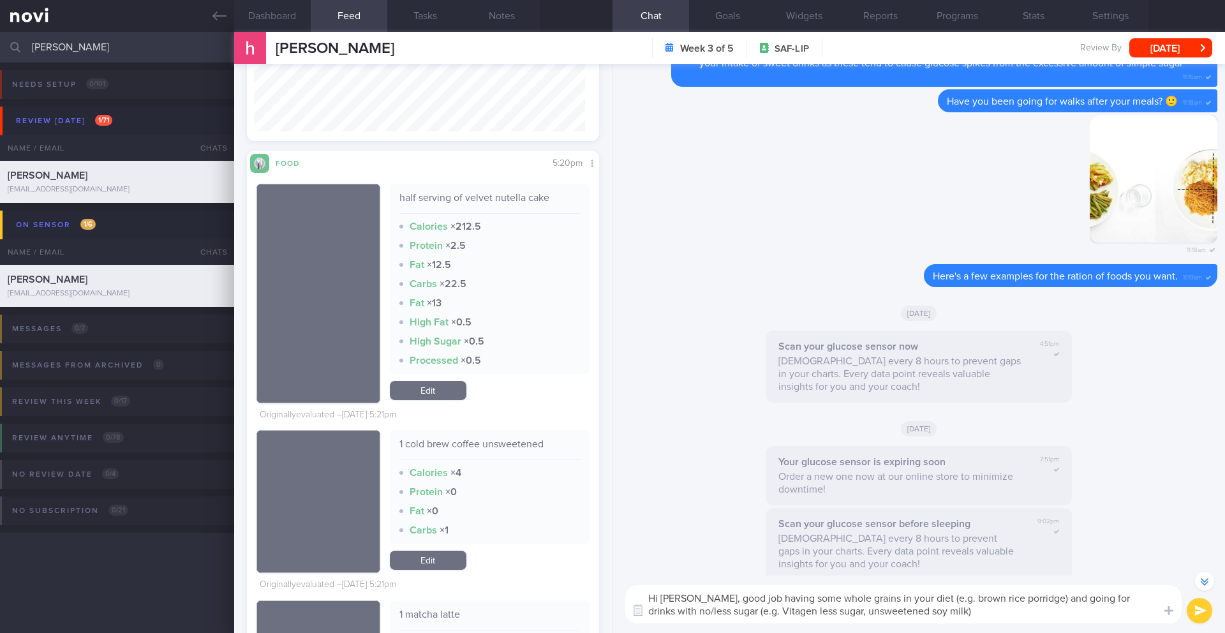
scroll to position [2525, 0]
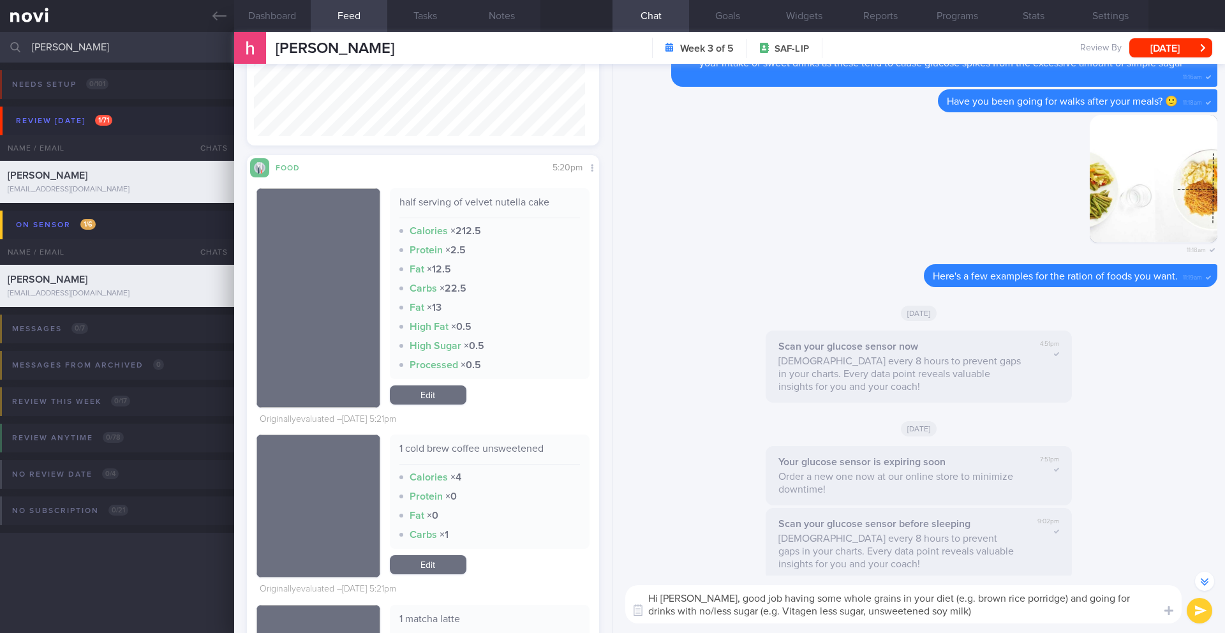
click at [914, 611] on textarea "Hi [PERSON_NAME], good job having some whole grains in your diet (e.g. brown ri…" at bounding box center [903, 604] width 557 height 38
click at [917, 611] on textarea "Hi [PERSON_NAME], good job having some whole grains in your diet (e.g. brown ri…" at bounding box center [903, 604] width 557 height 38
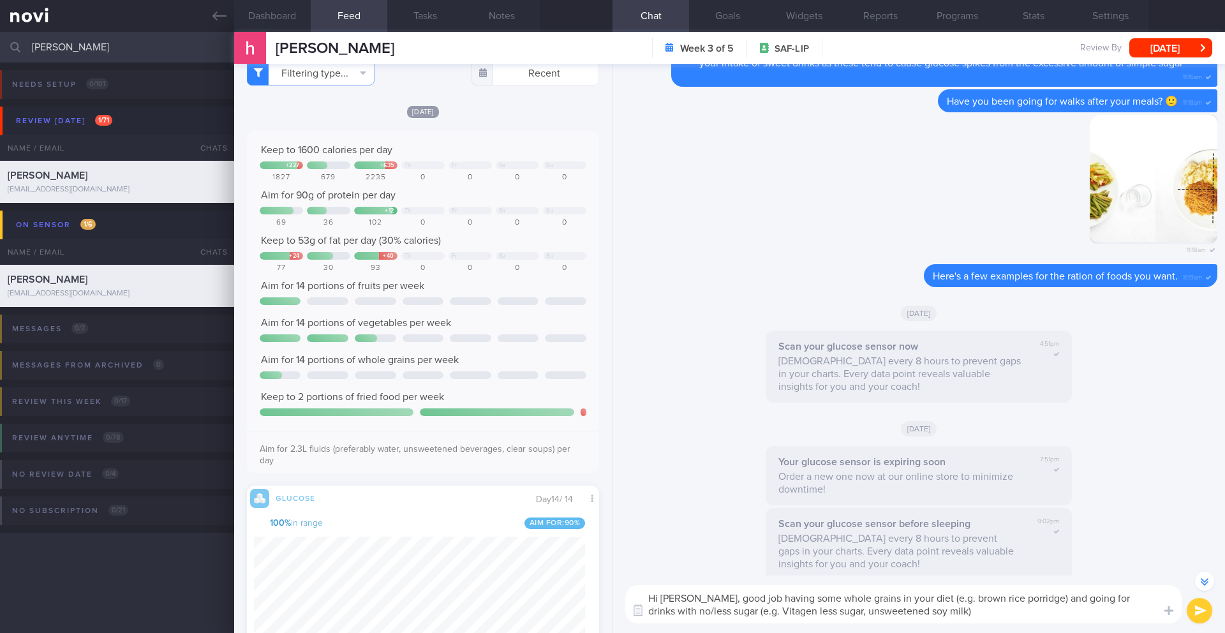
scroll to position [0, 0]
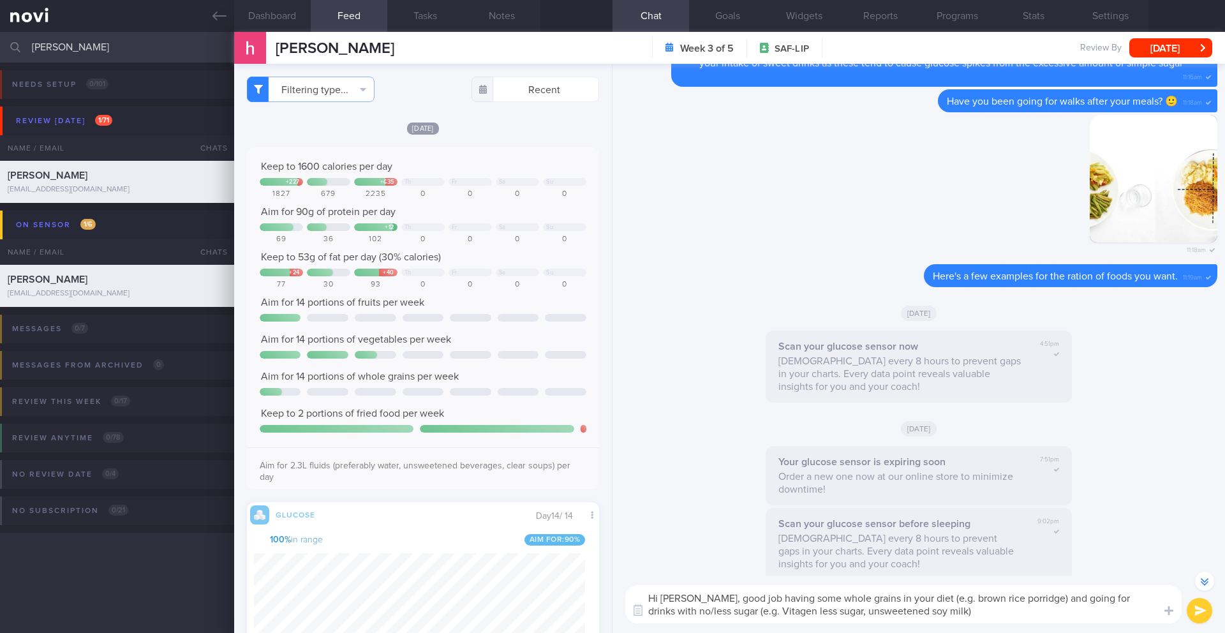
click at [1024, 613] on textarea "Hi [PERSON_NAME], good job having some whole grains in your diet (e.g. brown ri…" at bounding box center [903, 604] width 557 height 38
type textarea "Hi [PERSON_NAME], good job having some whole grains in your diet (e.g. brown ri…"
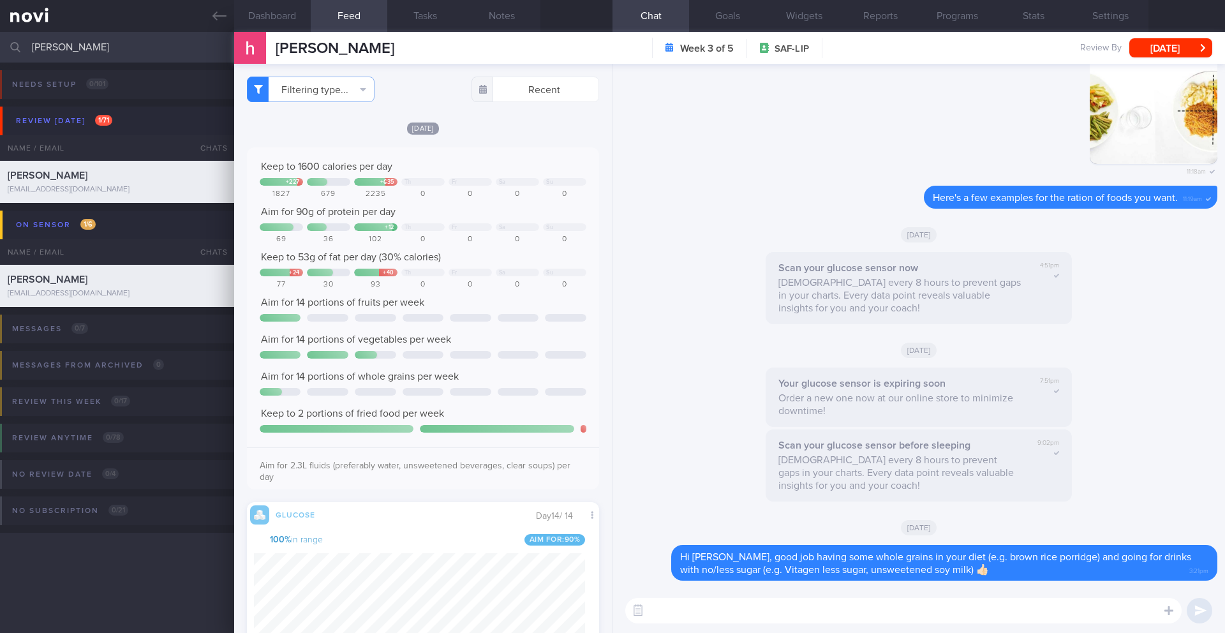
click at [745, 607] on textarea at bounding box center [903, 611] width 557 height 26
type textarea "I"
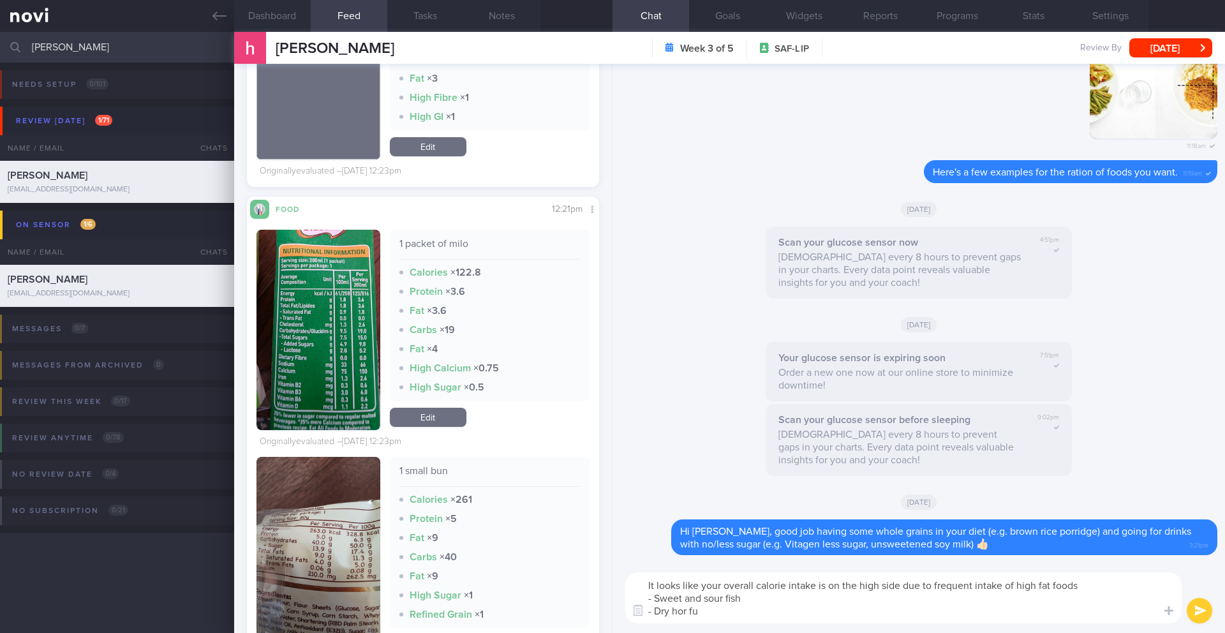
scroll to position [10701, 0]
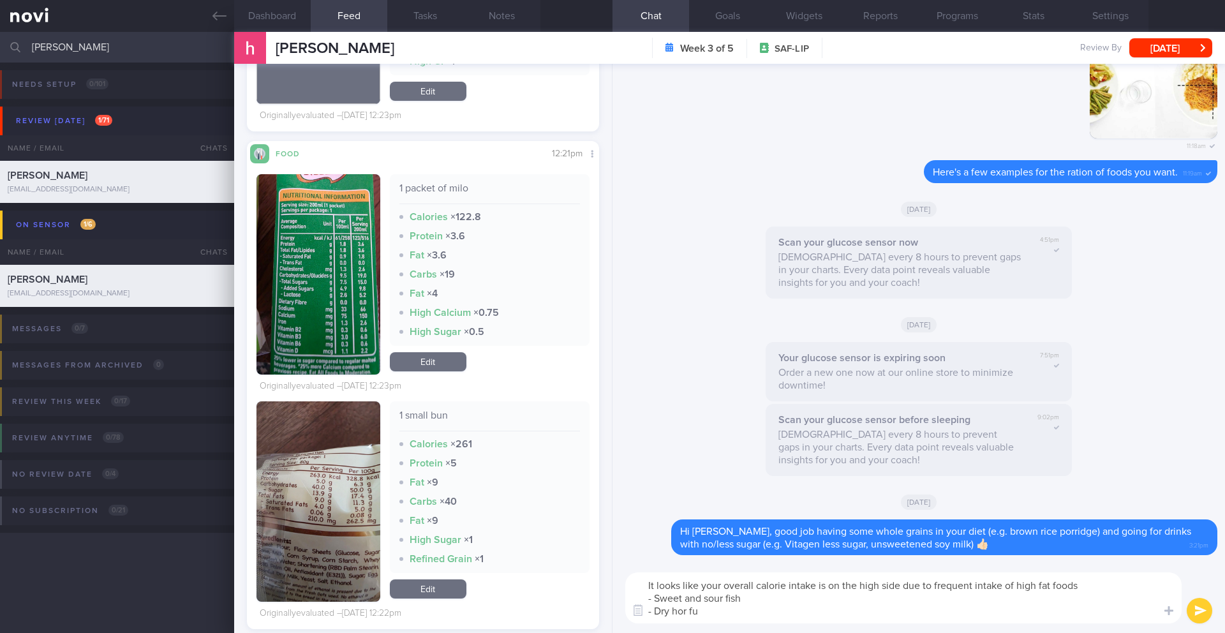
drag, startPoint x: 706, startPoint y: 614, endPoint x: 656, endPoint y: 614, distance: 50.4
click at [656, 614] on textarea "It looks like your overall calorie intake is on the high side due to frequent i…" at bounding box center [903, 597] width 557 height 51
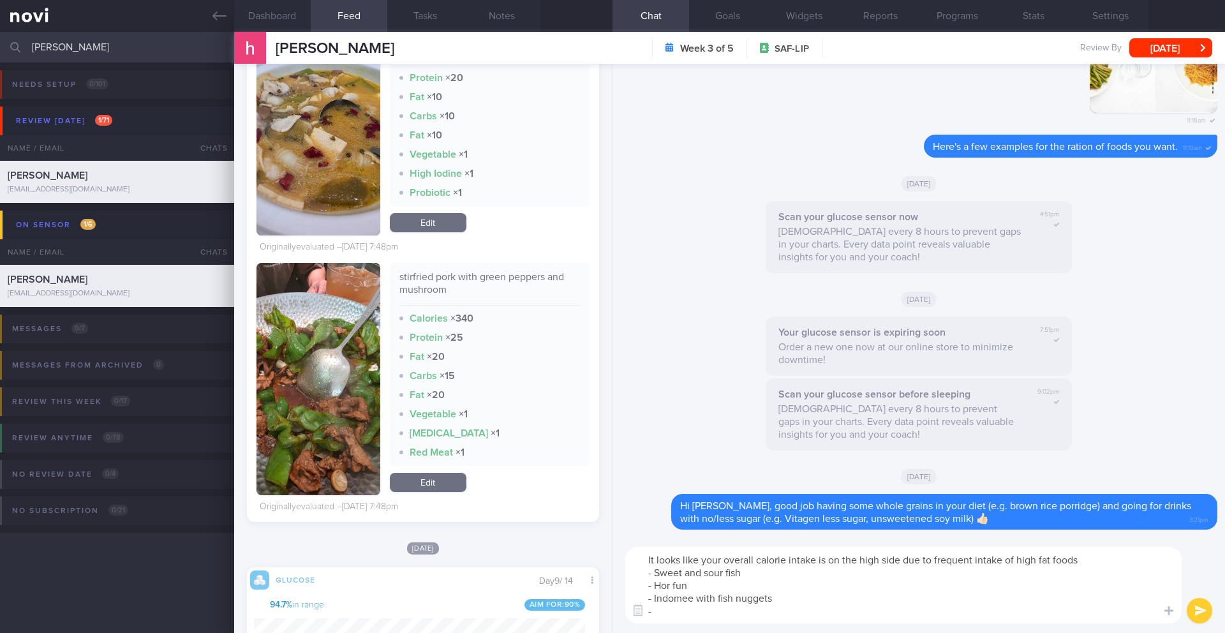
scroll to position [7725, 0]
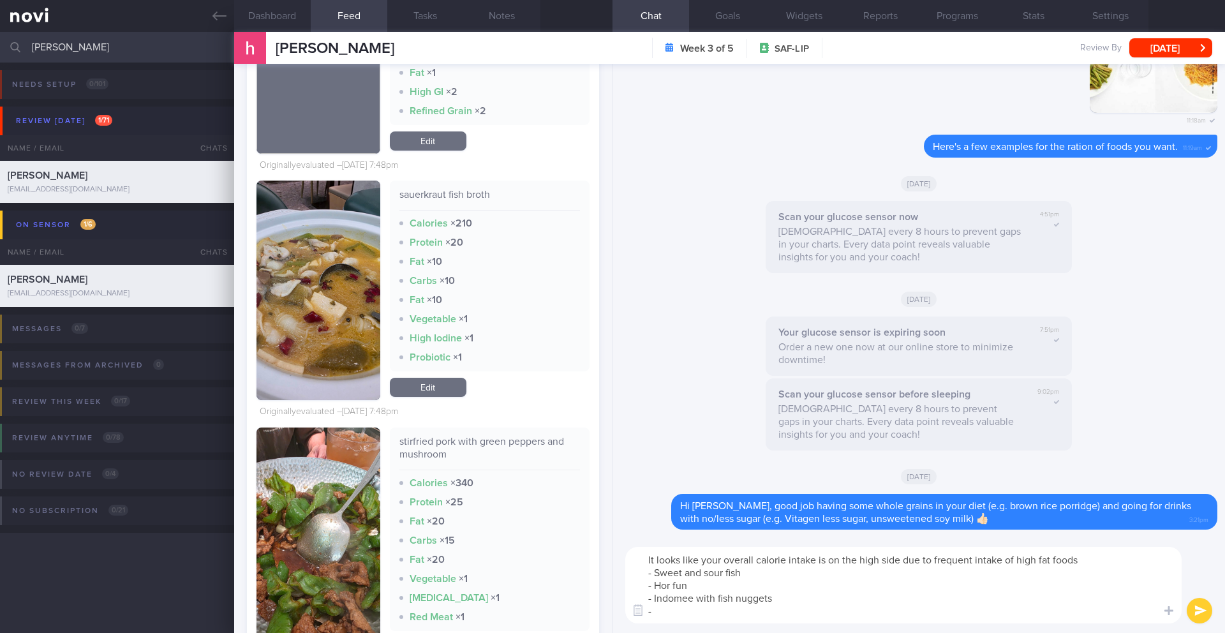
type textarea "It looks like your overall calorie intake is on the high side due to frequent i…"
